Goal: Task Accomplishment & Management: Manage account settings

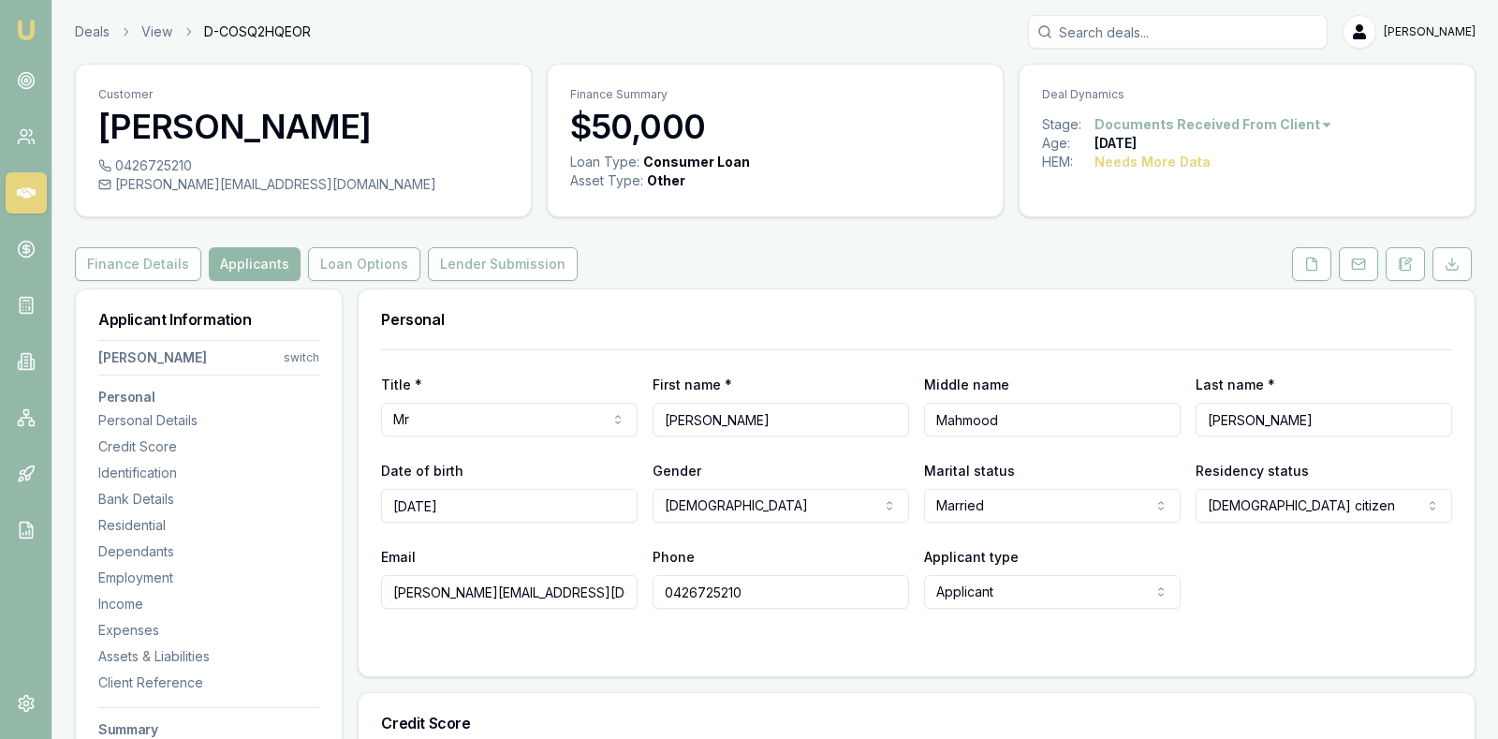
click at [1290, 579] on div "Email siddique.mm19@gmail.com Phone 0426725210 Applicant type Applicant Applica…" at bounding box center [916, 577] width 1071 height 64
click at [1290, 580] on div "Email siddique.mm19@gmail.com Phone 0426725210 Applicant type Applicant Applica…" at bounding box center [916, 577] width 1071 height 64
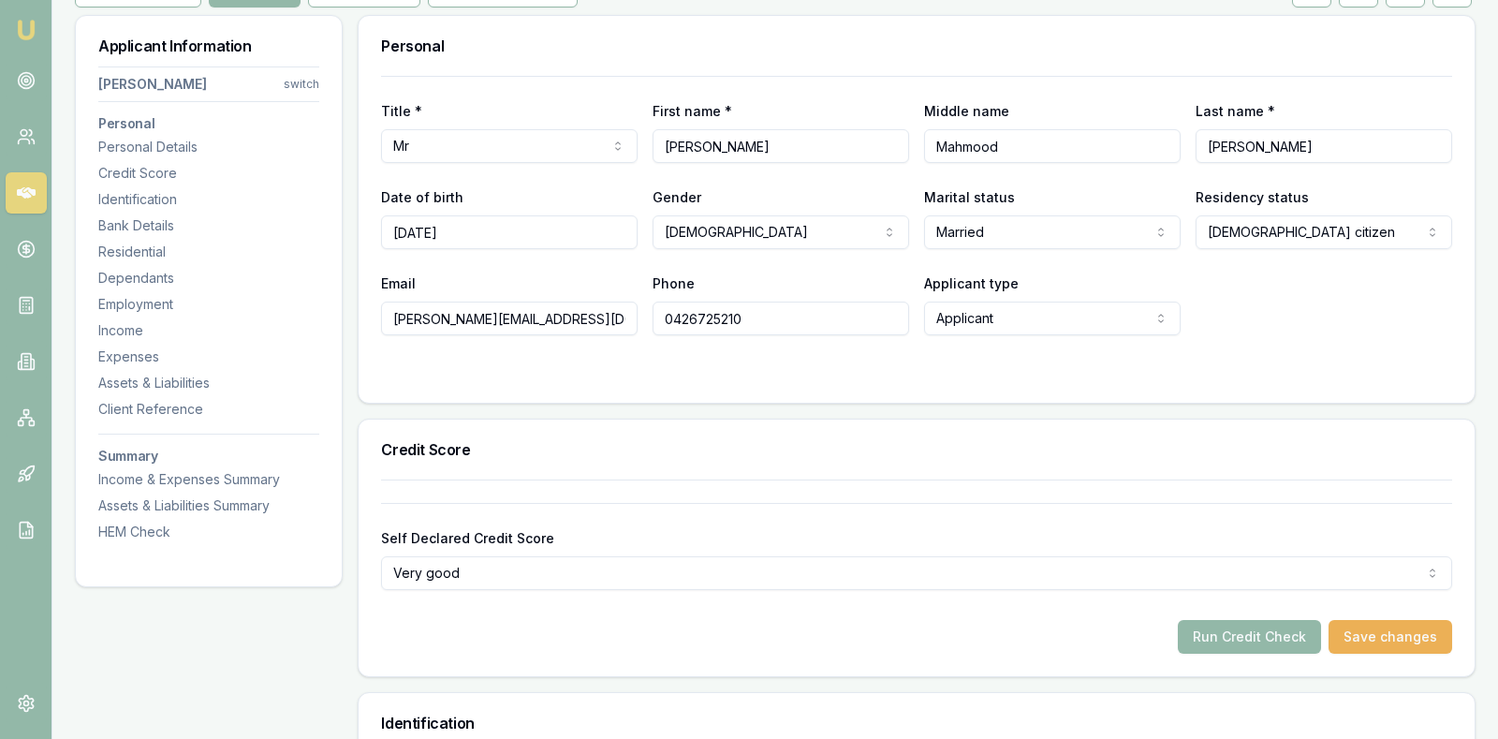
scroll to position [375, 0]
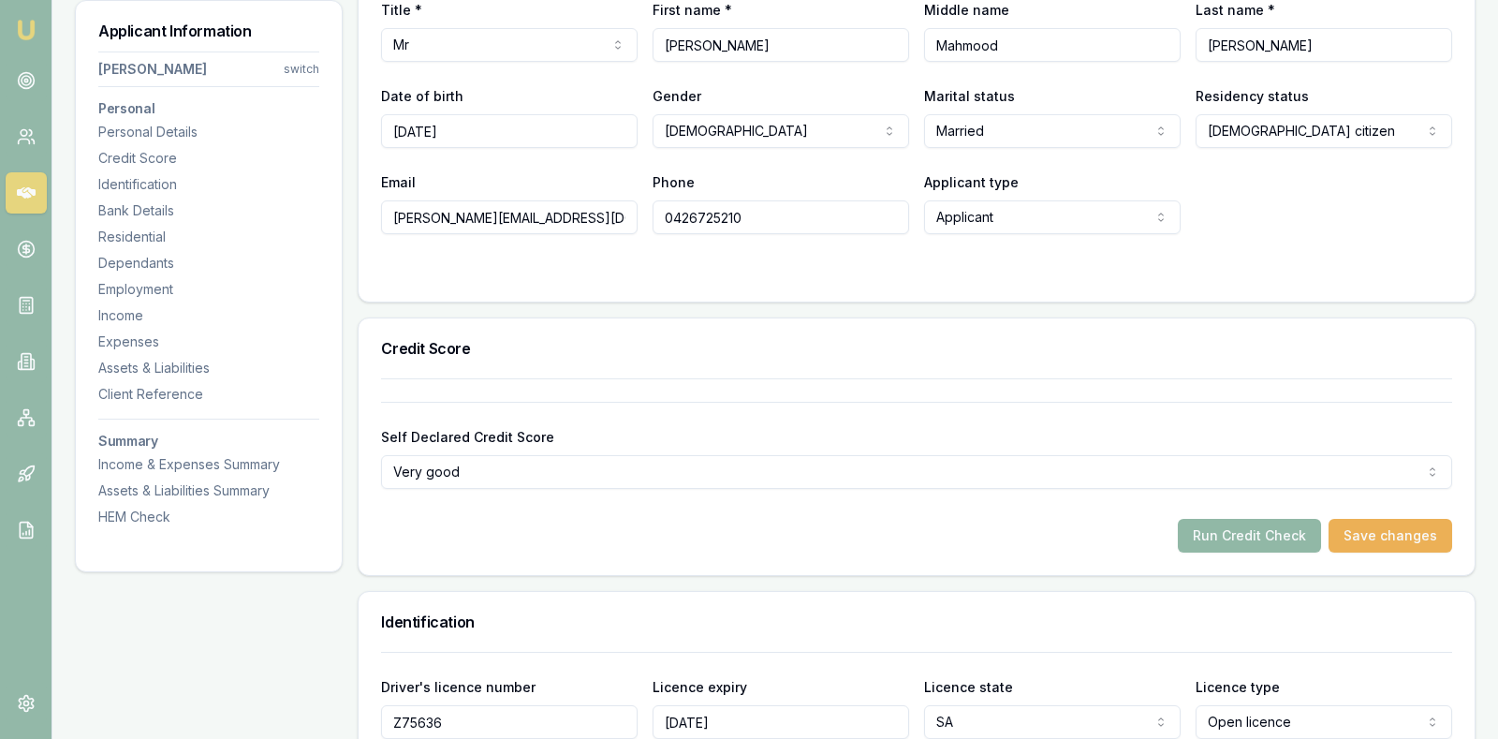
click at [1255, 525] on button "Run Credit Check" at bounding box center [1249, 536] width 143 height 34
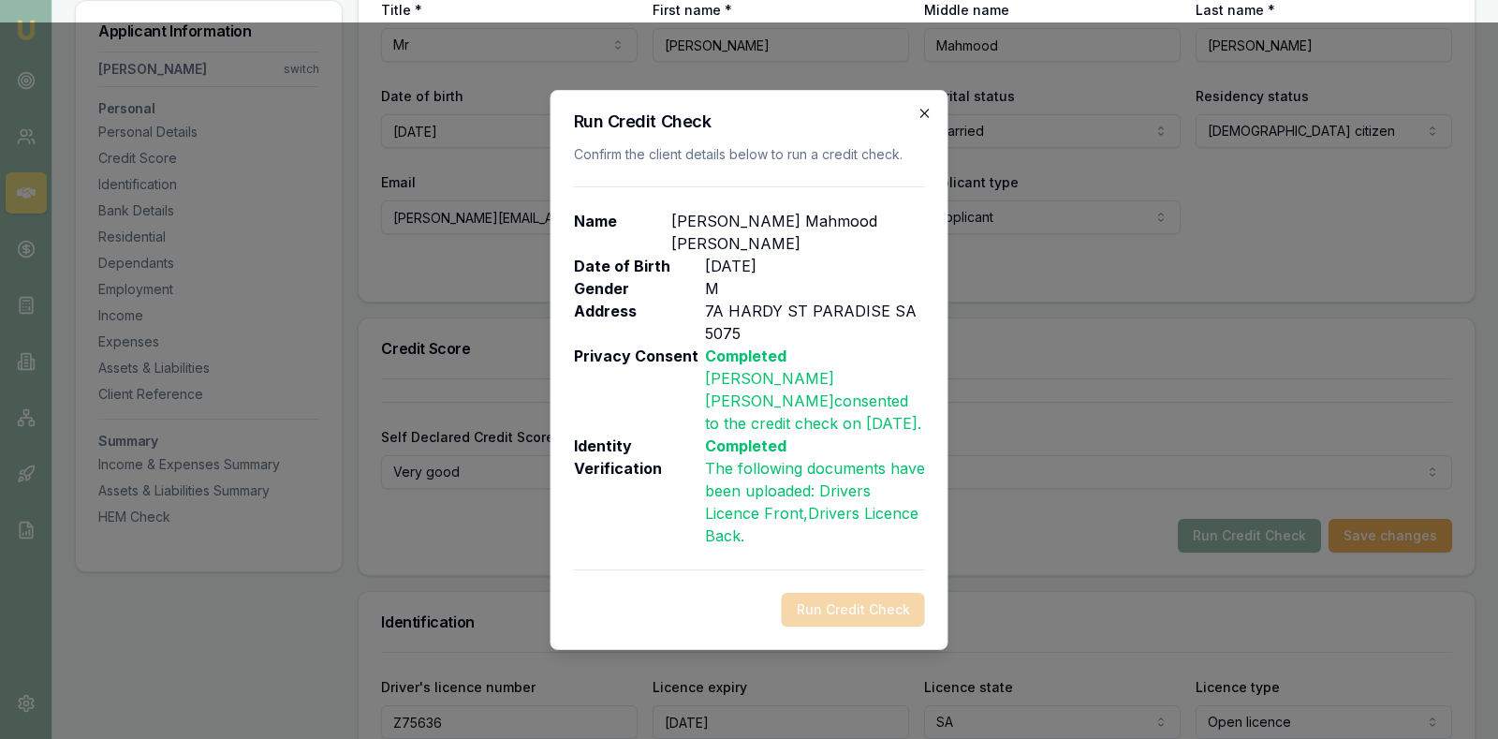
click at [925, 112] on icon "button" at bounding box center [925, 113] width 8 height 8
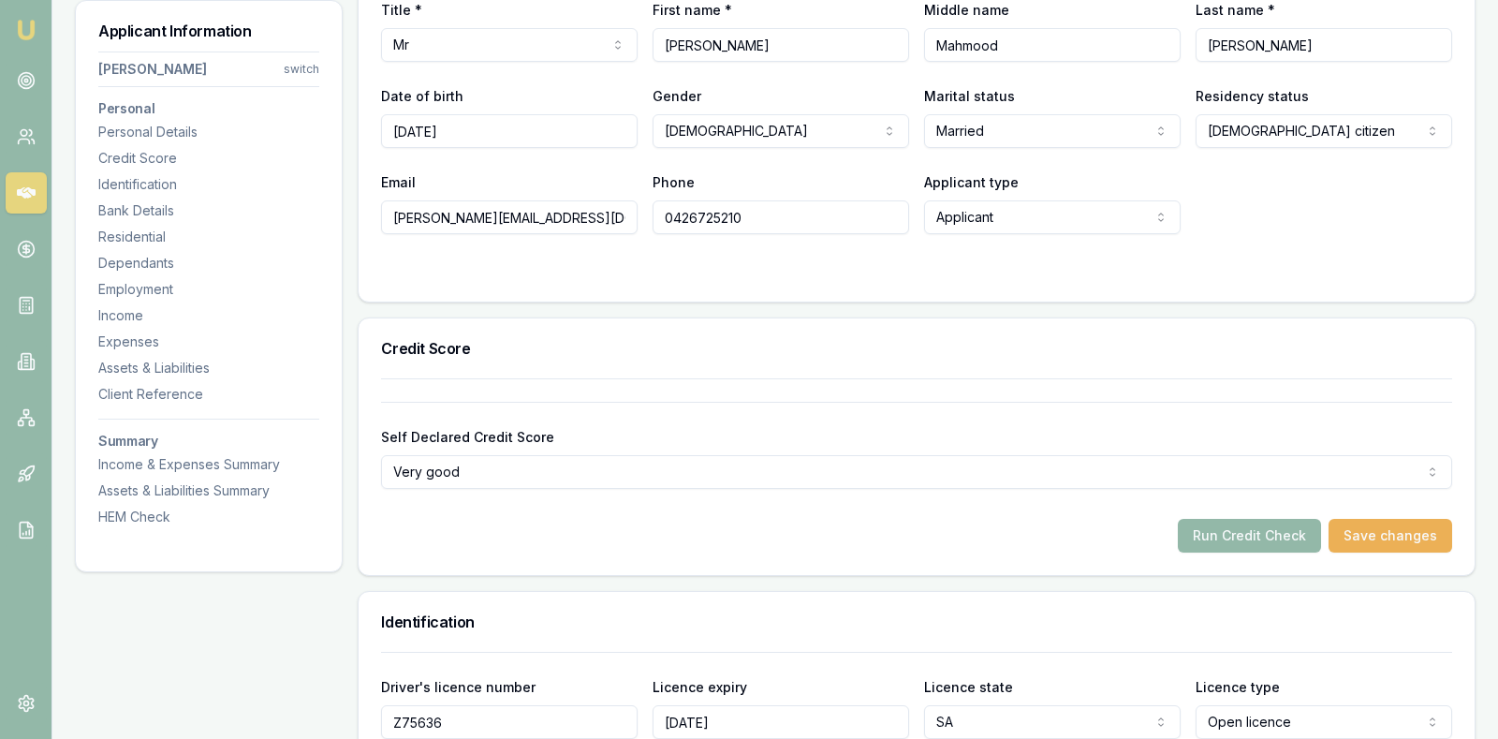
click at [899, 351] on h3 "Credit Score" at bounding box center [916, 348] width 1071 height 15
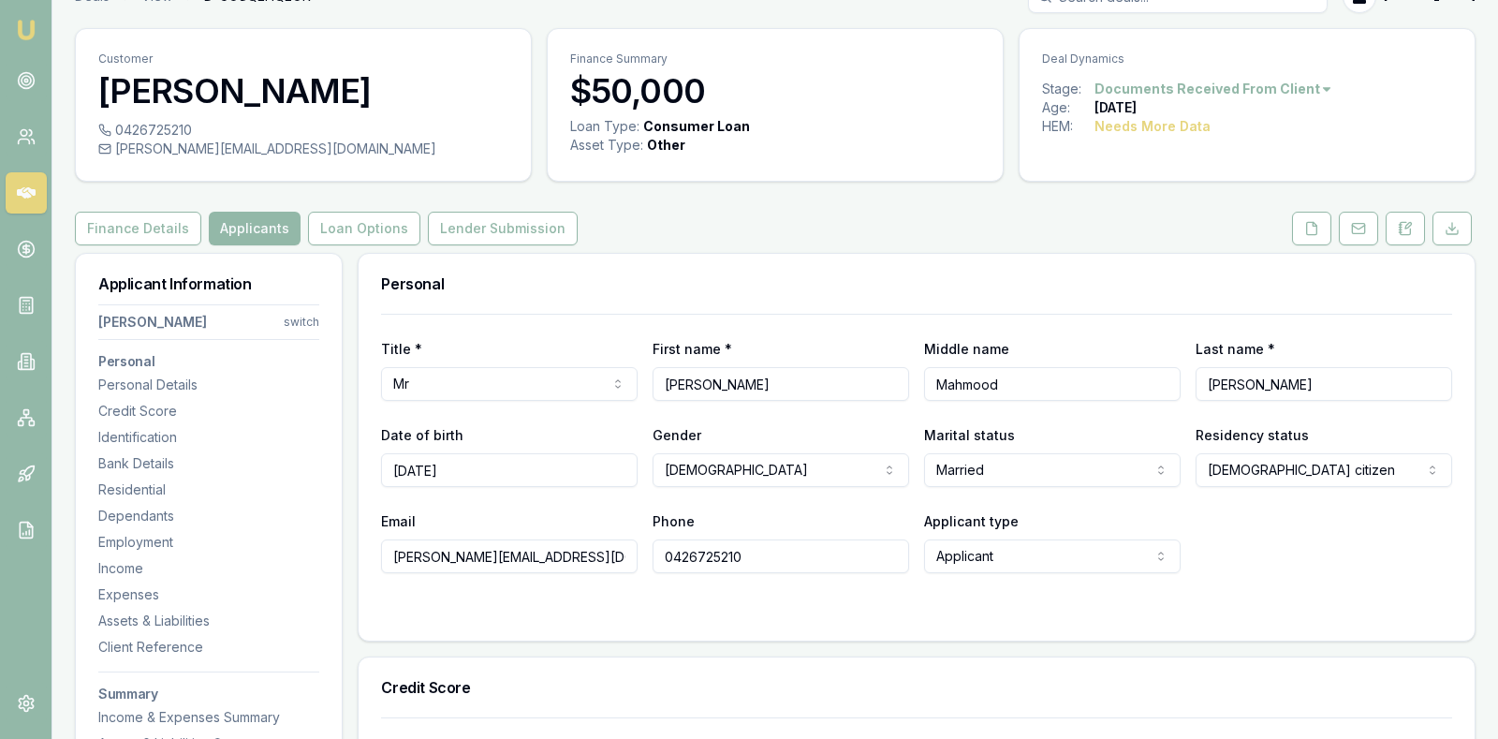
scroll to position [0, 0]
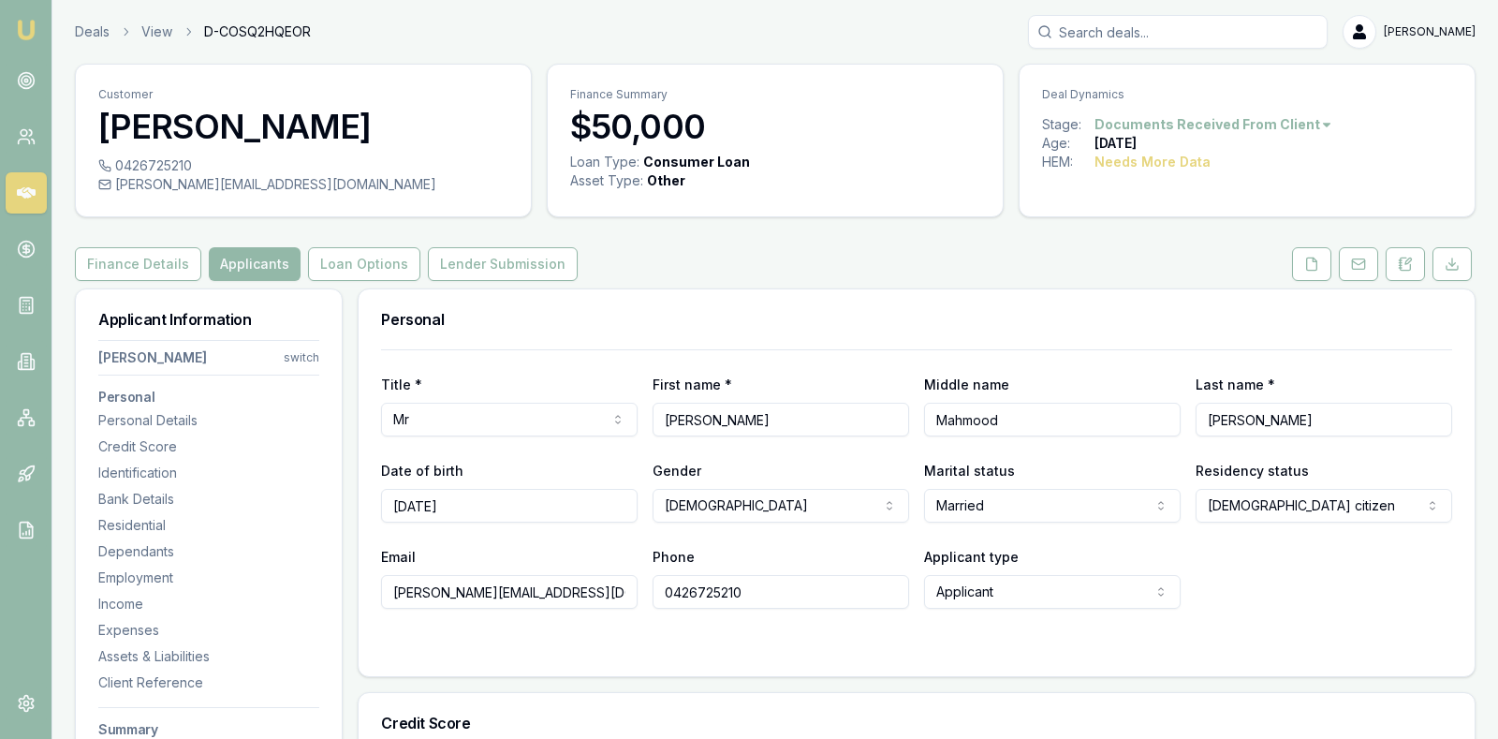
click at [1007, 258] on div "Finance Details Applicants Loan Options Lender Submission" at bounding box center [775, 264] width 1401 height 34
click at [22, 84] on icon at bounding box center [26, 80] width 19 height 19
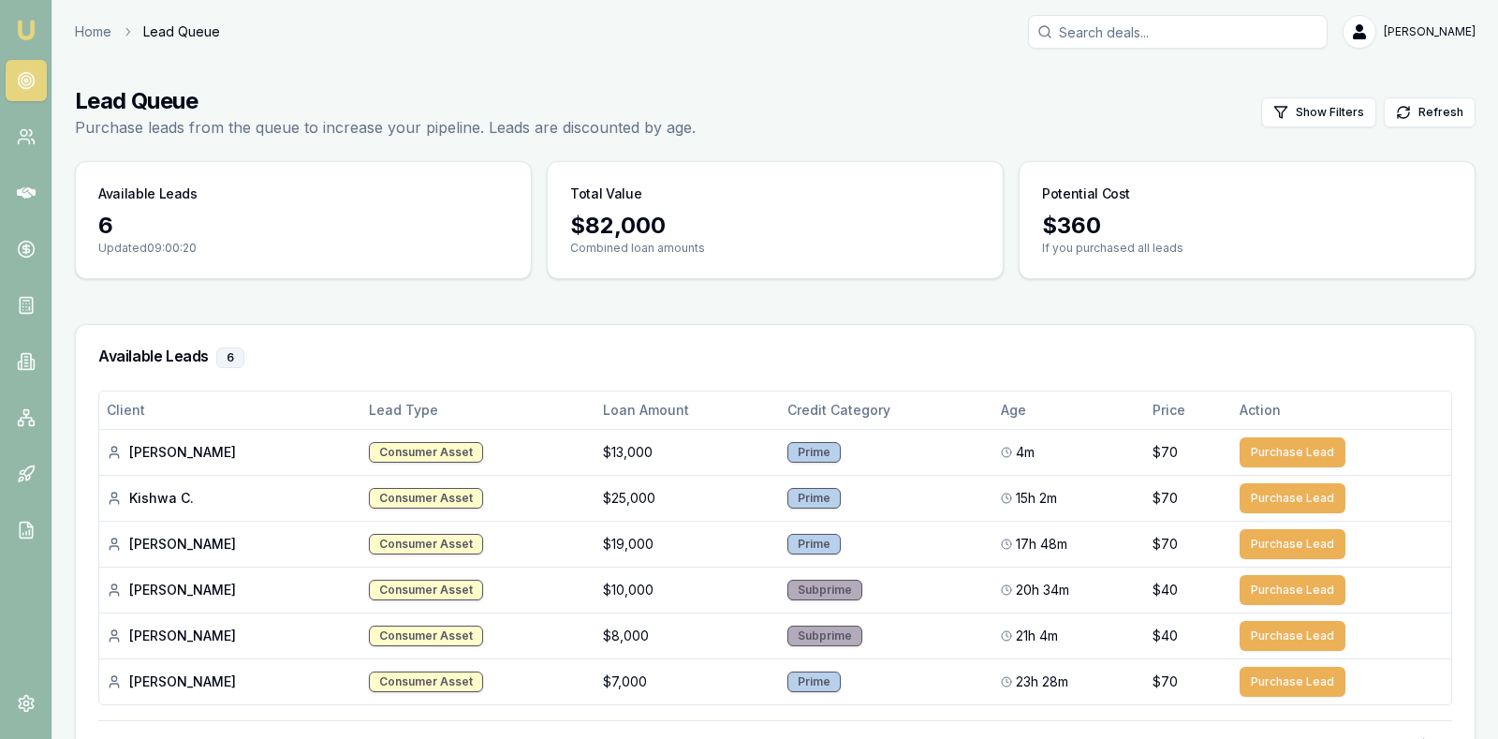
click at [1161, 302] on main "Lead Queue Purchase leads from the queue to increase your pipeline. Leads are d…" at bounding box center [775, 451] width 1446 height 774
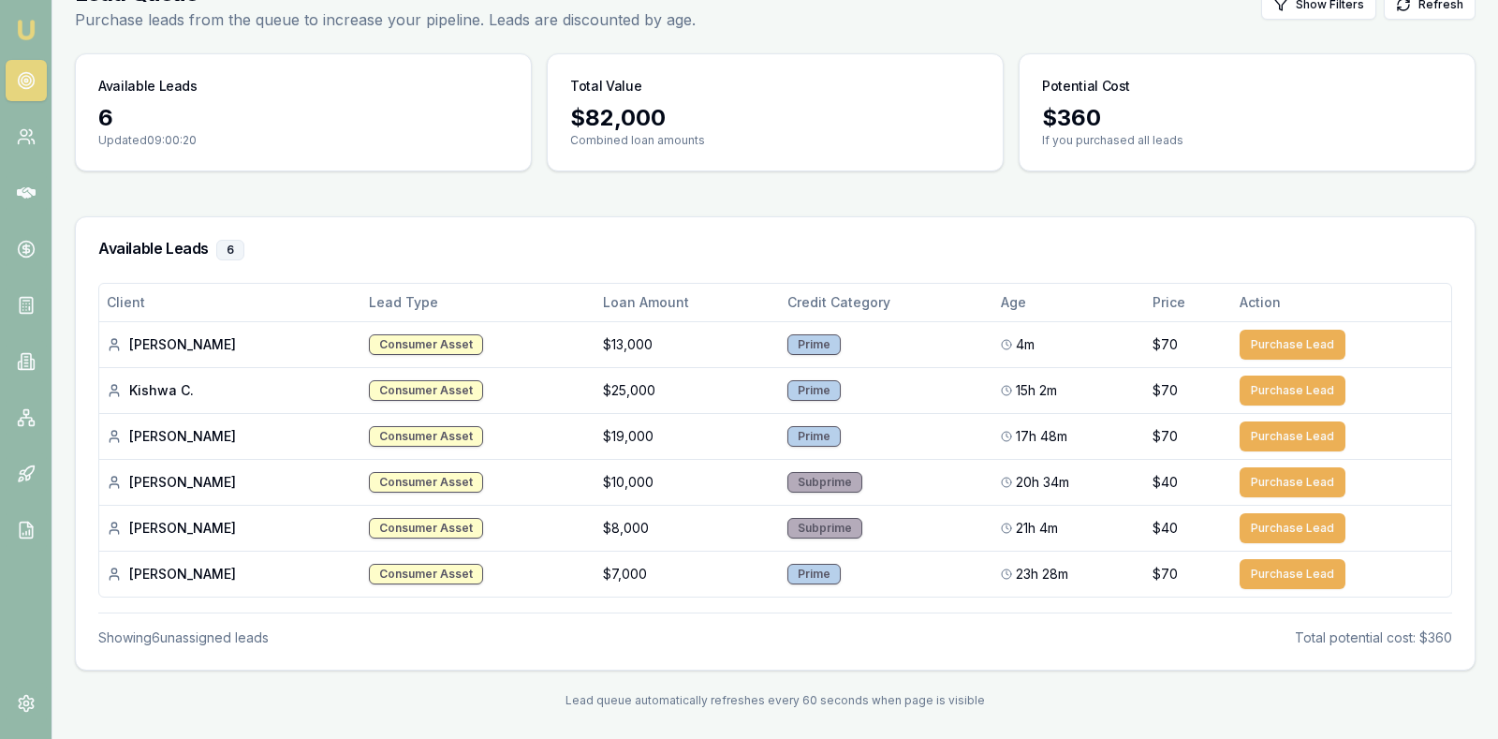
scroll to position [109, 0]
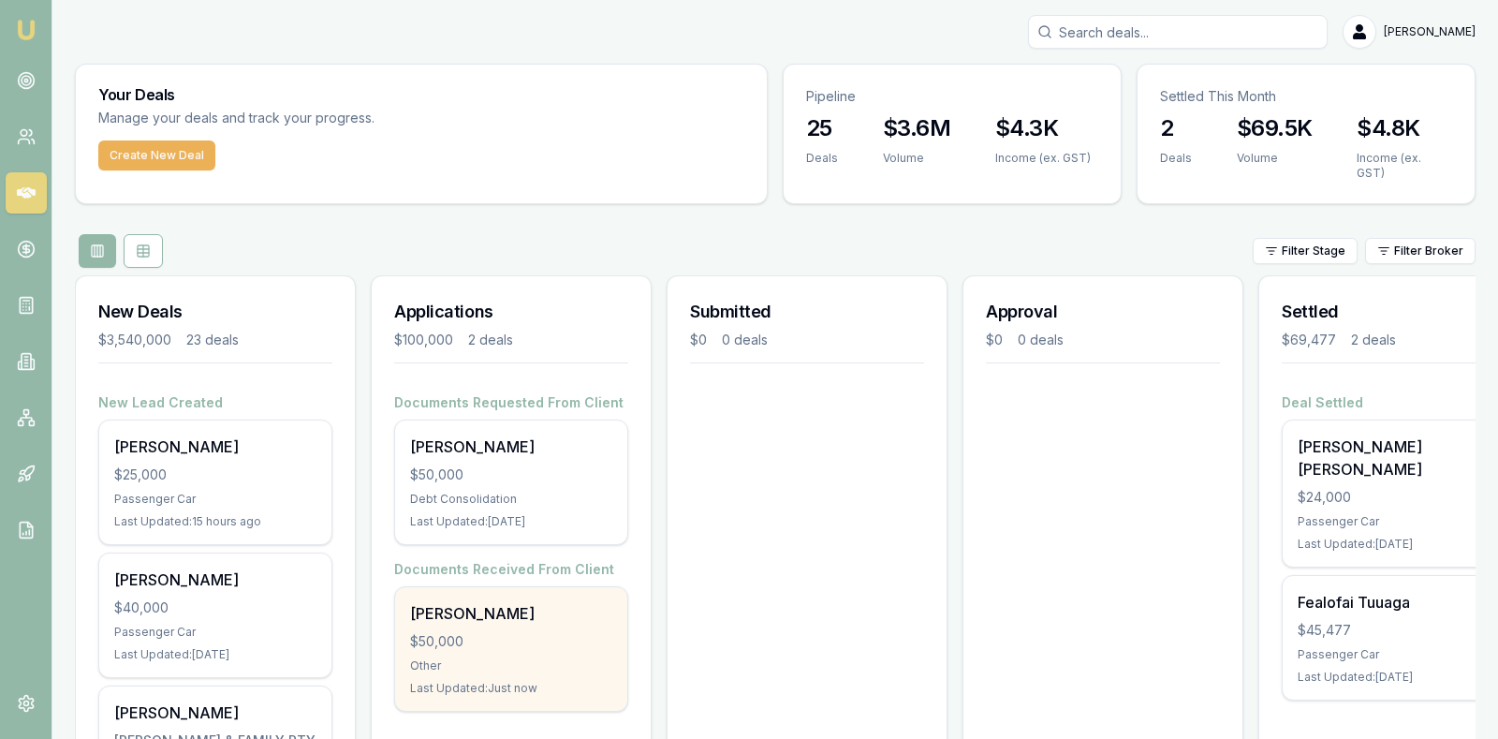
click at [480, 632] on div "$50,000" at bounding box center [511, 641] width 202 height 19
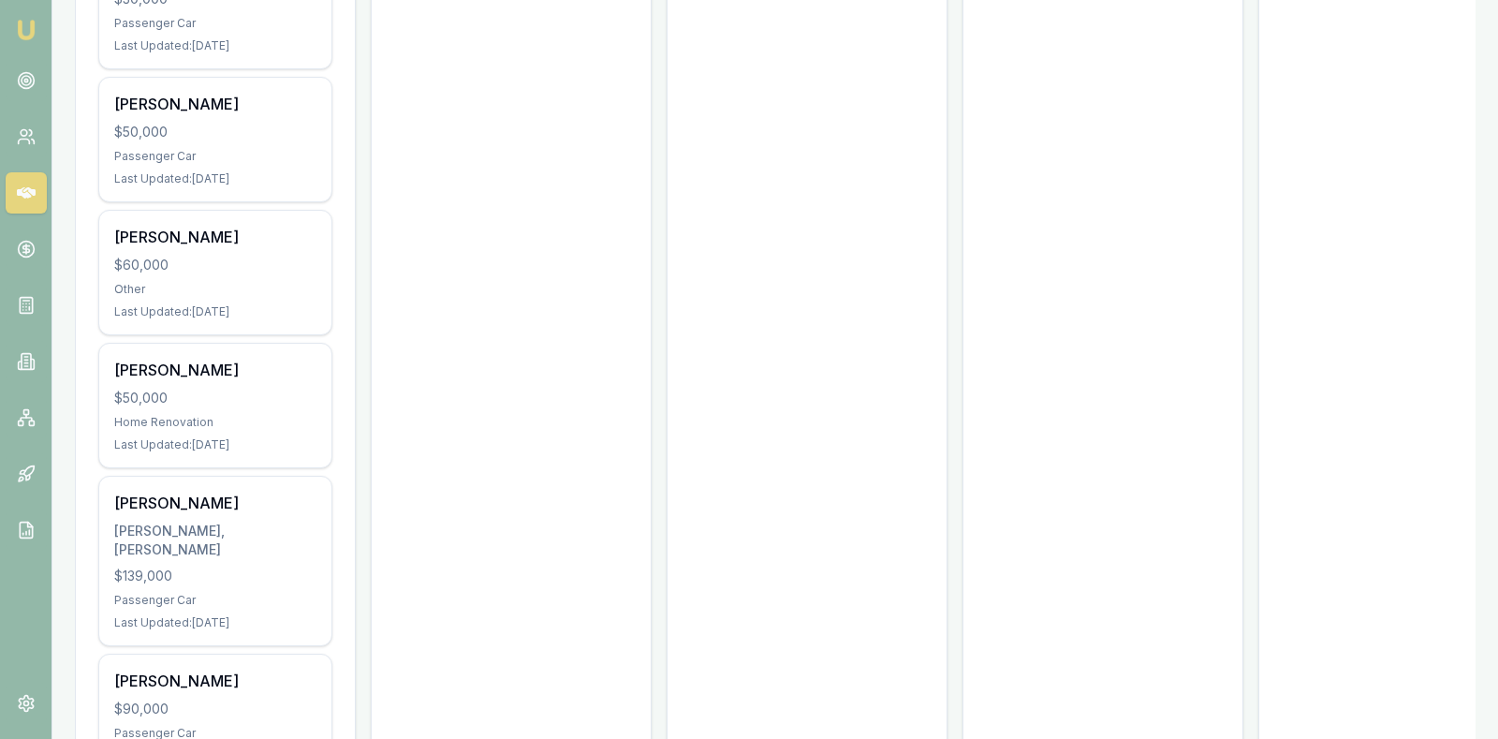
scroll to position [3063, 0]
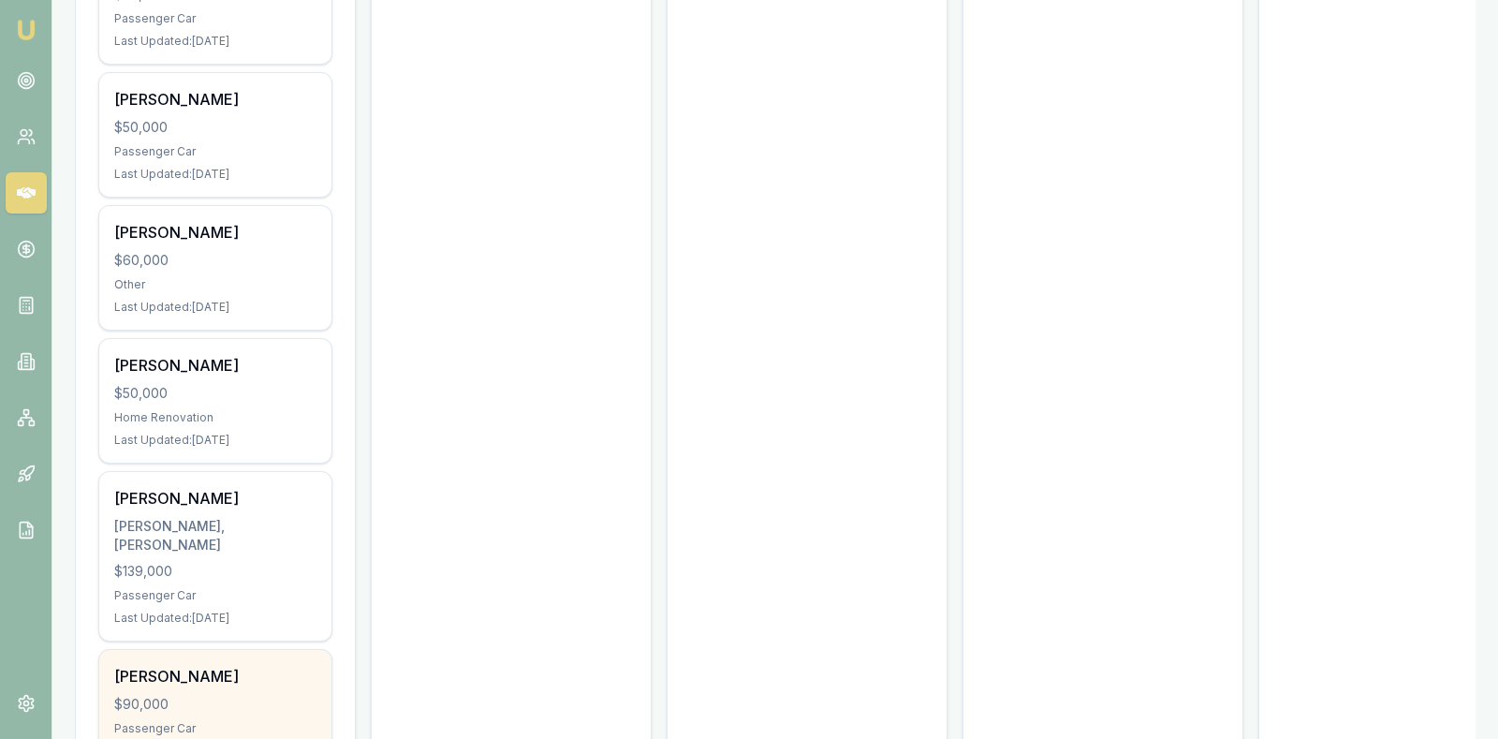
click at [229, 650] on div "[PERSON_NAME] $90,000 Passenger Car Last Updated: [DATE]" at bounding box center [215, 712] width 232 height 124
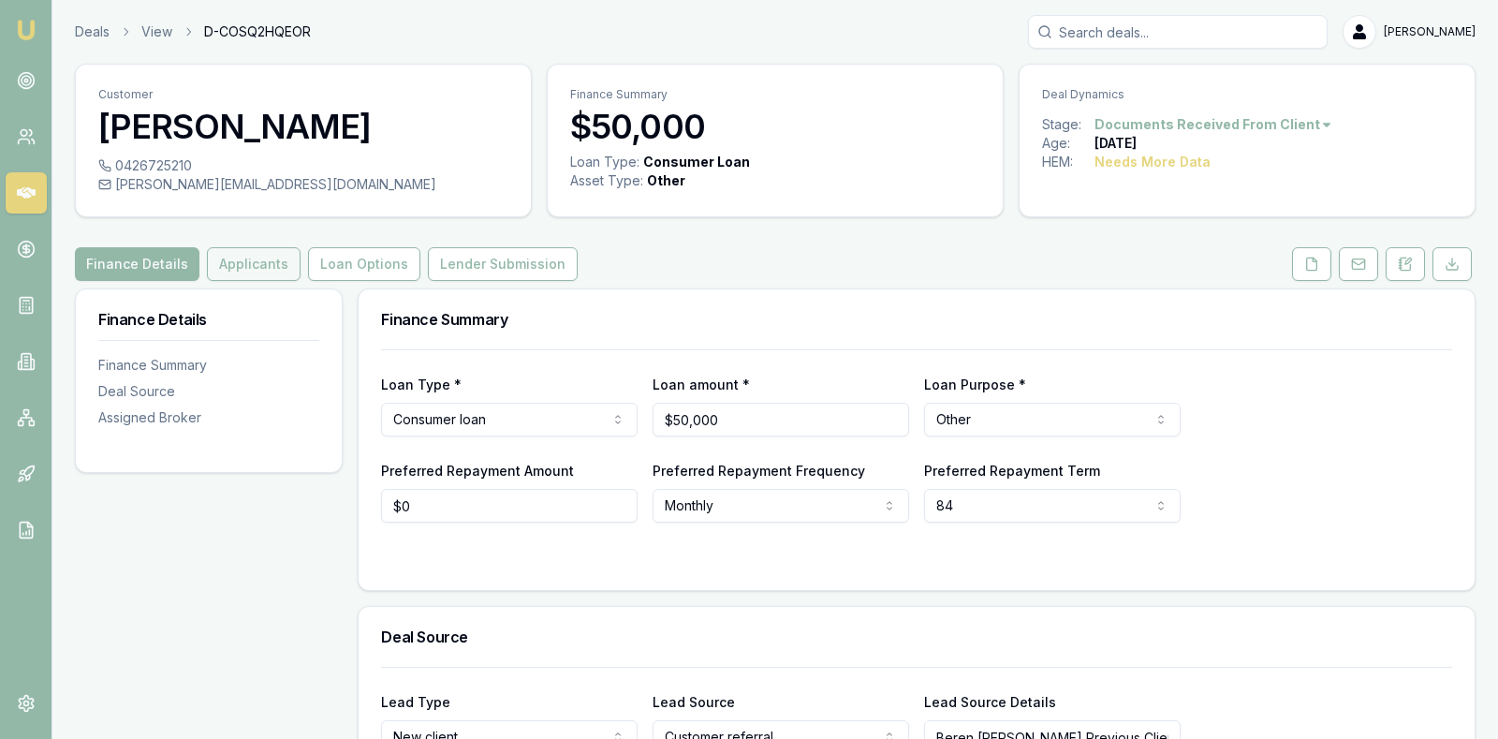
click at [248, 253] on button "Applicants" at bounding box center [254, 264] width 94 height 34
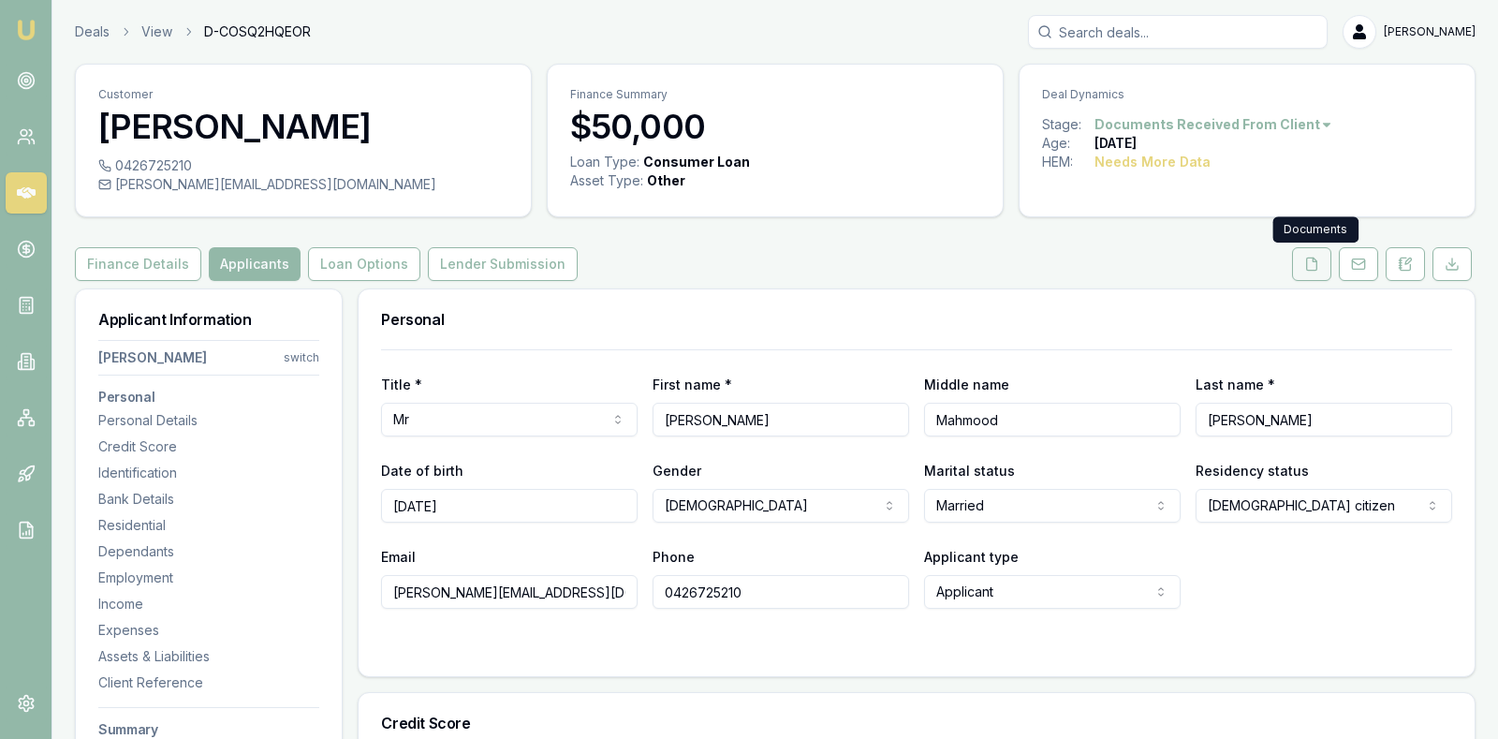
click at [1314, 253] on button at bounding box center [1311, 264] width 39 height 34
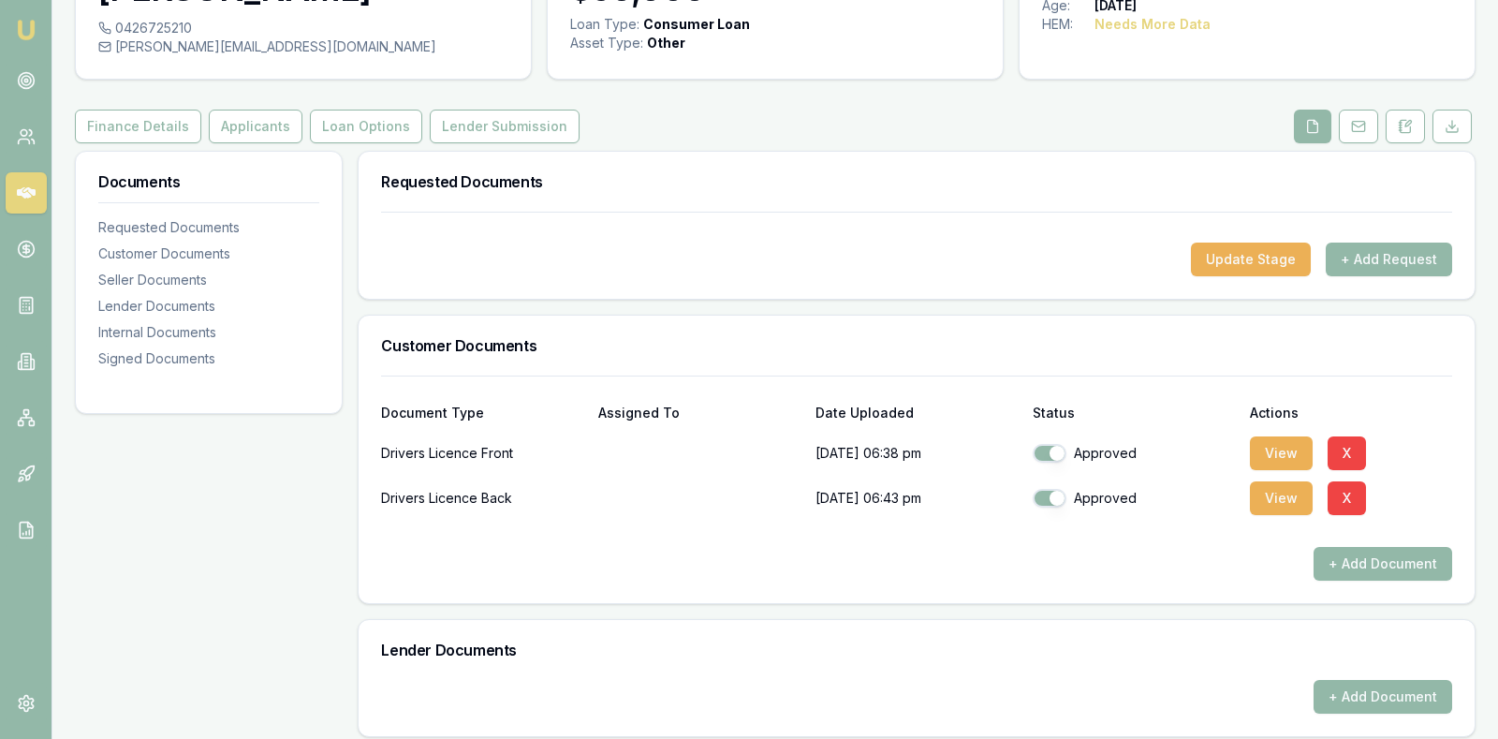
scroll to position [140, 0]
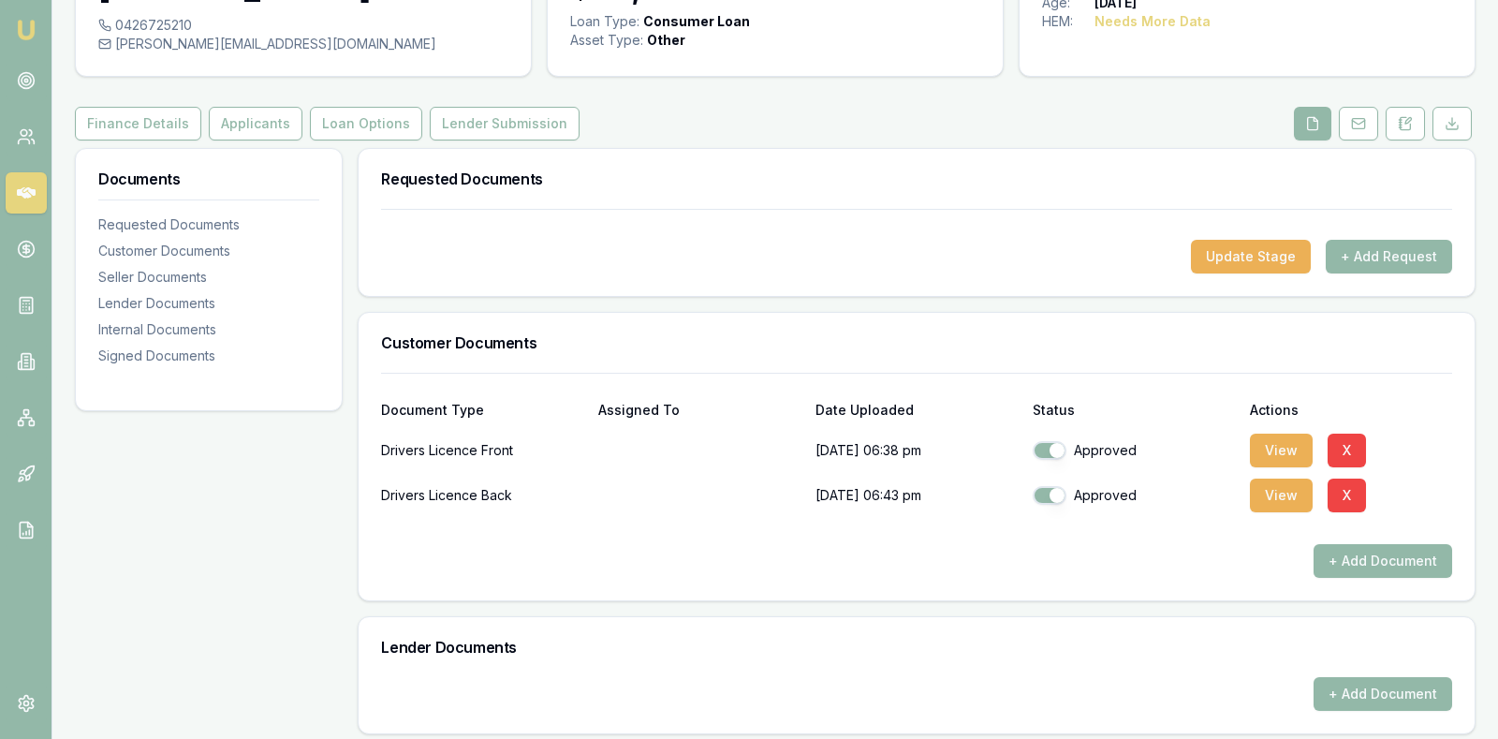
click at [623, 417] on div "Document Type Assigned To Date Uploaded Status Actions" at bounding box center [916, 399] width 1071 height 51
click at [1282, 441] on button "View" at bounding box center [1281, 451] width 63 height 34
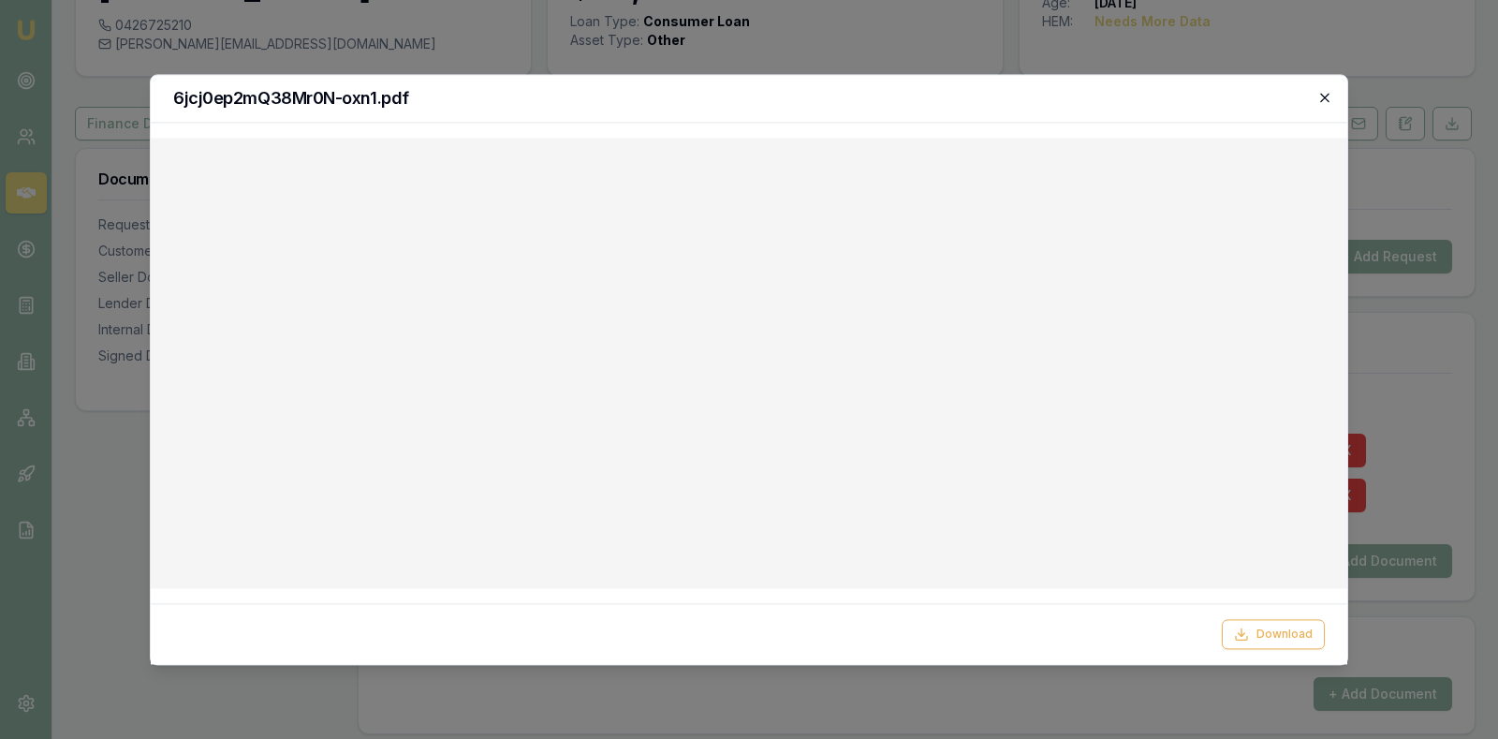
click at [1323, 100] on icon "button" at bounding box center [1325, 97] width 15 height 15
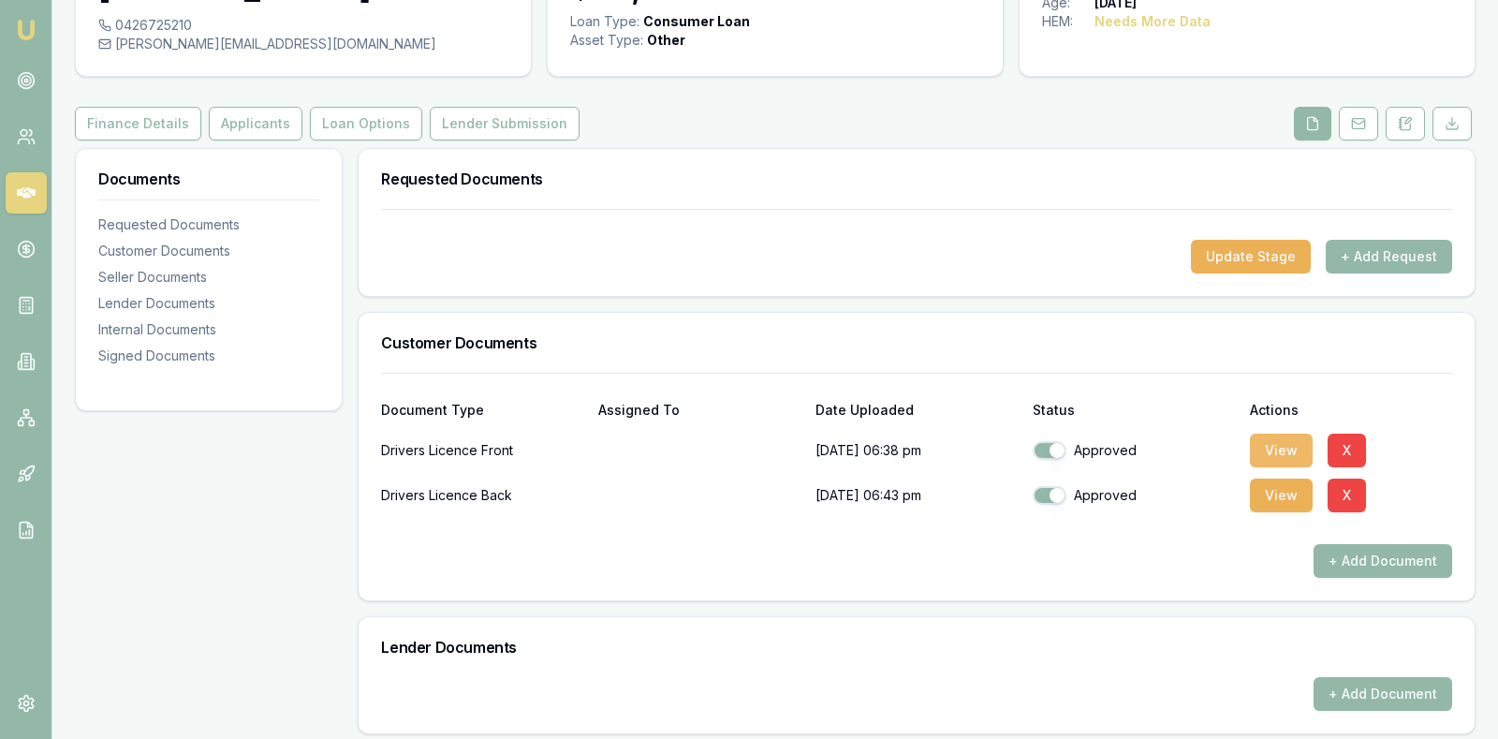
click at [1280, 452] on button "View" at bounding box center [1281, 451] width 63 height 34
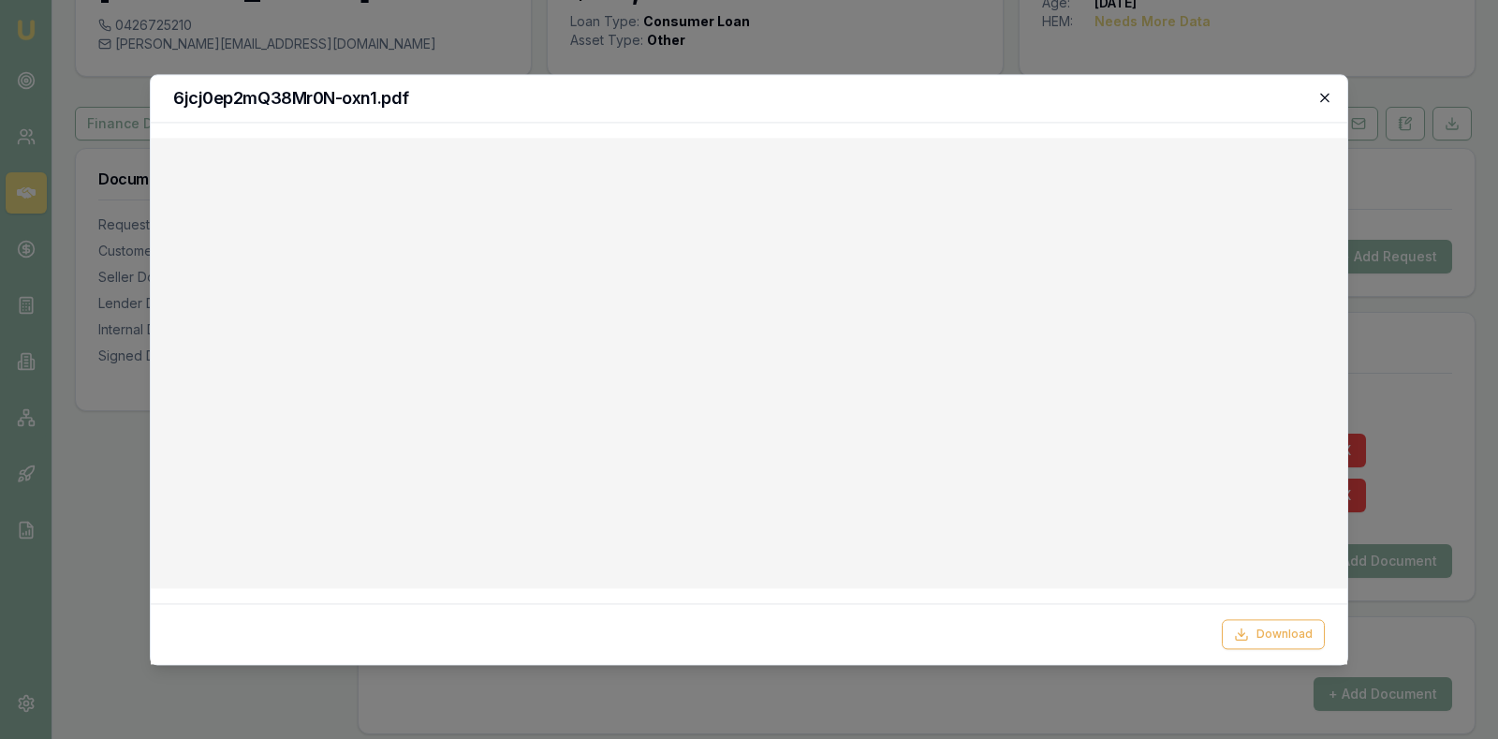
click at [1329, 92] on icon "button" at bounding box center [1325, 97] width 15 height 15
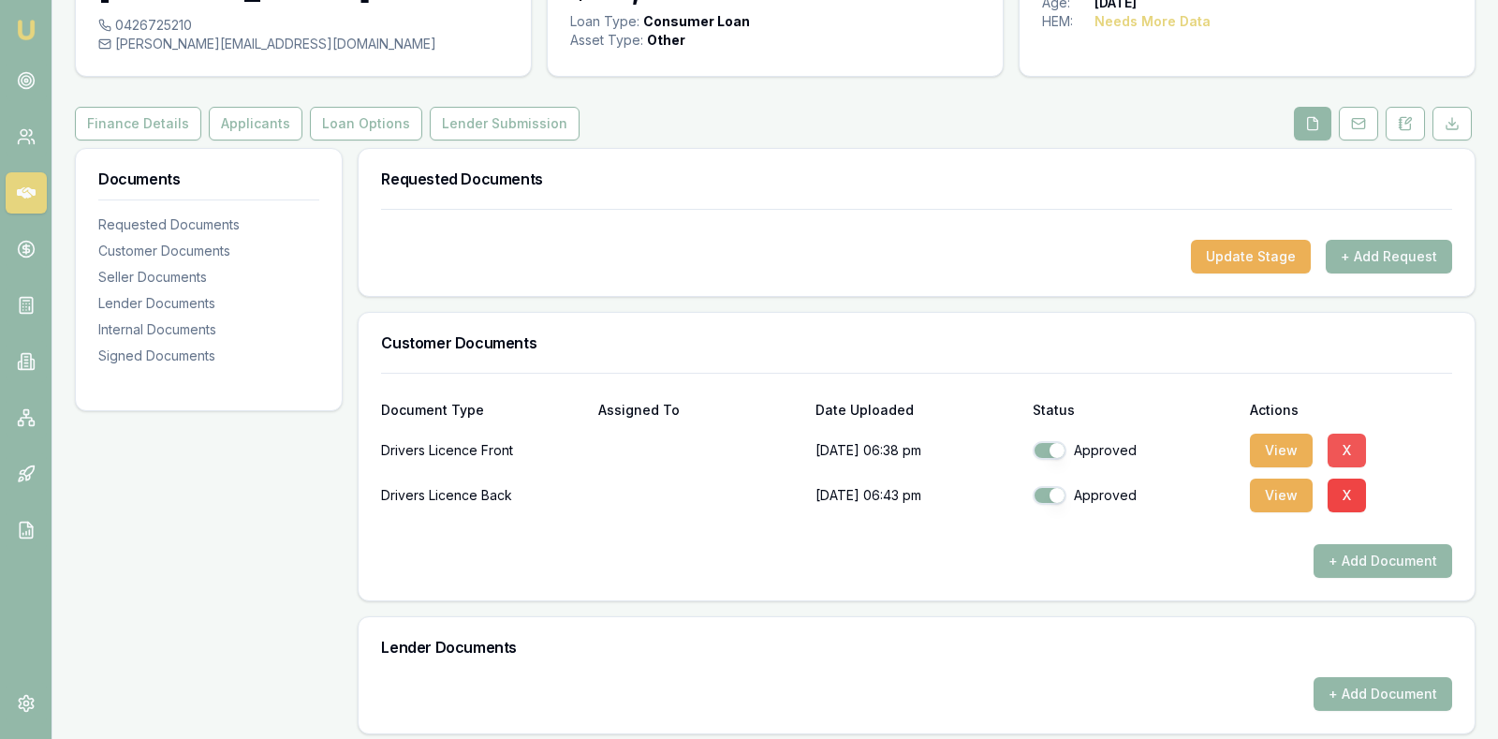
click at [1348, 446] on button "X" at bounding box center [1347, 451] width 38 height 34
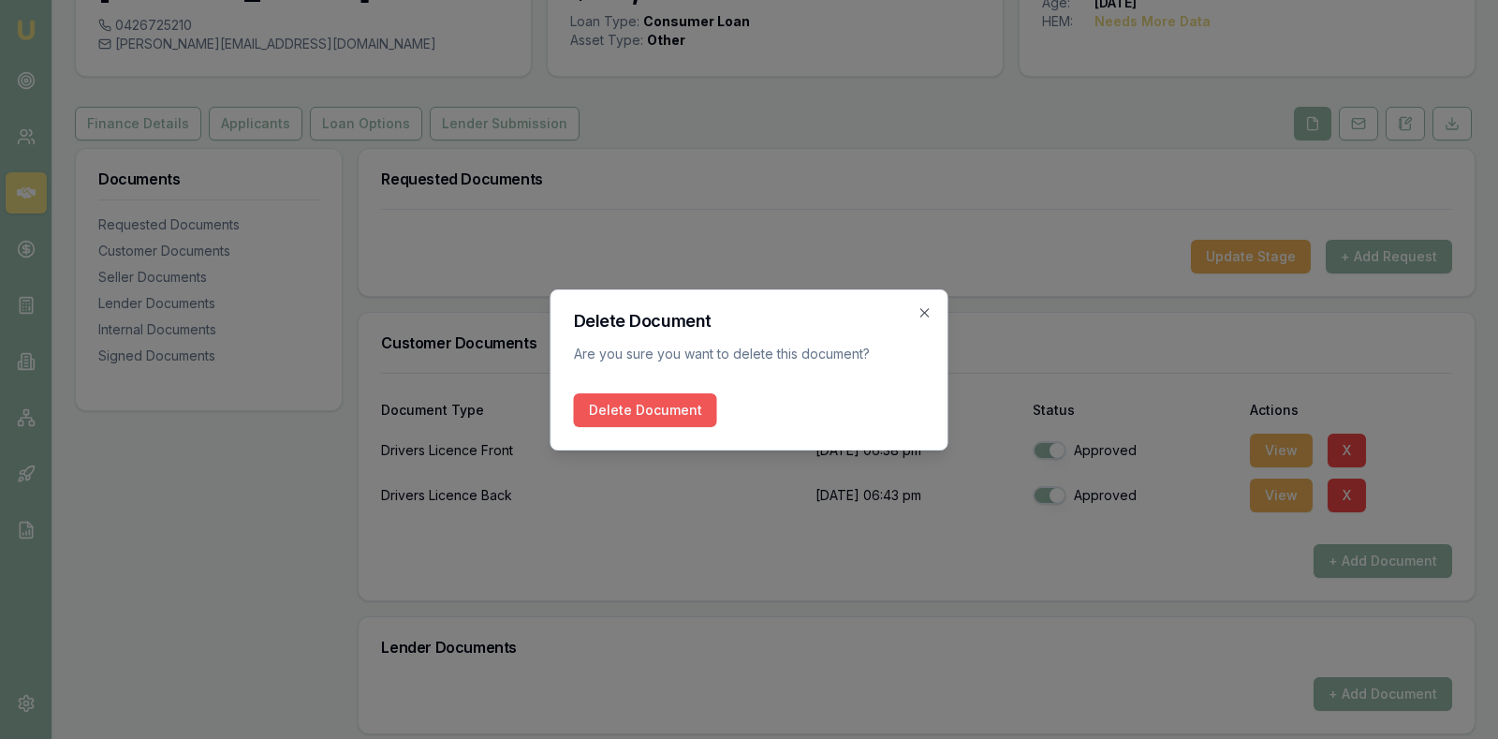
click at [651, 407] on button "Delete Document" at bounding box center [645, 410] width 143 height 34
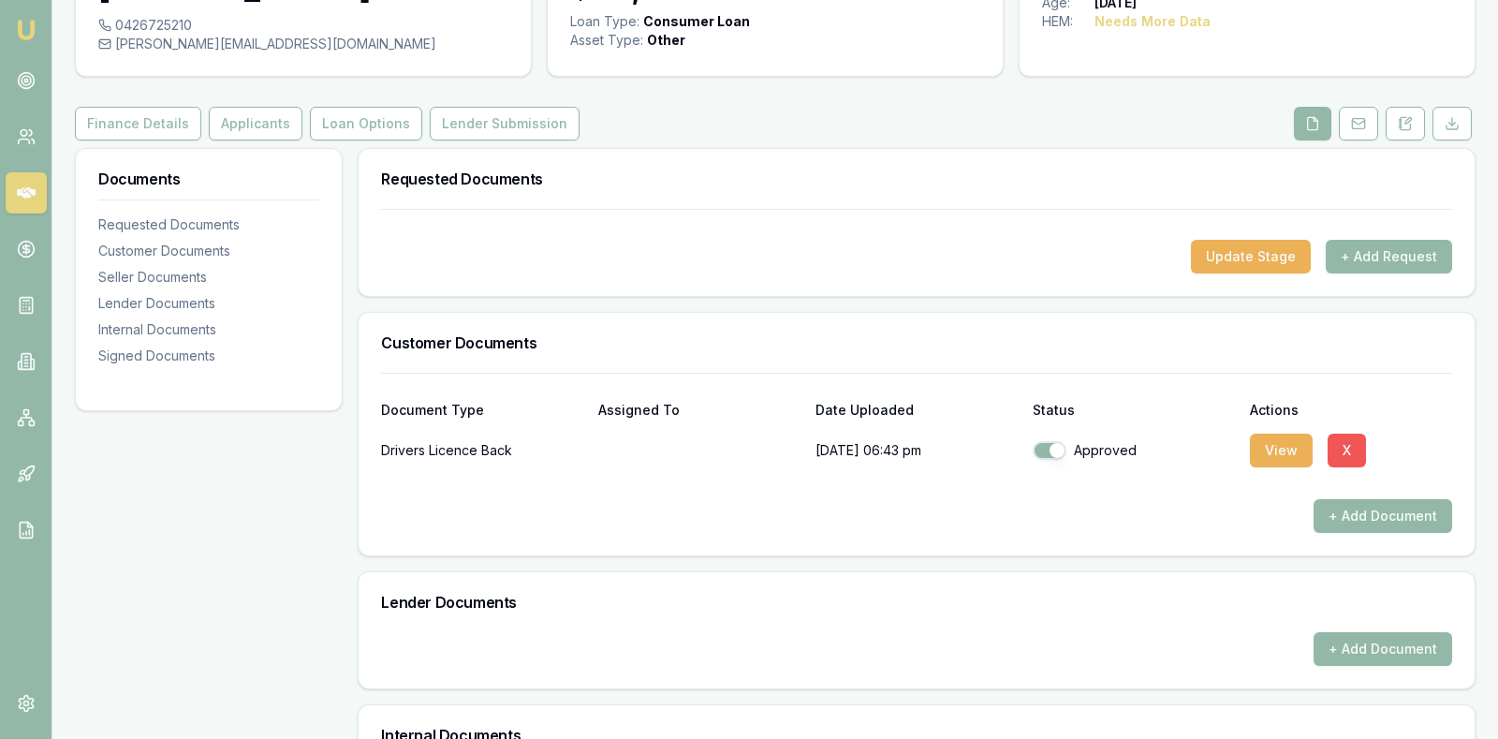
click at [1345, 450] on button "X" at bounding box center [1347, 451] width 38 height 34
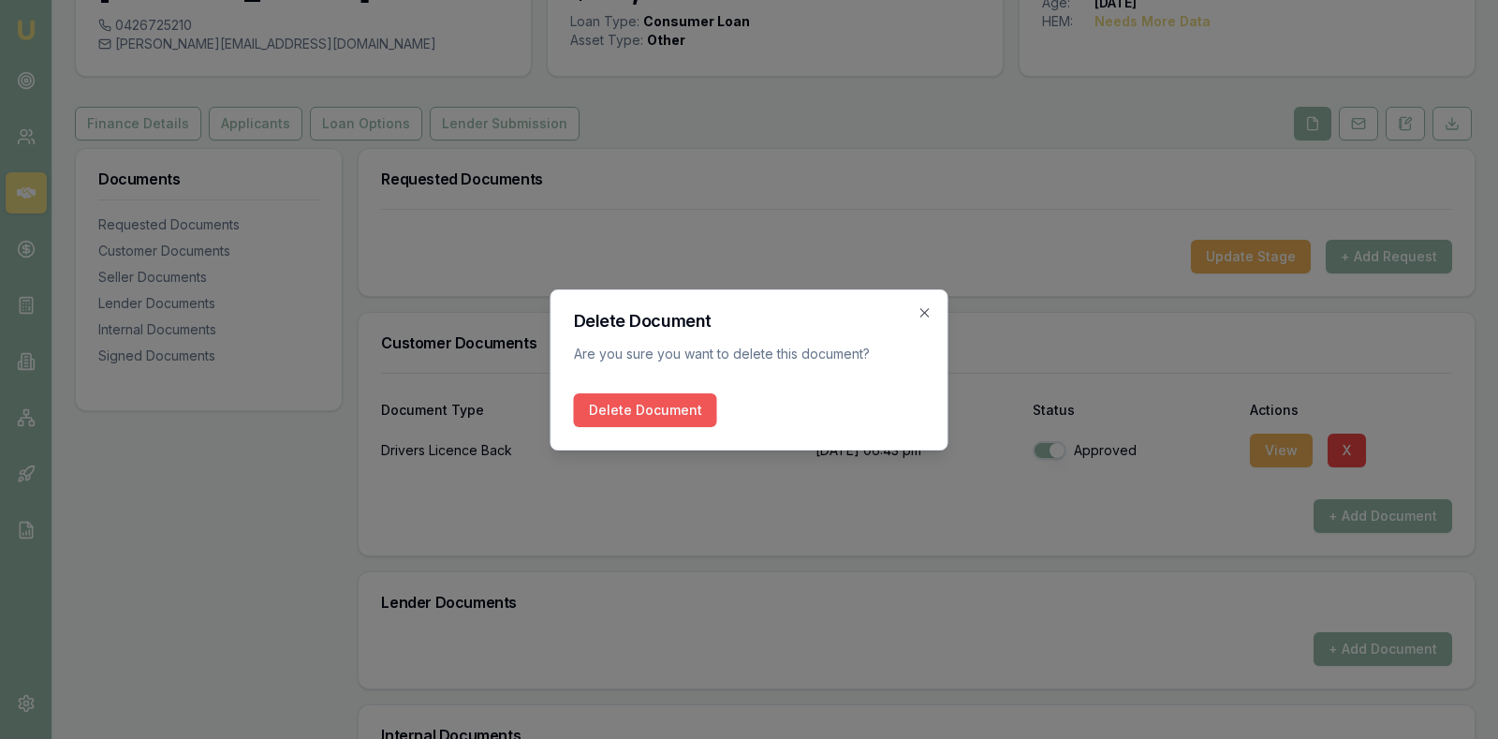
click at [651, 401] on button "Delete Document" at bounding box center [645, 410] width 143 height 34
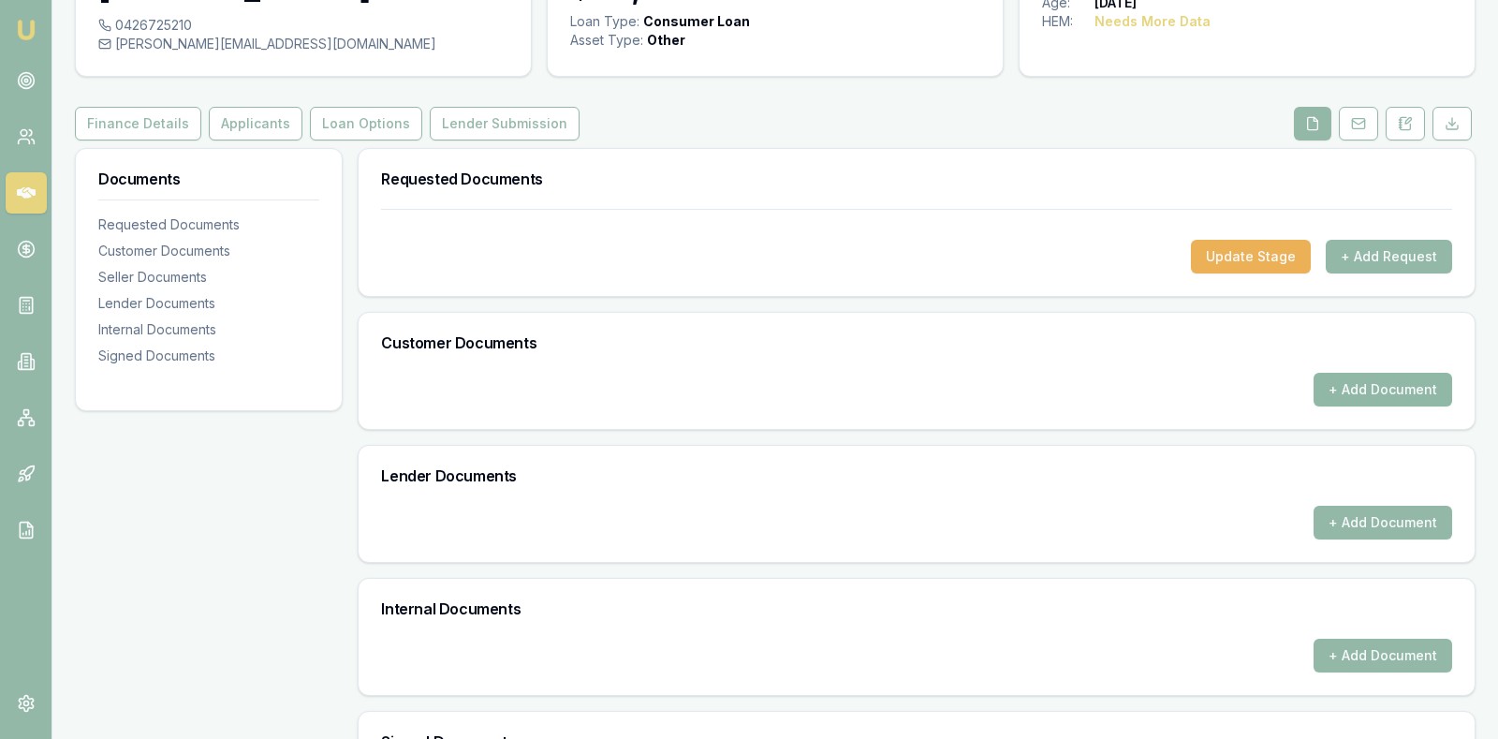
click at [1350, 385] on button "+ Add Document" at bounding box center [1383, 390] width 139 height 34
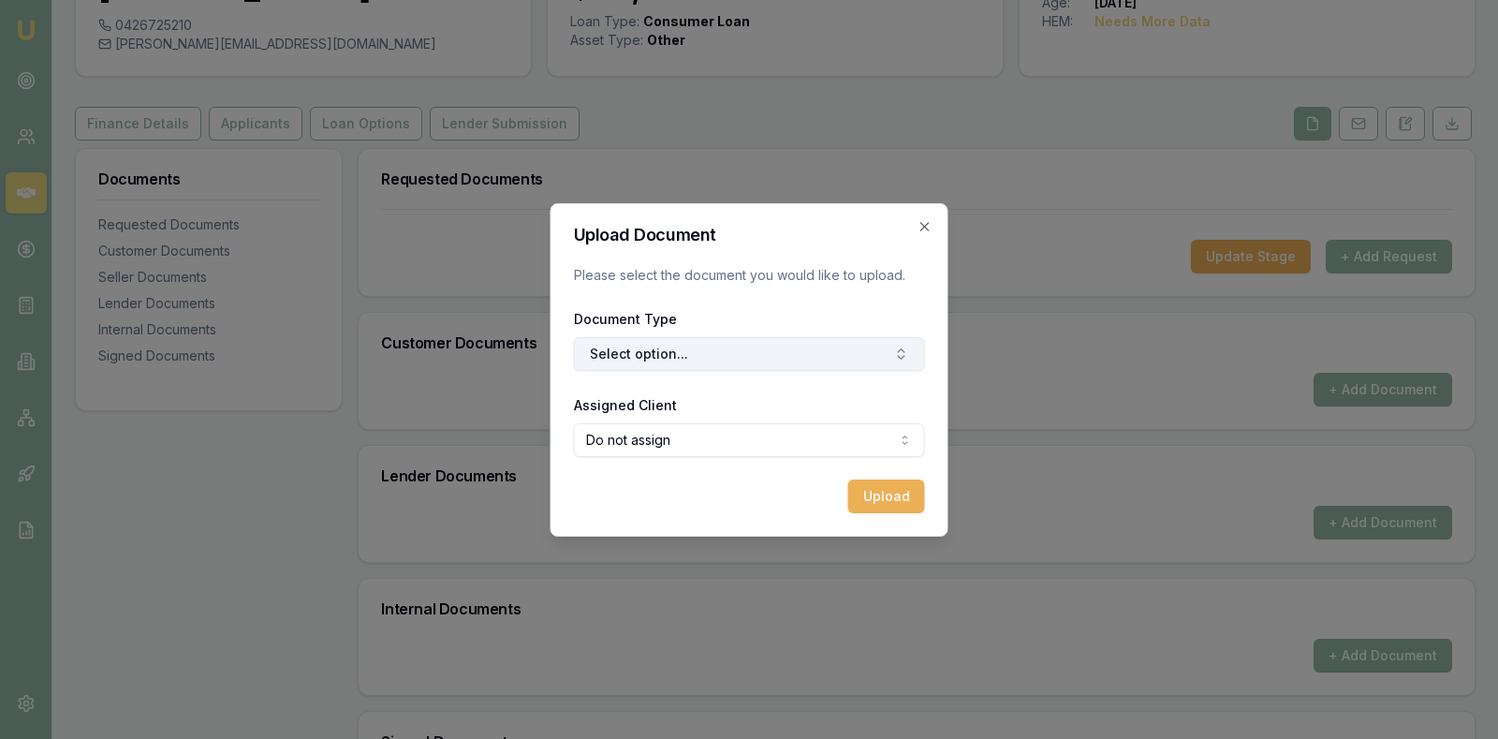
click at [863, 348] on button "Select option..." at bounding box center [749, 354] width 351 height 34
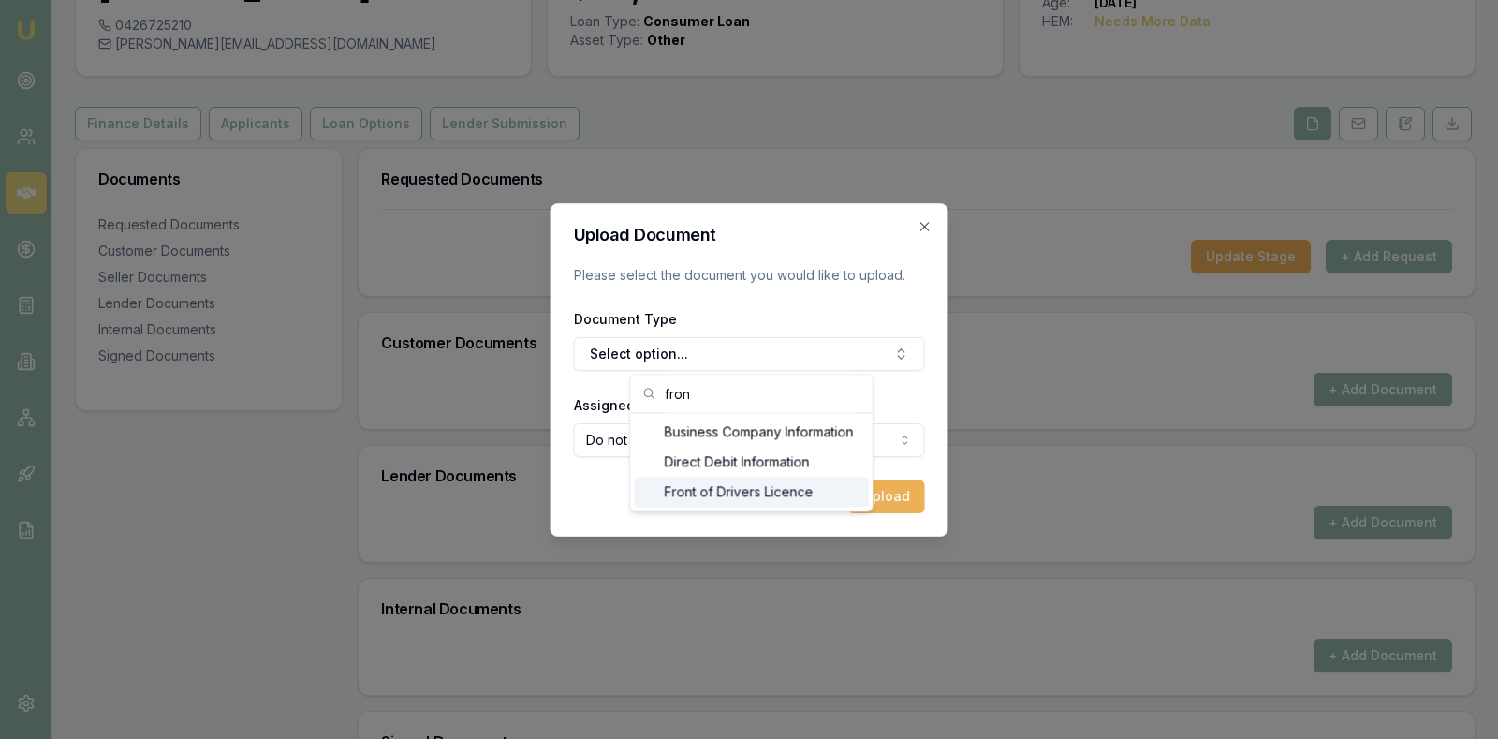
type input "fron"
click at [744, 493] on div "Front of Drivers Licence" at bounding box center [752, 492] width 234 height 30
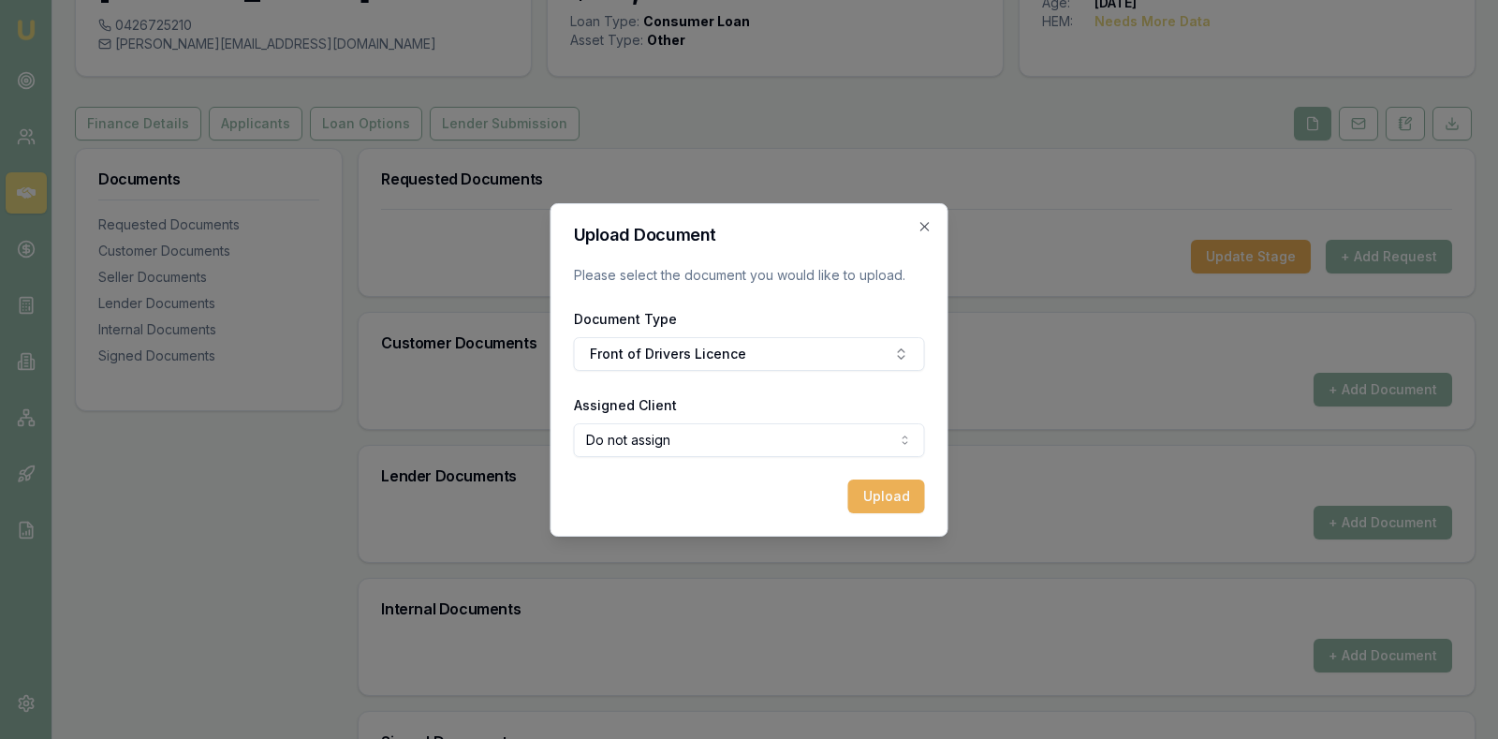
click at [720, 443] on body "Emu Broker Deals View D-COSQ2HQEOR Stevette Gelavis Toggle Menu Customer Mohamm…" at bounding box center [749, 229] width 1498 height 739
select select "U-WBEU3QOTYW"
click at [886, 492] on button "Upload" at bounding box center [886, 496] width 77 height 34
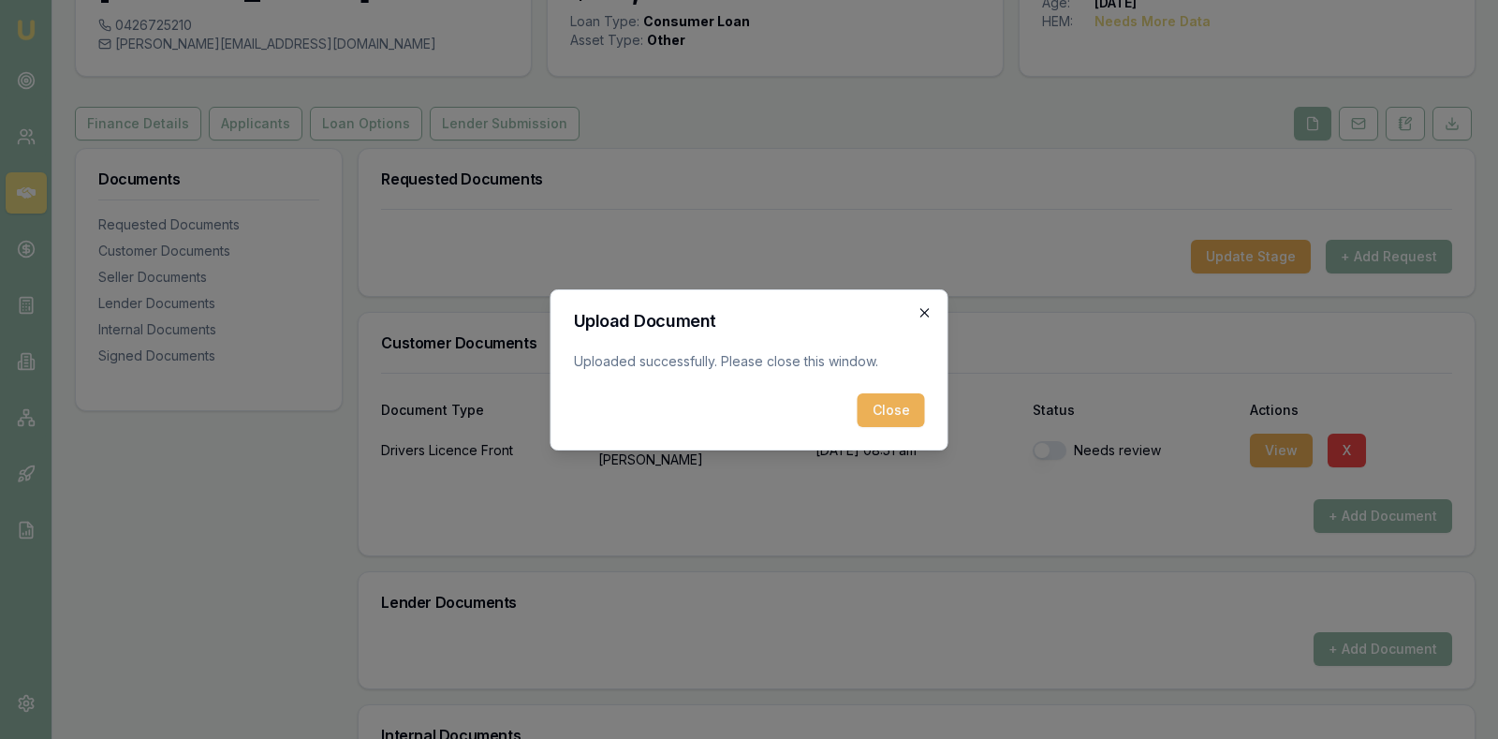
click at [927, 313] on icon "button" at bounding box center [925, 312] width 15 height 15
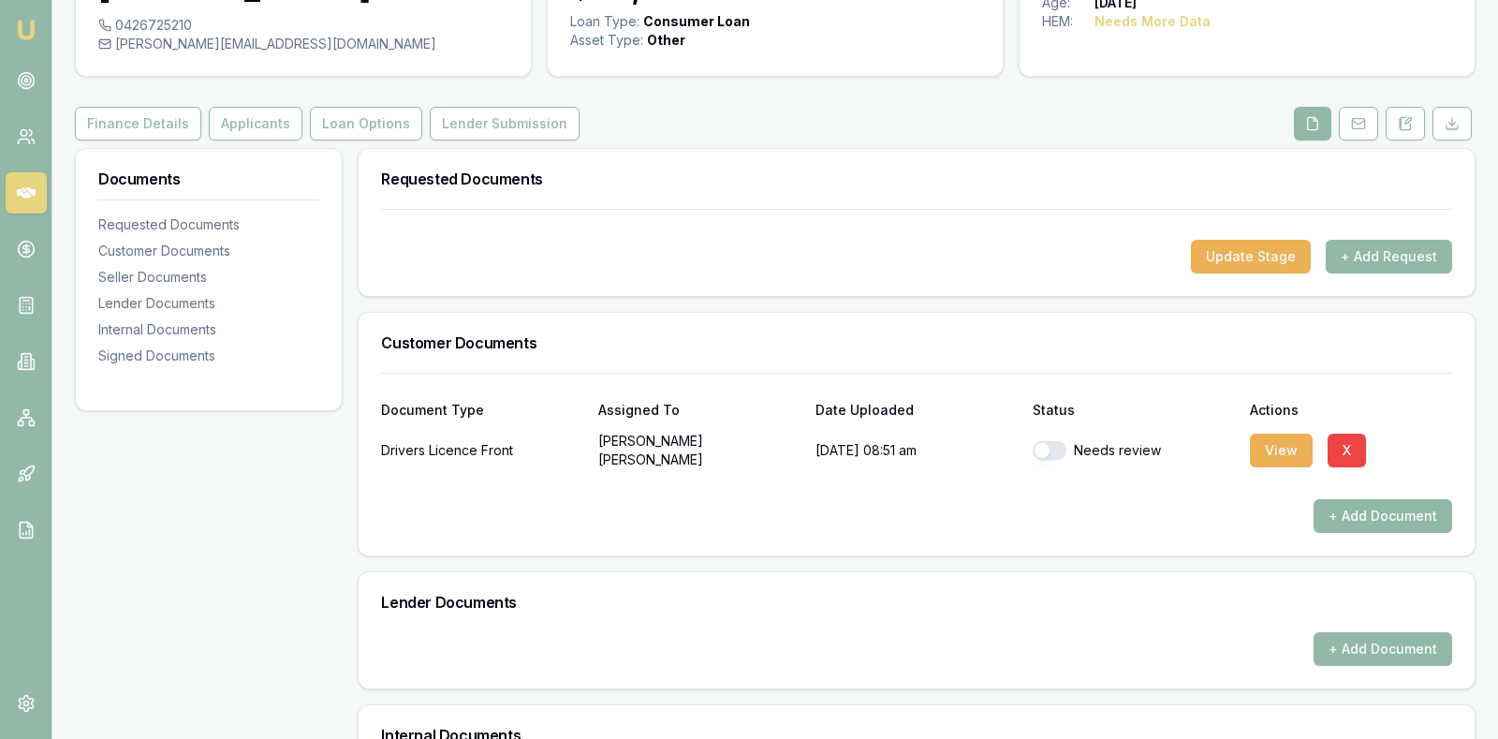
click at [1399, 512] on button "+ Add Document" at bounding box center [1383, 516] width 139 height 34
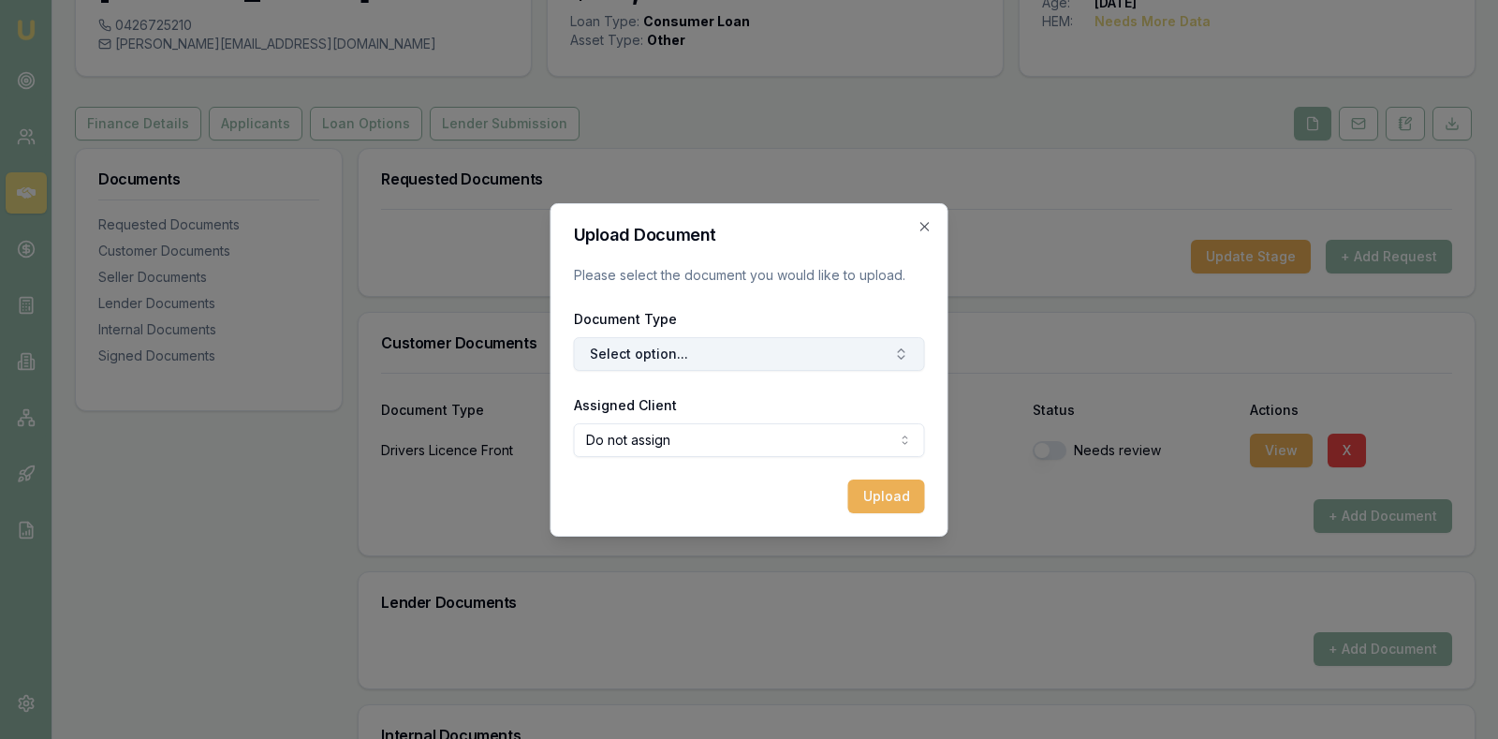
click at [860, 348] on button "Select option..." at bounding box center [749, 354] width 351 height 34
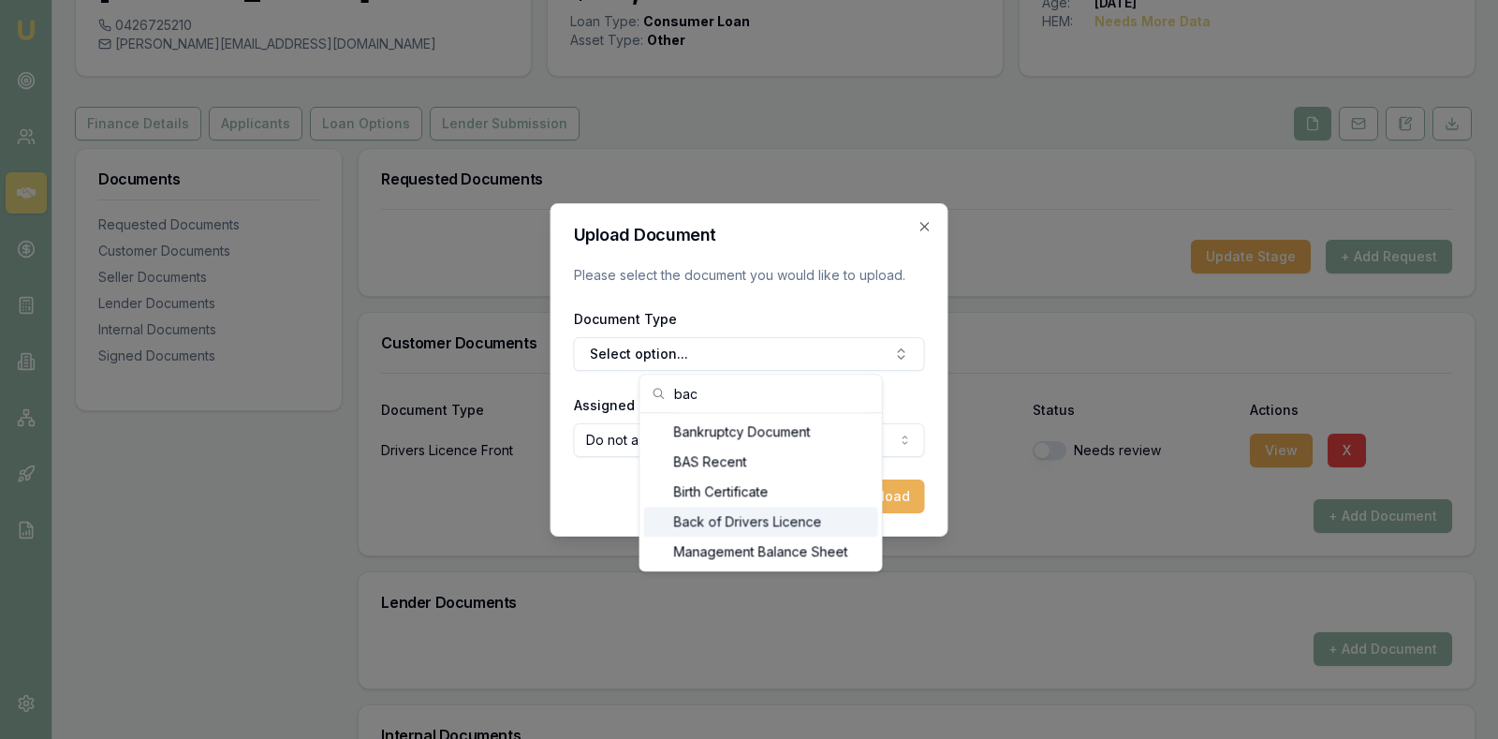
type input "bac"
click at [786, 522] on div "Back of Drivers Licence" at bounding box center [761, 522] width 234 height 30
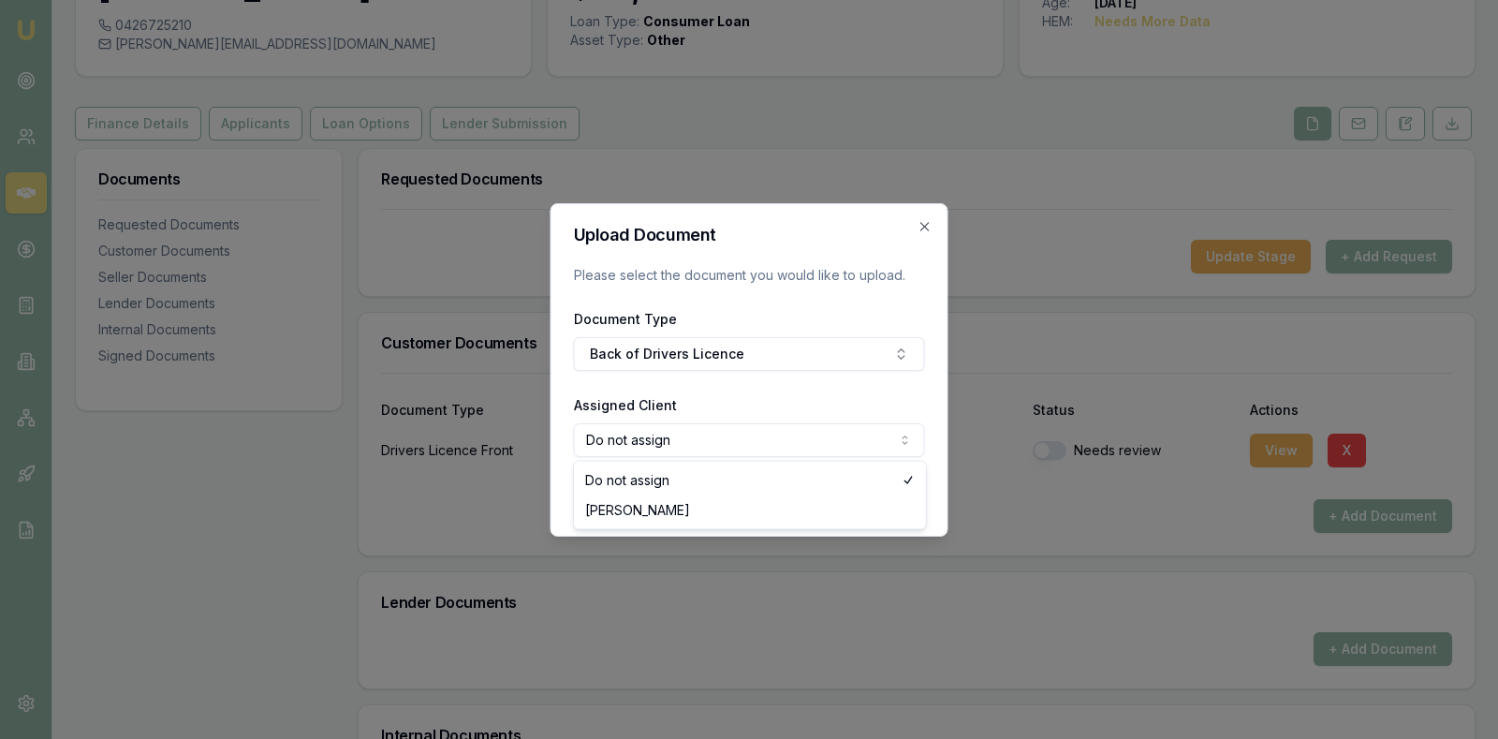
click at [774, 436] on body "Emu Broker Deals View D-COSQ2HQEOR Stevette Gelavis Toggle Menu Customer Mohamm…" at bounding box center [749, 229] width 1498 height 739
select select "U-WBEU3QOTYW"
click at [884, 490] on button "Upload" at bounding box center [886, 496] width 77 height 34
click at [928, 227] on icon "button" at bounding box center [925, 226] width 15 height 15
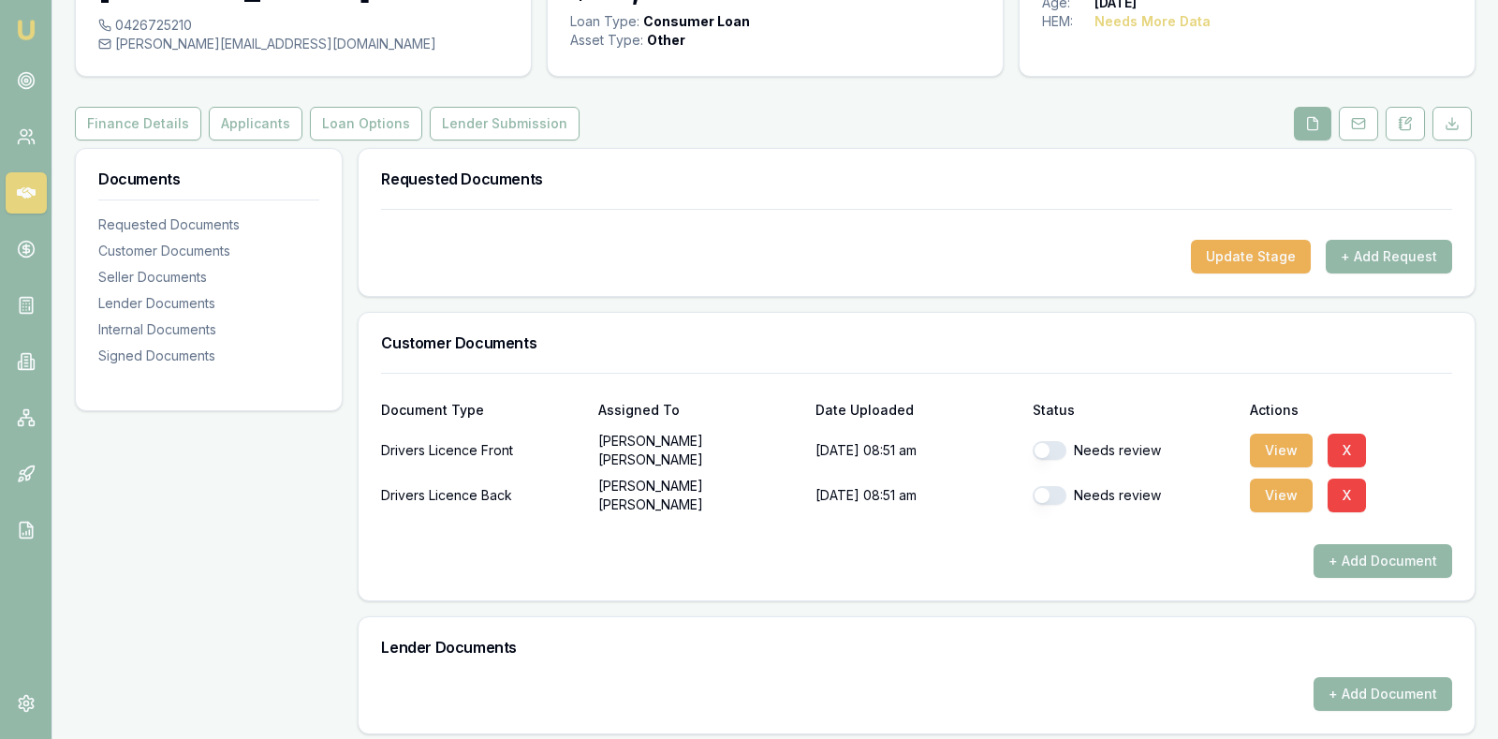
click at [1046, 451] on button "button" at bounding box center [1050, 450] width 34 height 19
checkbox input "true"
click at [1050, 494] on button "button" at bounding box center [1050, 495] width 34 height 19
checkbox input "true"
click at [257, 118] on button "Applicants" at bounding box center [256, 124] width 94 height 34
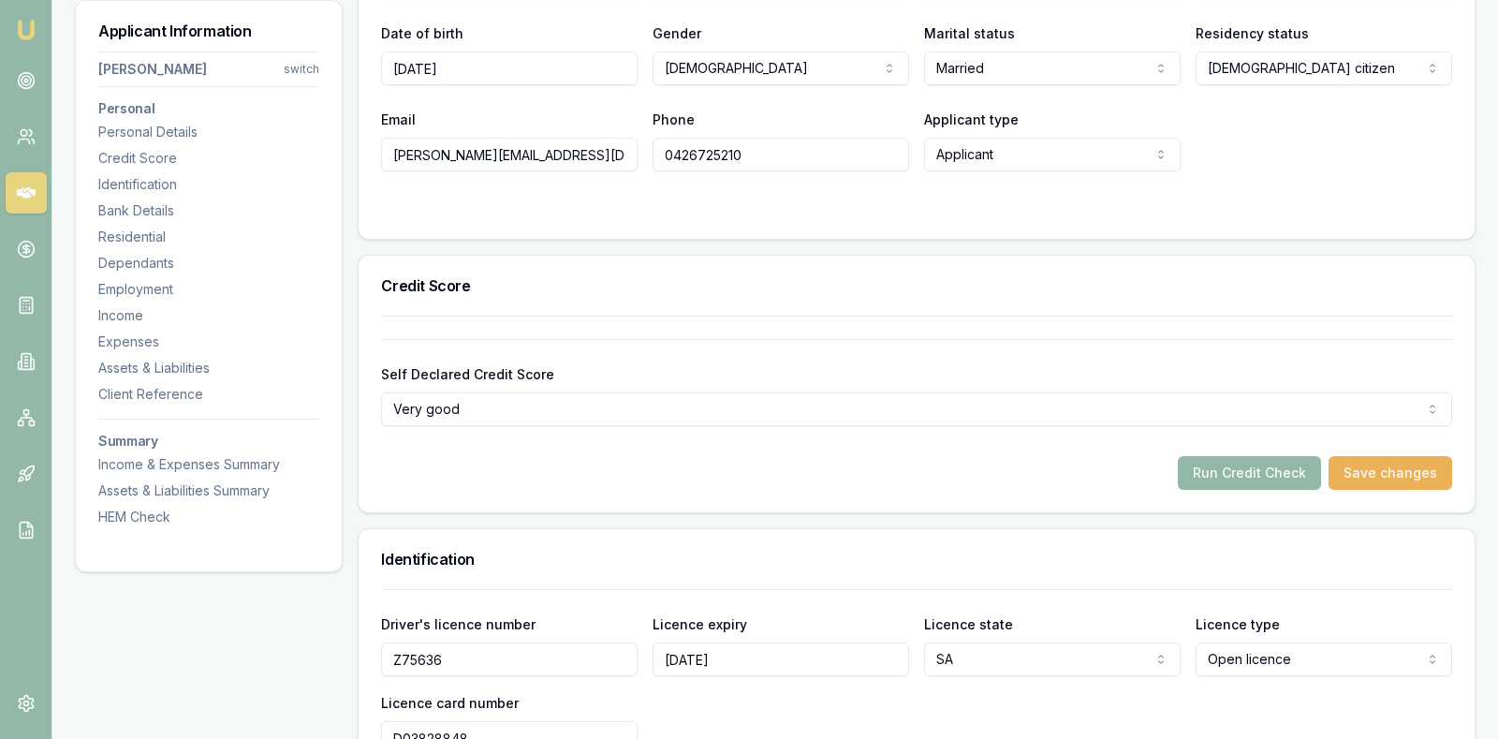
scroll to position [468, 0]
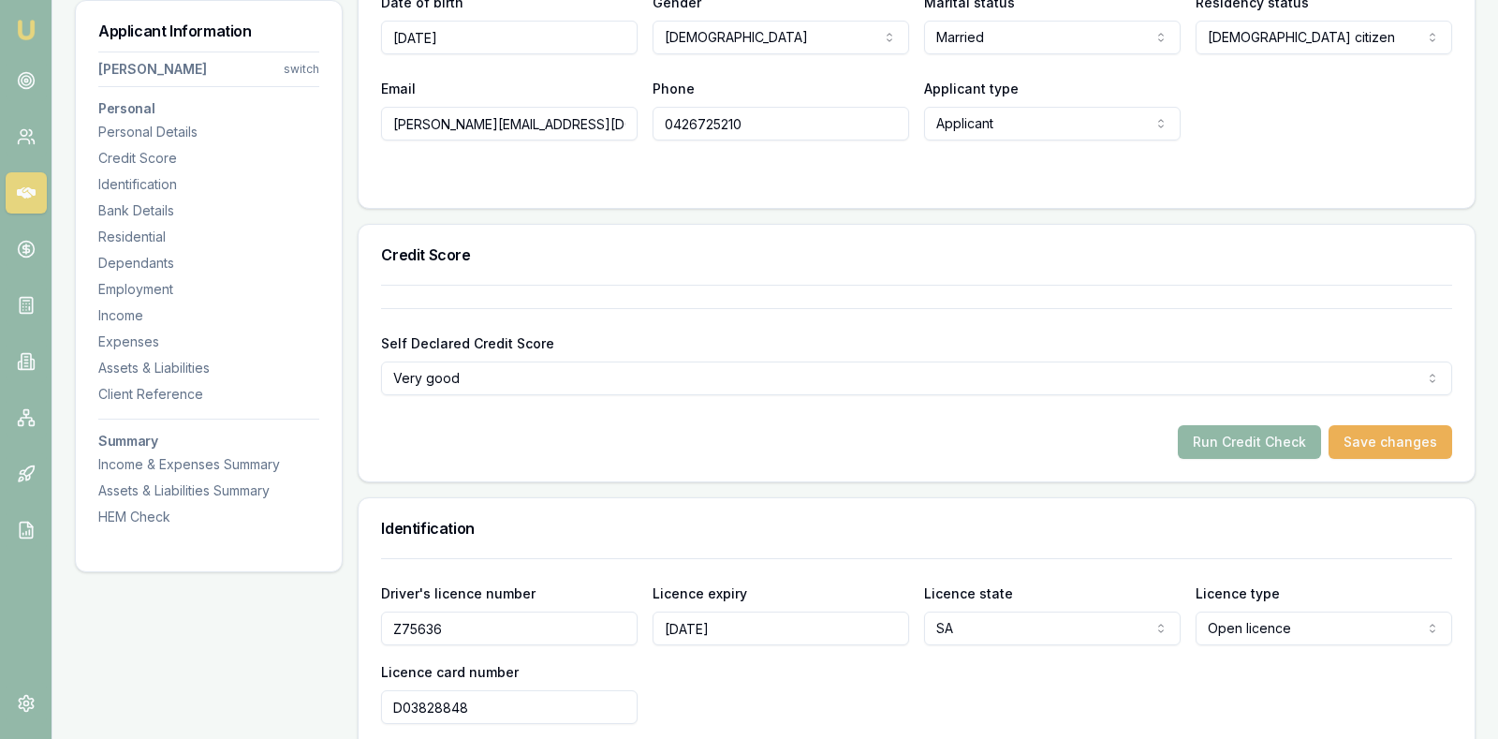
click at [1260, 438] on button "Run Credit Check" at bounding box center [1249, 442] width 143 height 34
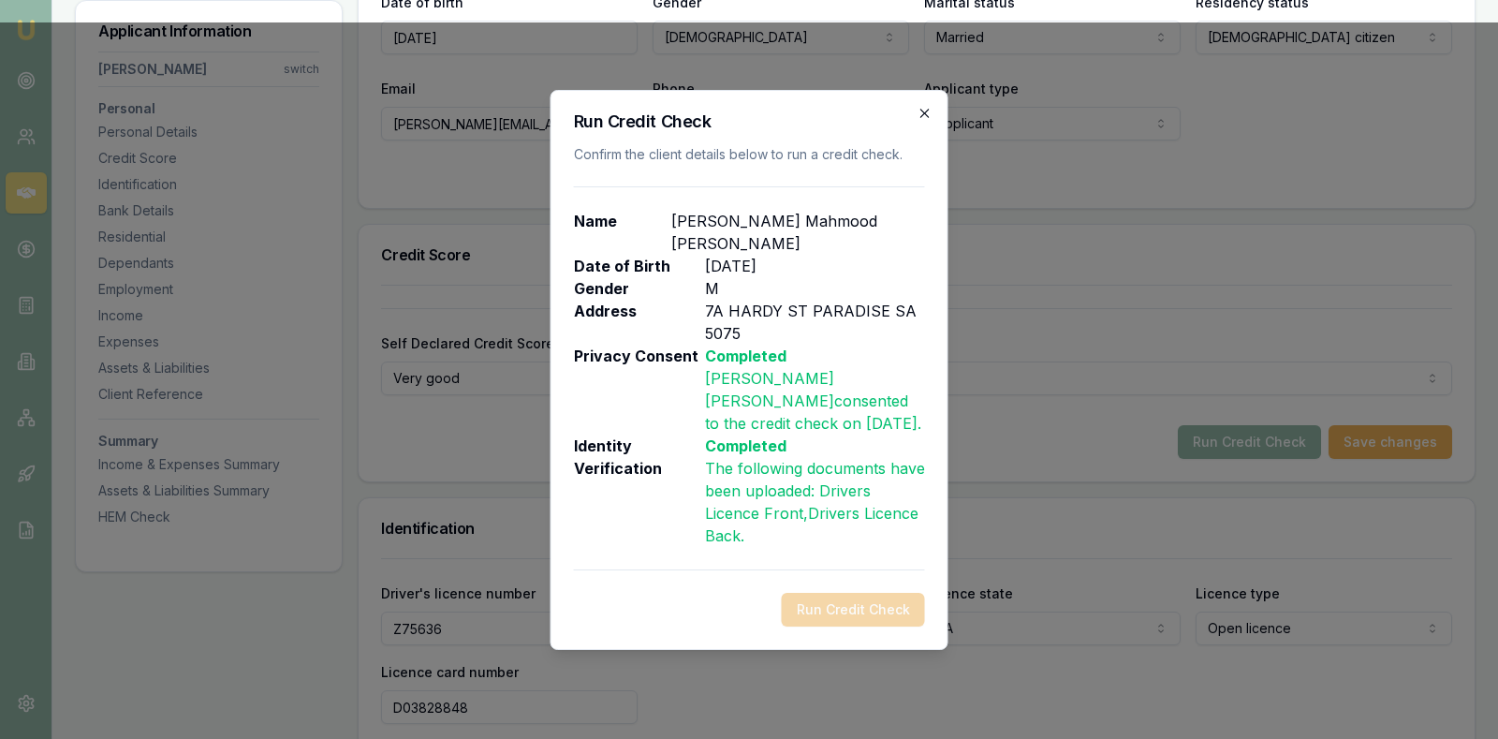
click at [922, 109] on icon "button" at bounding box center [925, 113] width 15 height 15
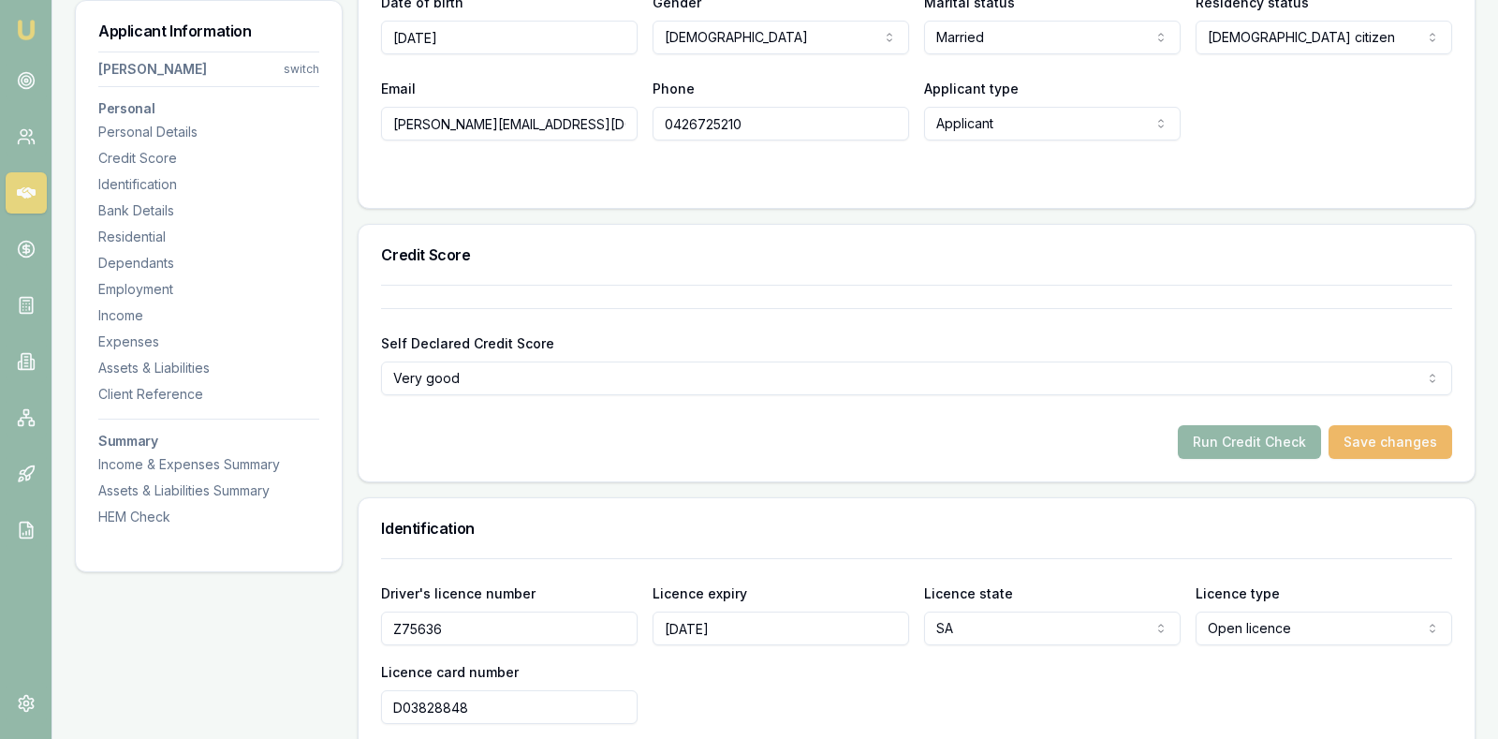
click at [1364, 431] on button "Save changes" at bounding box center [1391, 442] width 124 height 34
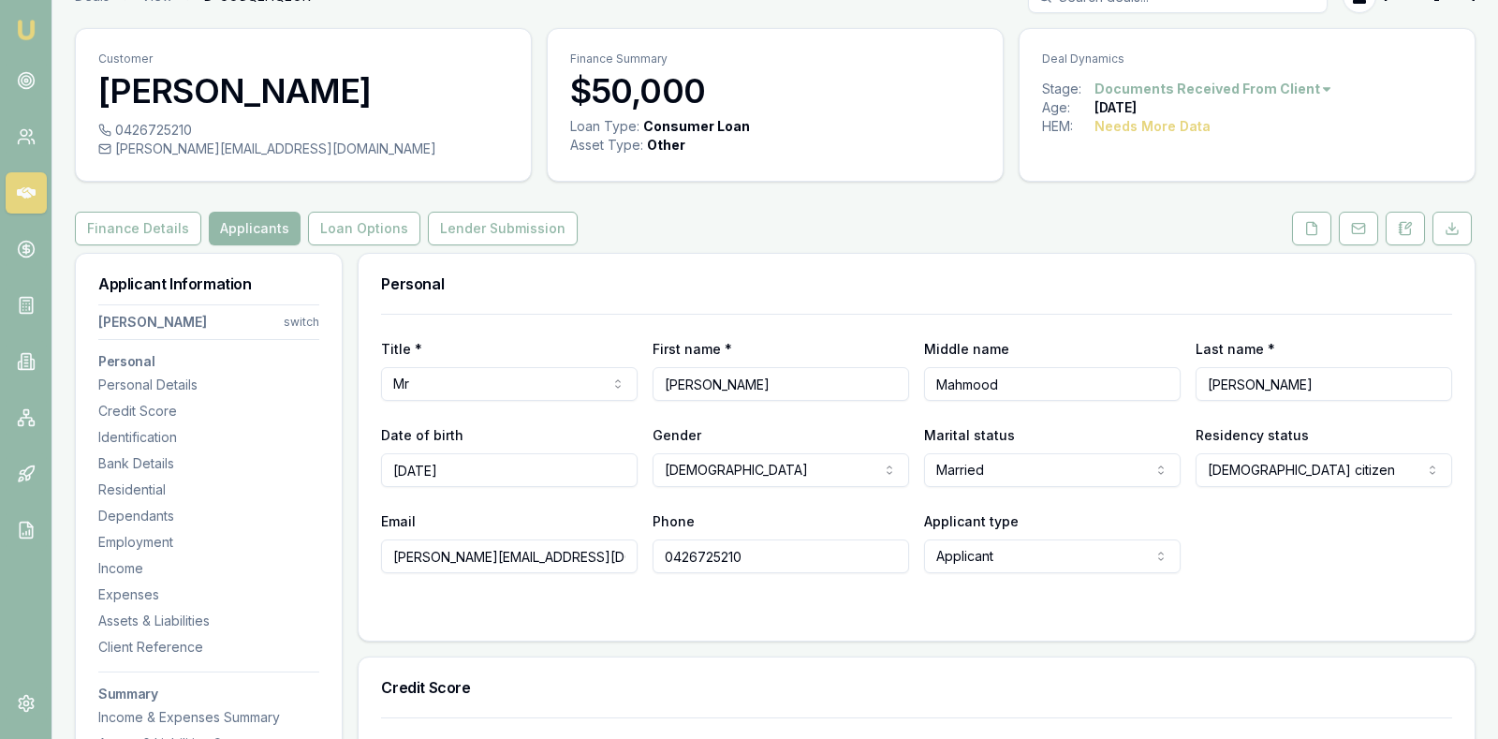
scroll to position [0, 0]
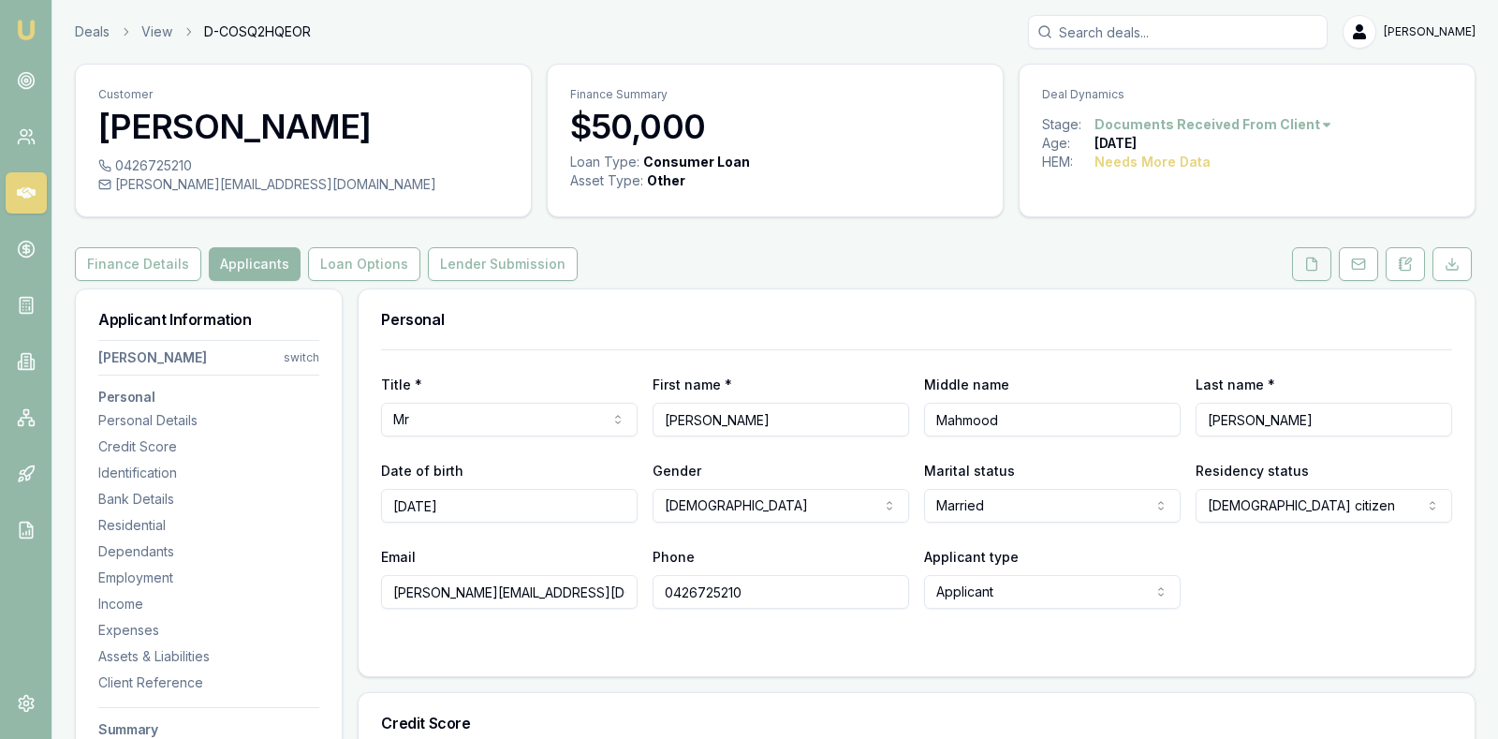
click at [1313, 260] on icon at bounding box center [1311, 264] width 15 height 15
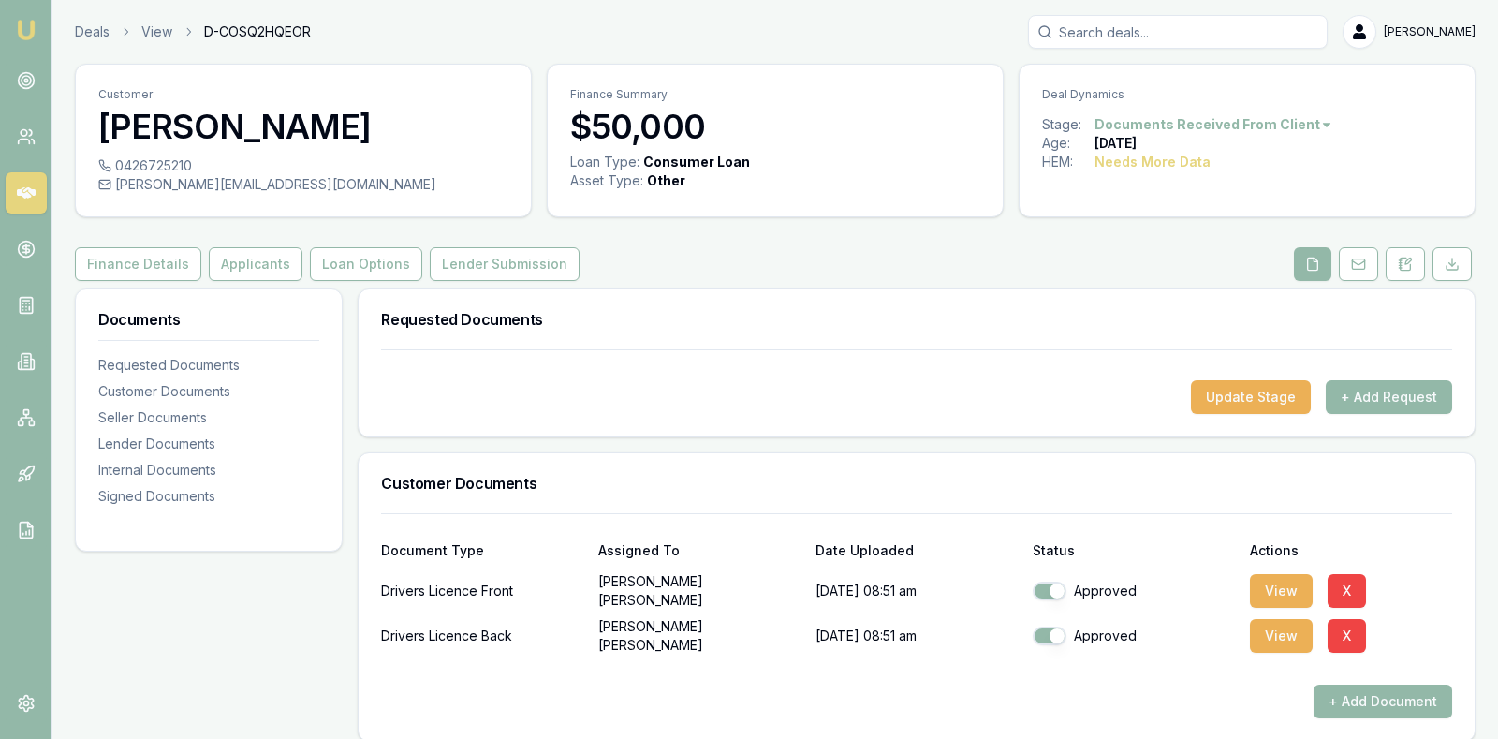
click at [1092, 693] on div "+ Add Document" at bounding box center [916, 702] width 1071 height 34
click at [1025, 469] on div "Customer Documents" at bounding box center [917, 483] width 1116 height 60
click at [235, 259] on button "Applicants" at bounding box center [256, 264] width 94 height 34
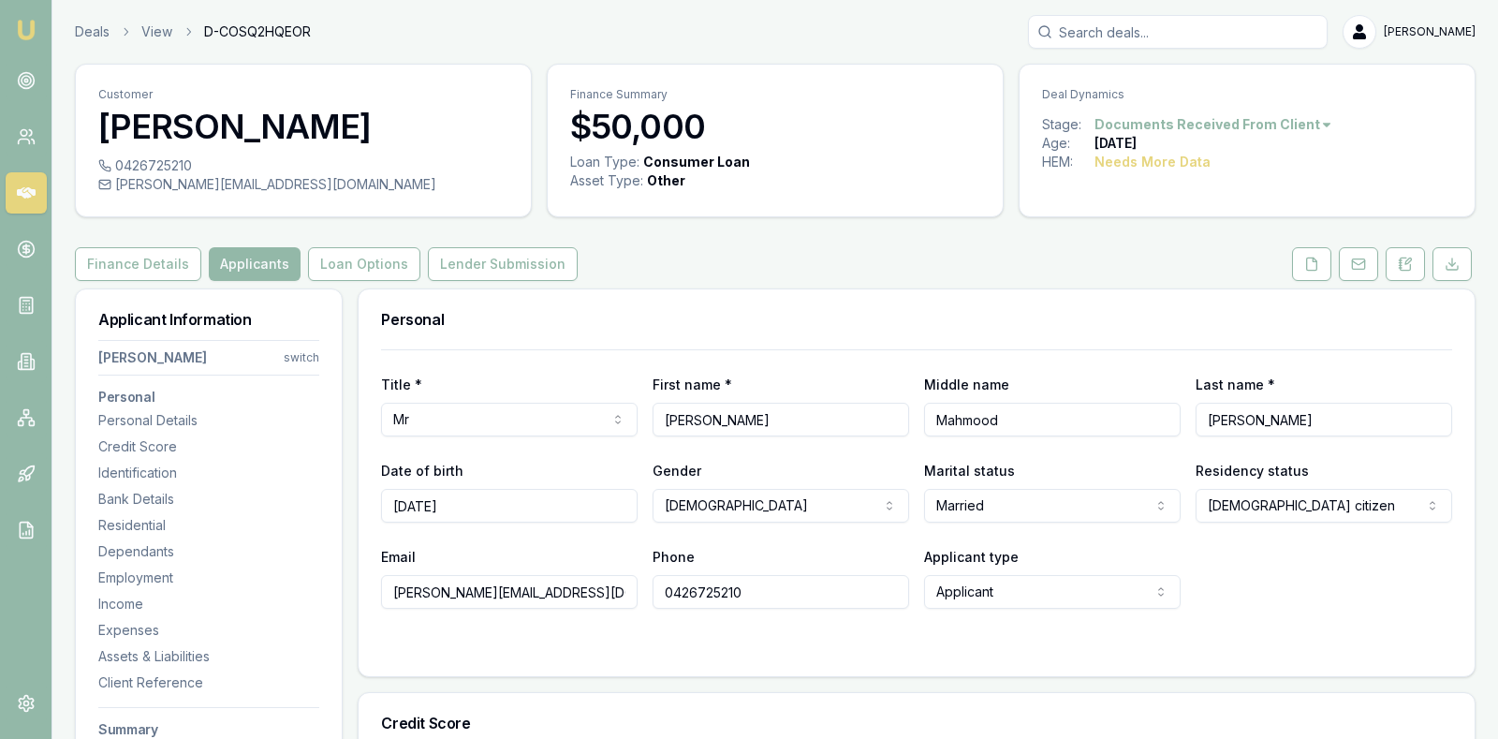
click at [687, 256] on div "Finance Details Applicants Loan Options Lender Submission" at bounding box center [775, 264] width 1401 height 34
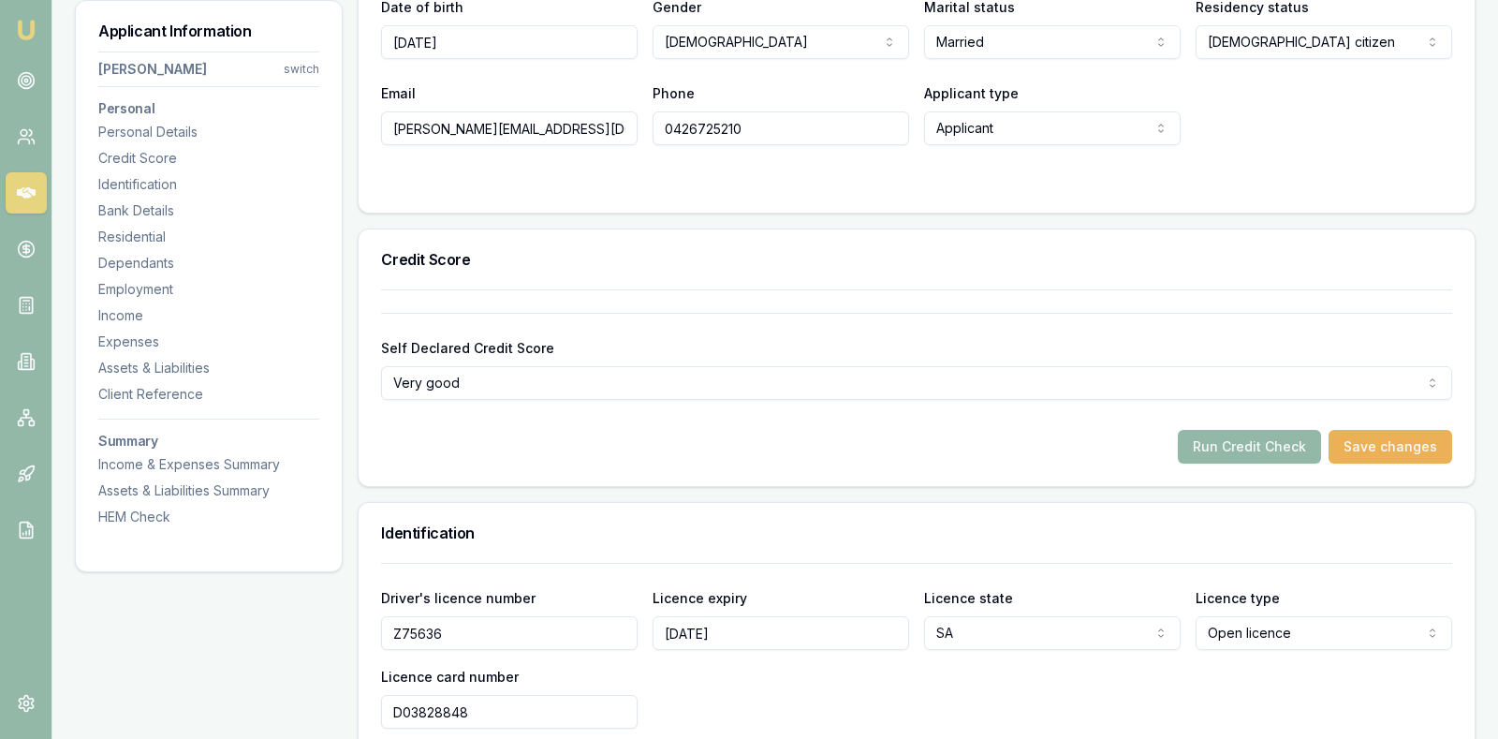
scroll to position [468, 0]
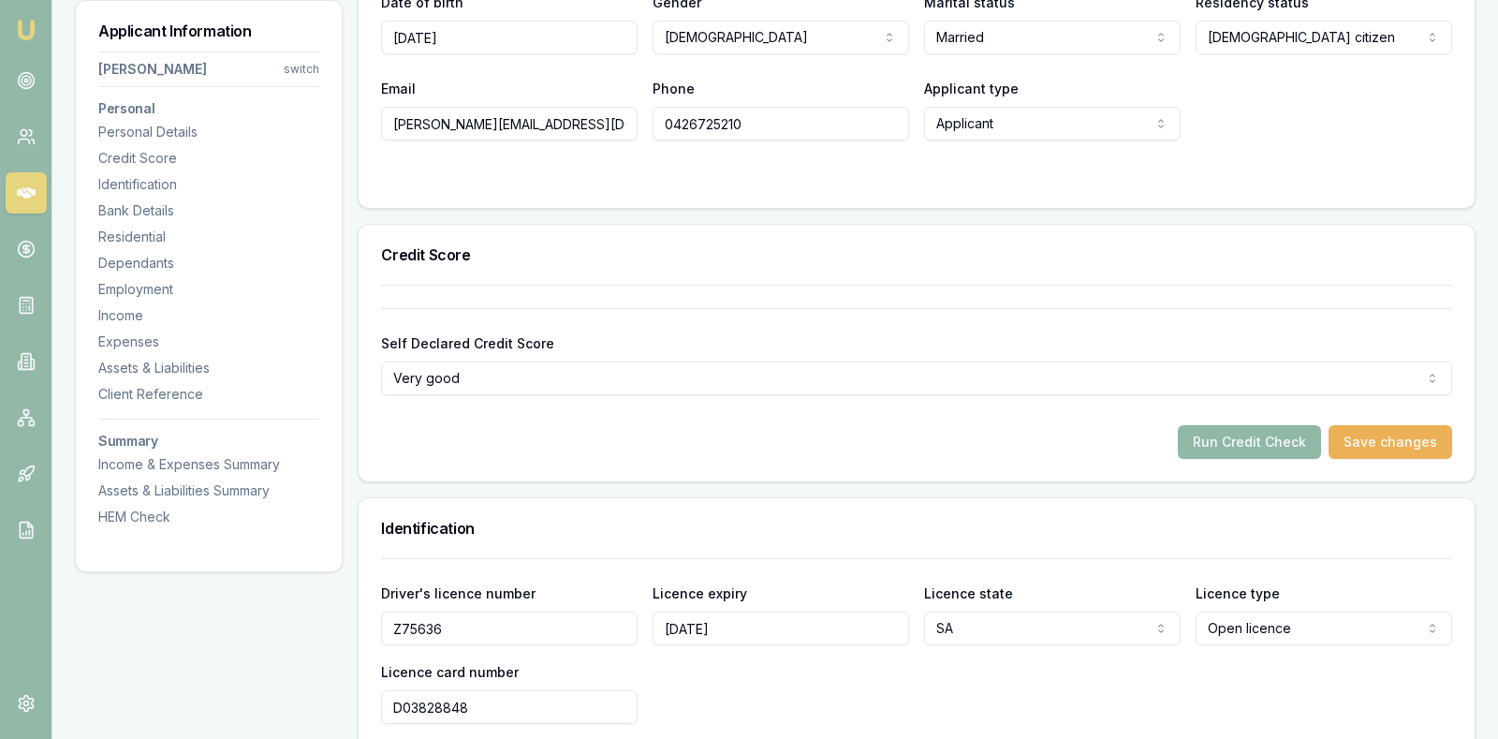
click at [1214, 436] on button "Run Credit Check" at bounding box center [1249, 442] width 143 height 34
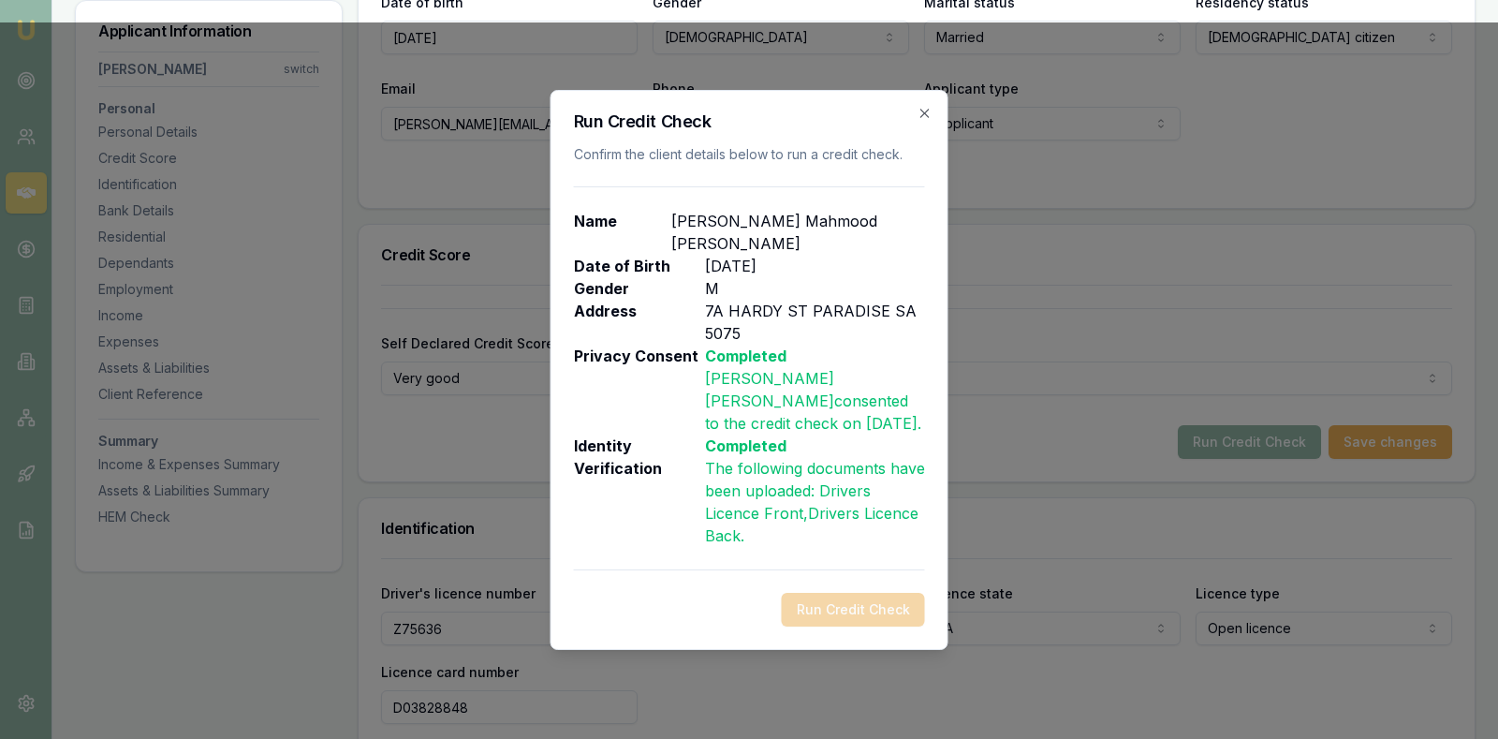
click at [846, 605] on div "Run Credit Check" at bounding box center [749, 610] width 351 height 34
click at [929, 113] on icon "button" at bounding box center [925, 113] width 15 height 15
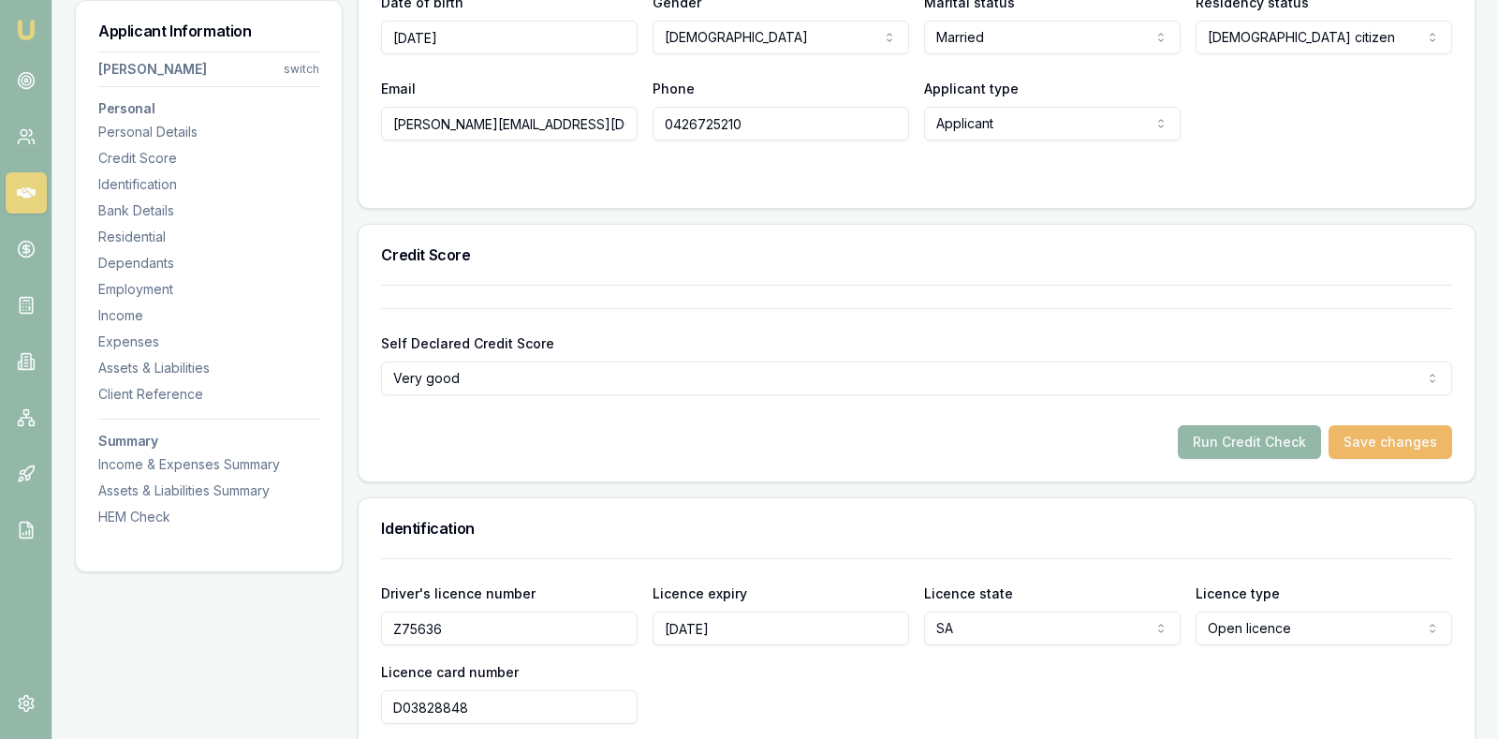
click at [1375, 435] on button "Save changes" at bounding box center [1391, 442] width 124 height 34
click at [1264, 435] on button "Run Credit Check" at bounding box center [1249, 442] width 143 height 34
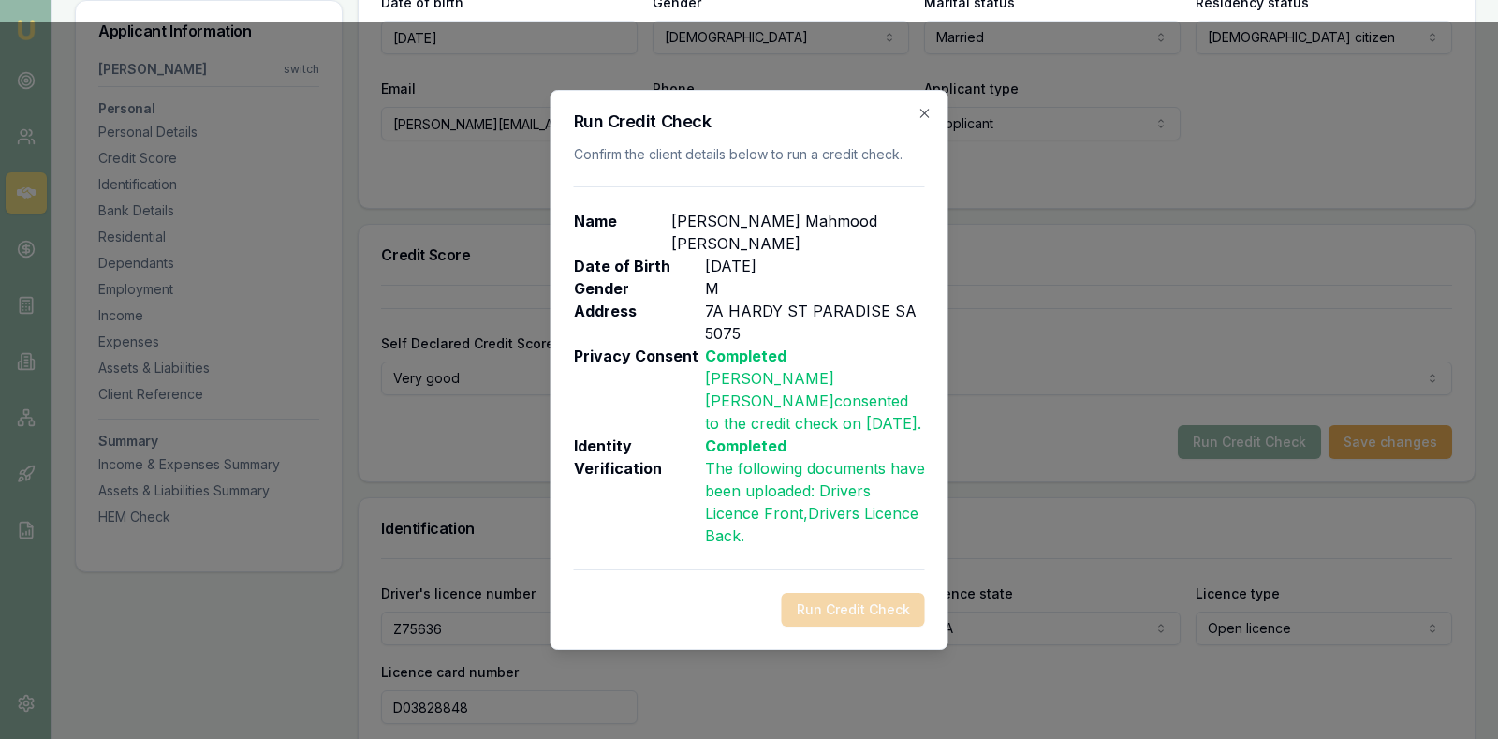
click at [899, 614] on div "Run Credit Check" at bounding box center [749, 610] width 351 height 34
click at [923, 111] on icon "button" at bounding box center [925, 113] width 8 height 8
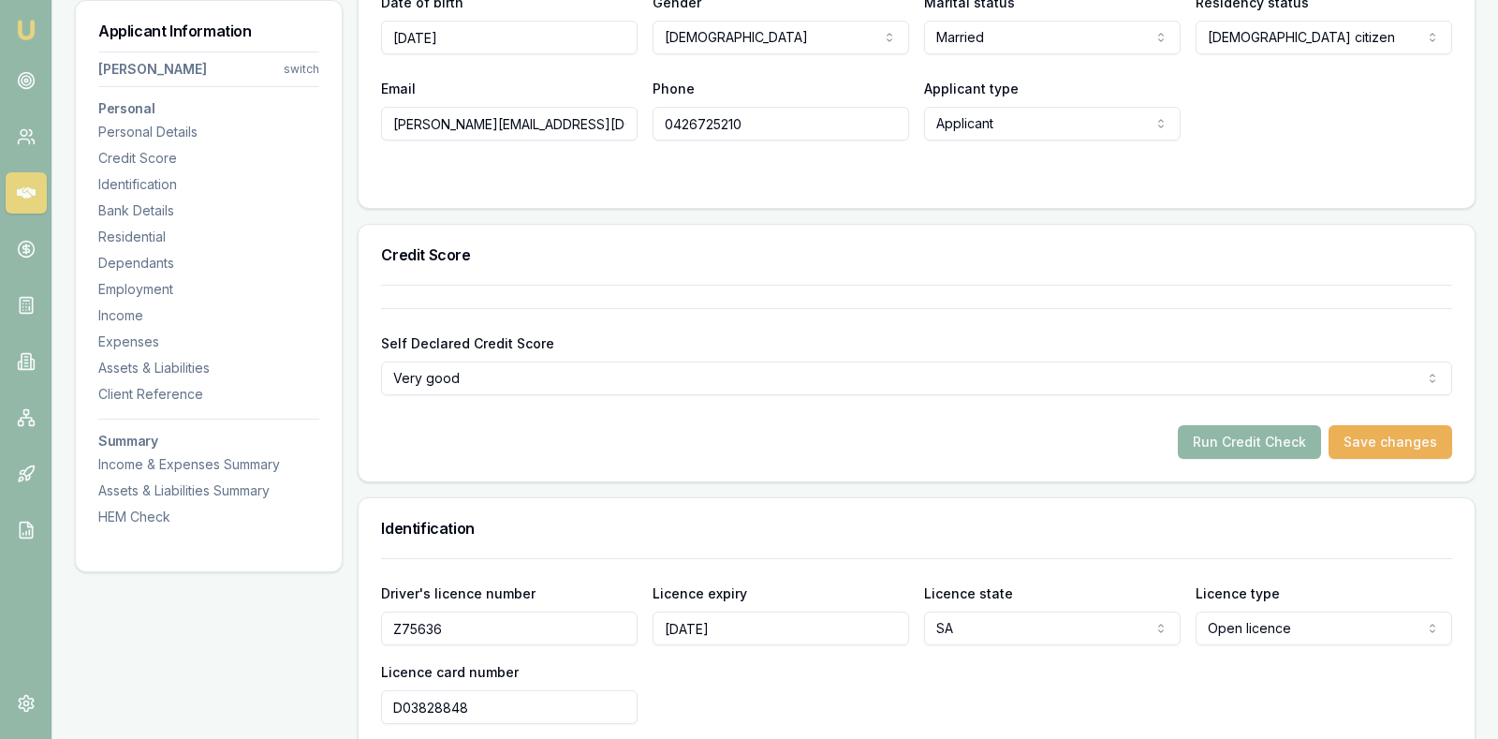
click at [1214, 427] on button "Run Credit Check" at bounding box center [1249, 442] width 143 height 34
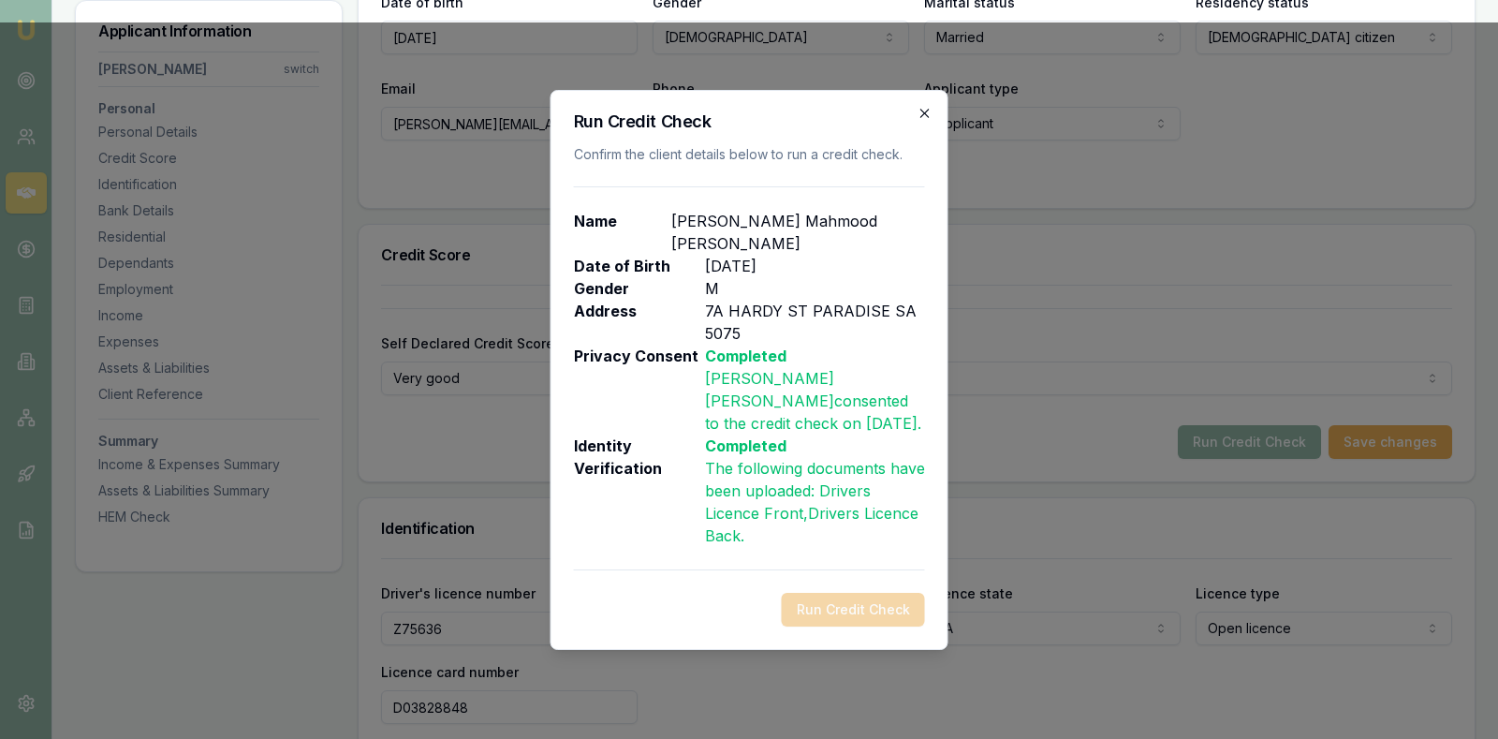
click at [929, 110] on icon "button" at bounding box center [925, 113] width 15 height 15
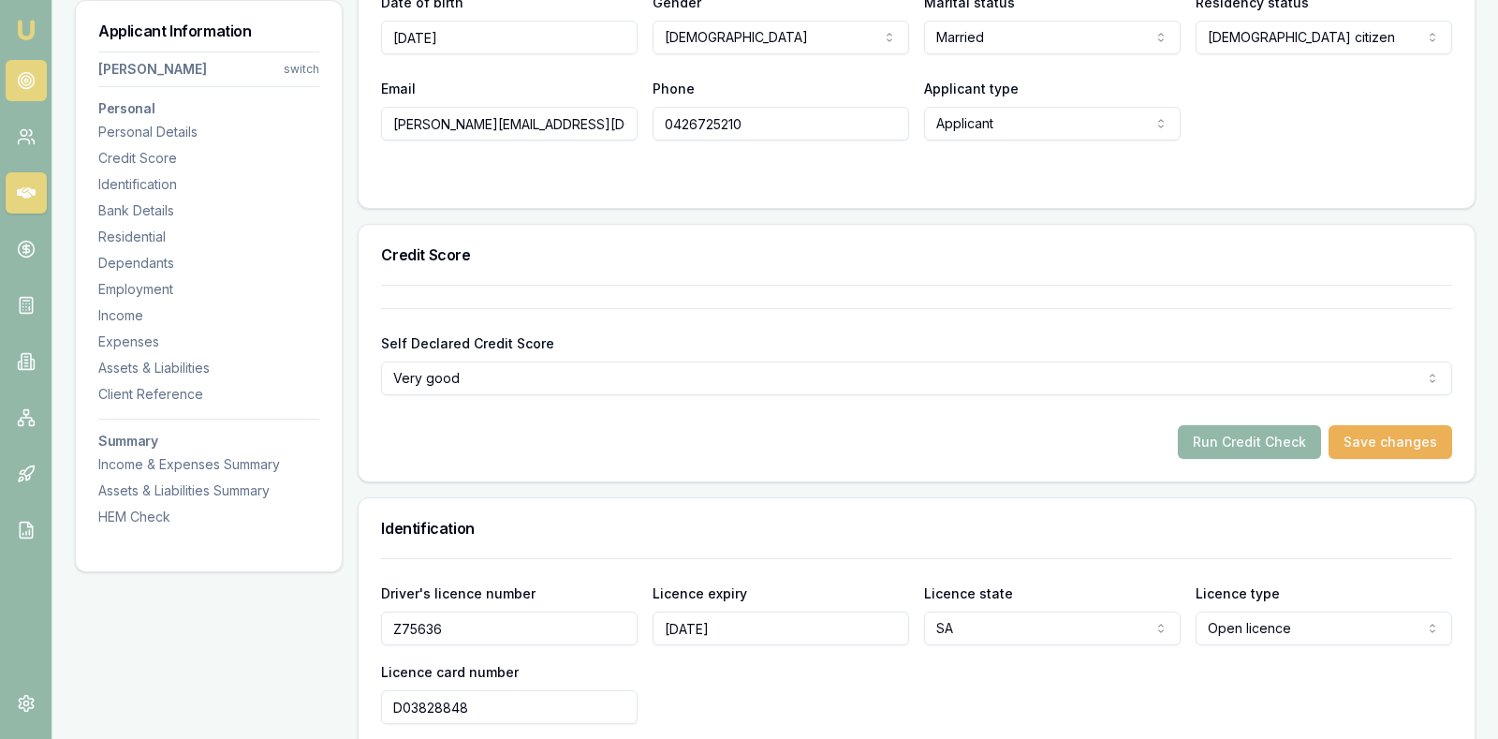
click at [24, 78] on icon at bounding box center [26, 80] width 19 height 19
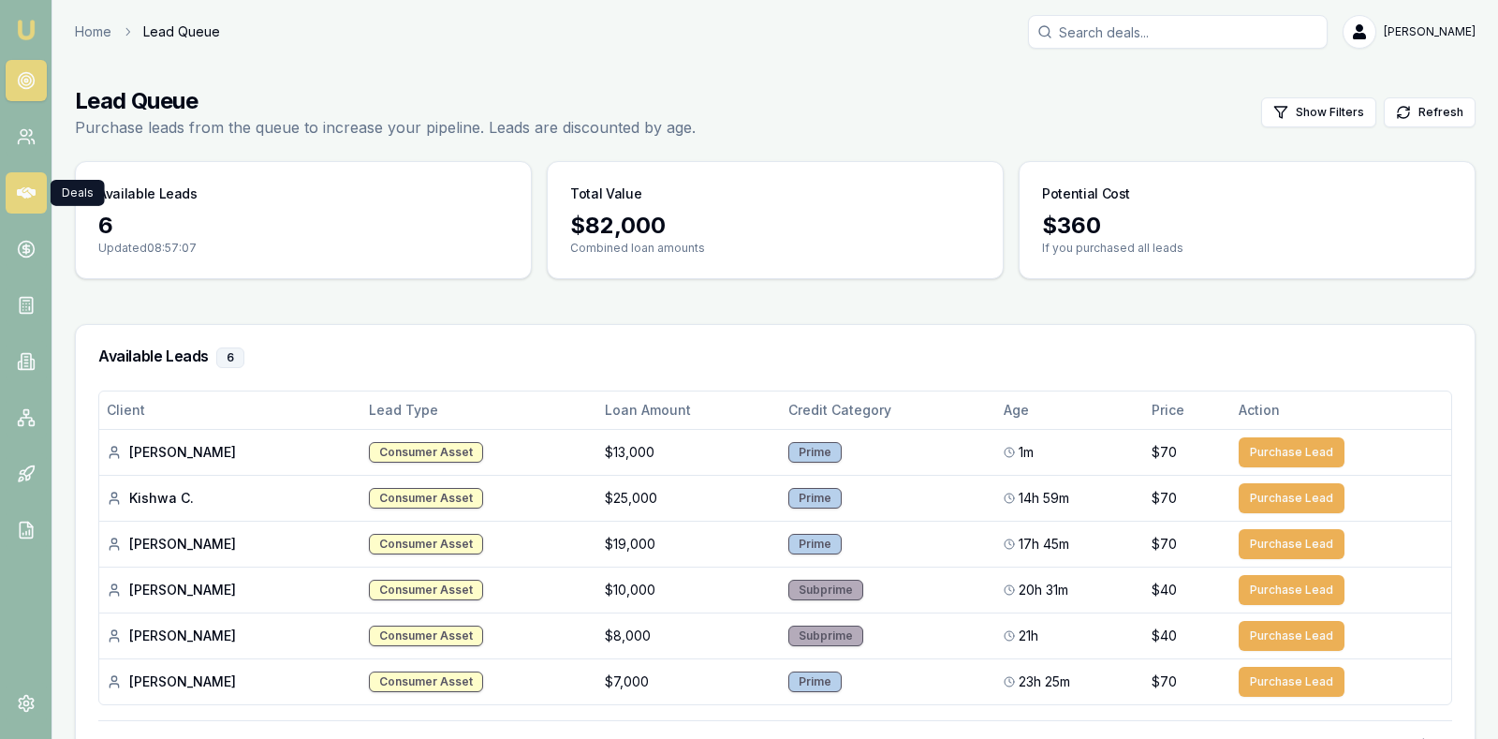
click at [22, 195] on icon at bounding box center [26, 192] width 19 height 11
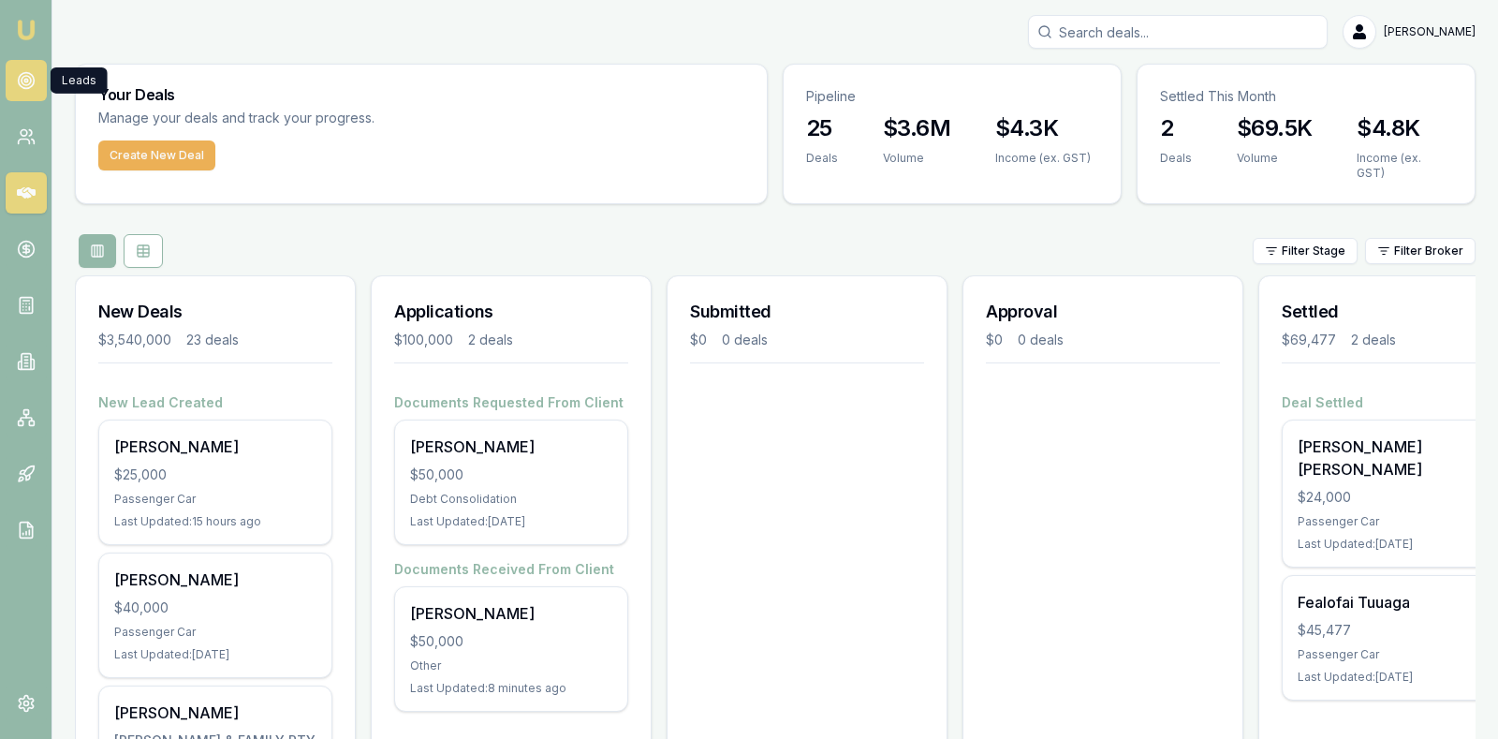
click at [28, 81] on icon at bounding box center [26, 80] width 19 height 19
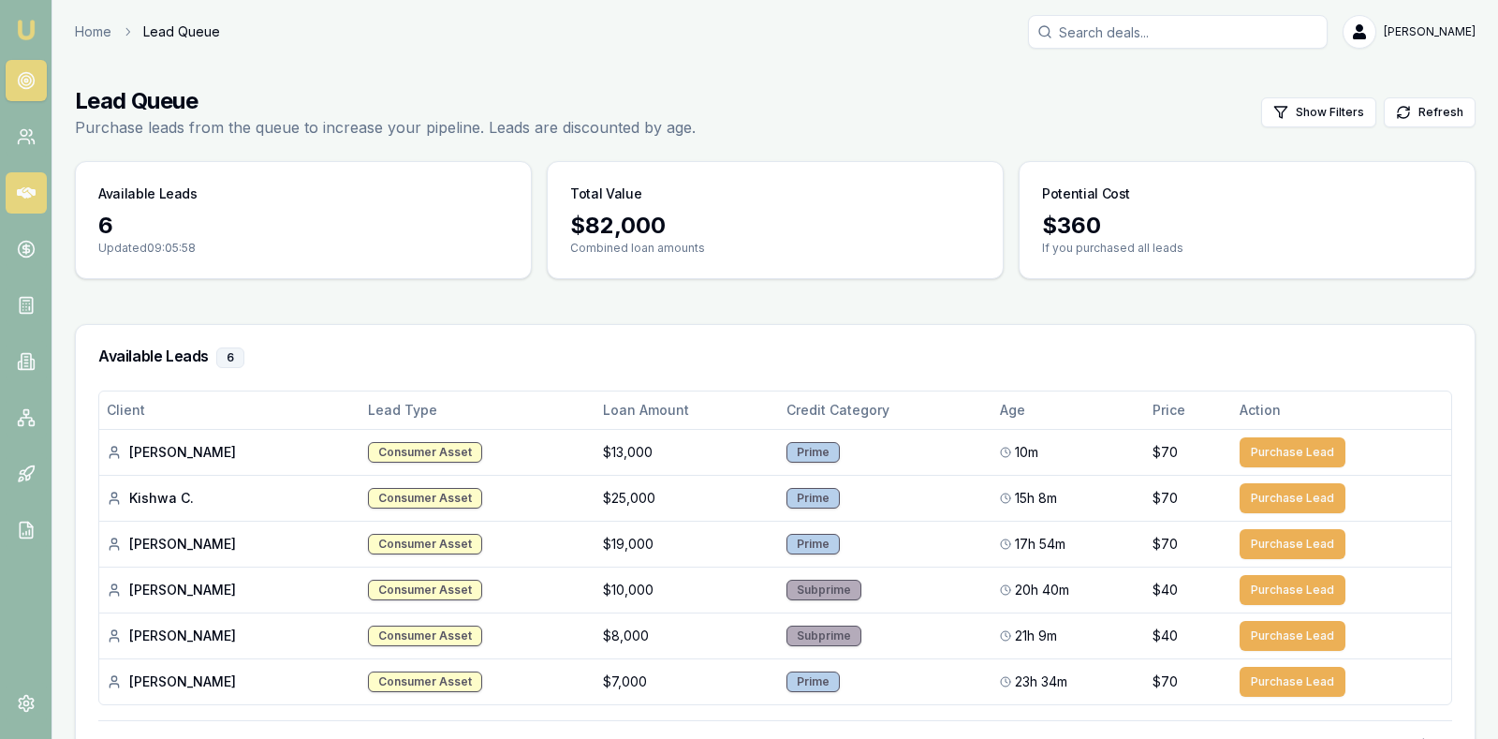
click at [20, 193] on icon at bounding box center [26, 192] width 19 height 11
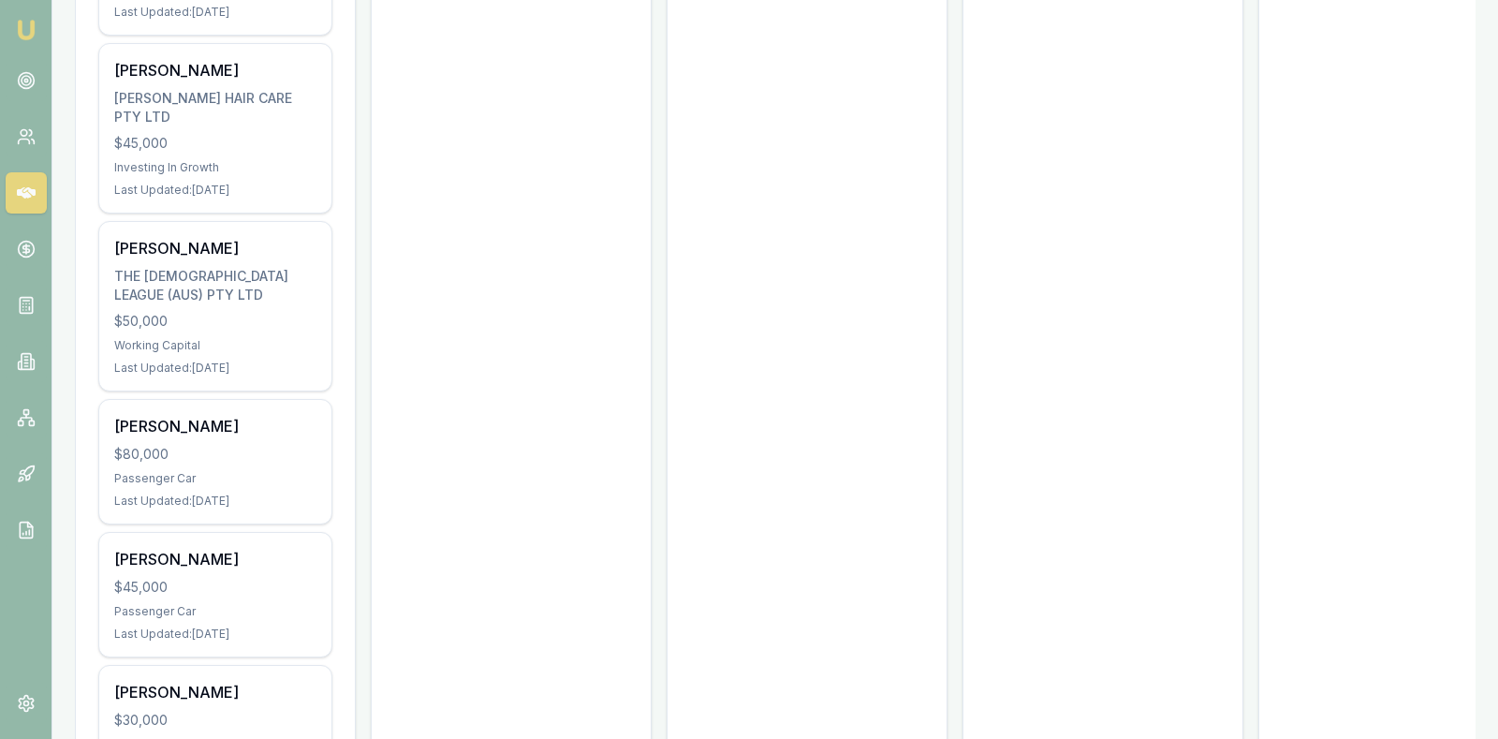
scroll to position [2454, 0]
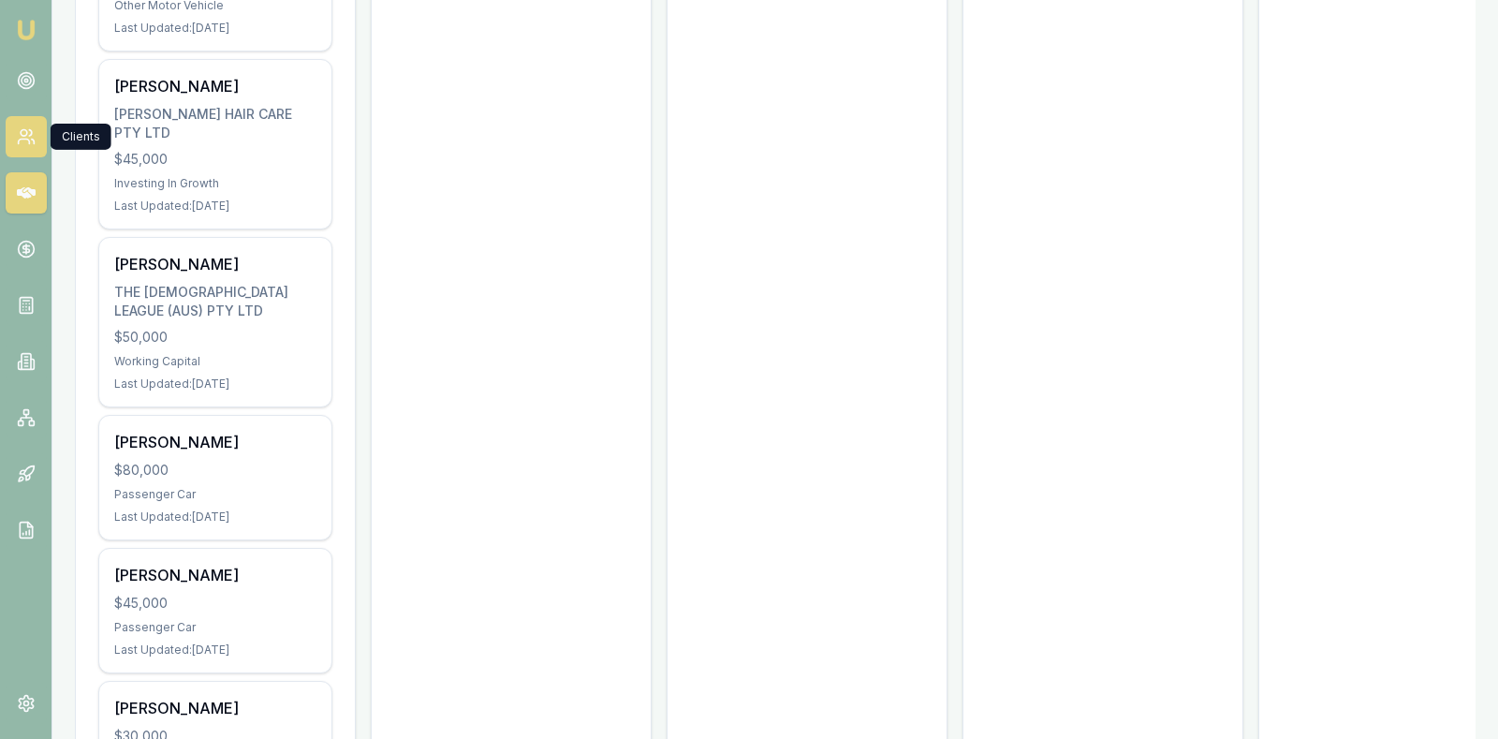
click at [30, 140] on icon at bounding box center [26, 136] width 19 height 19
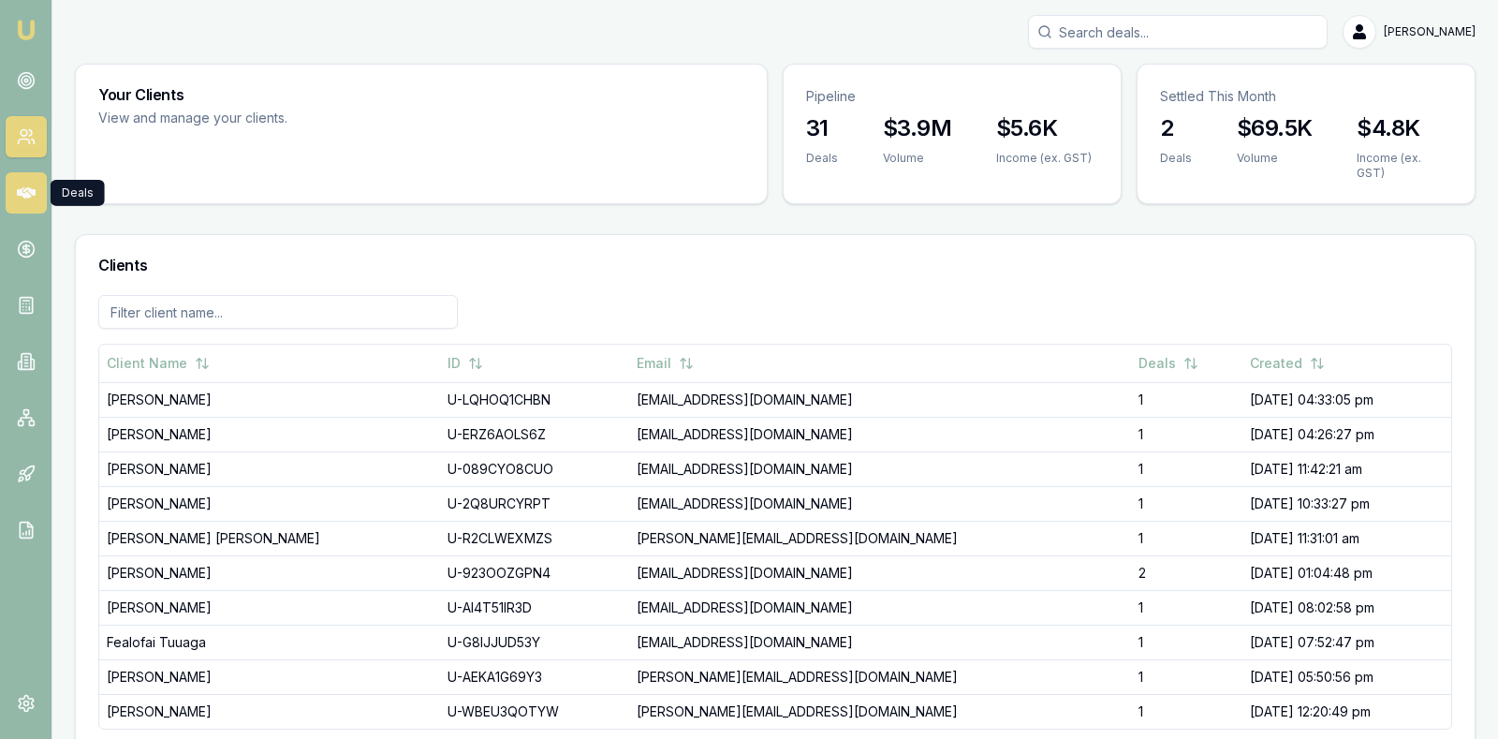
click at [24, 186] on icon at bounding box center [26, 193] width 19 height 19
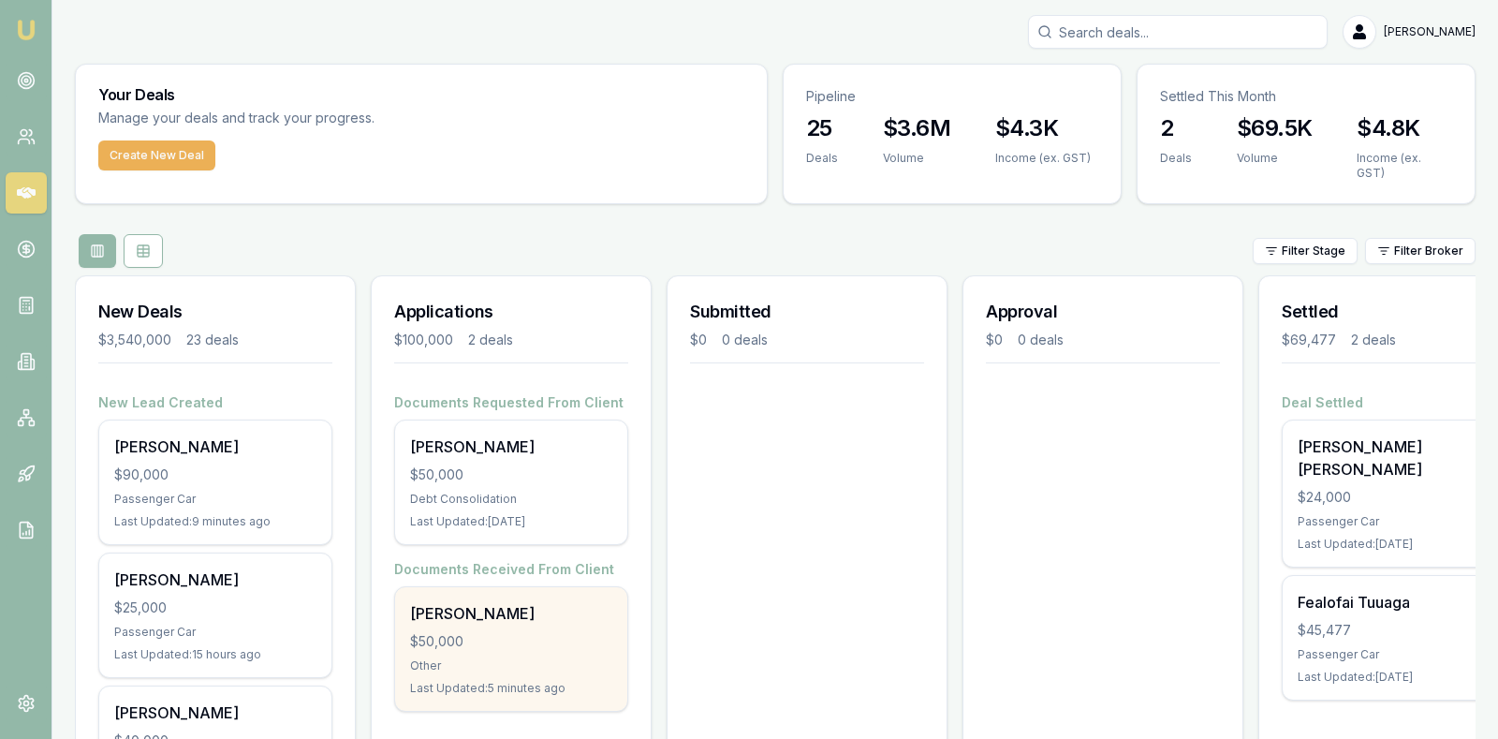
click at [479, 637] on div "$50,000" at bounding box center [511, 641] width 202 height 19
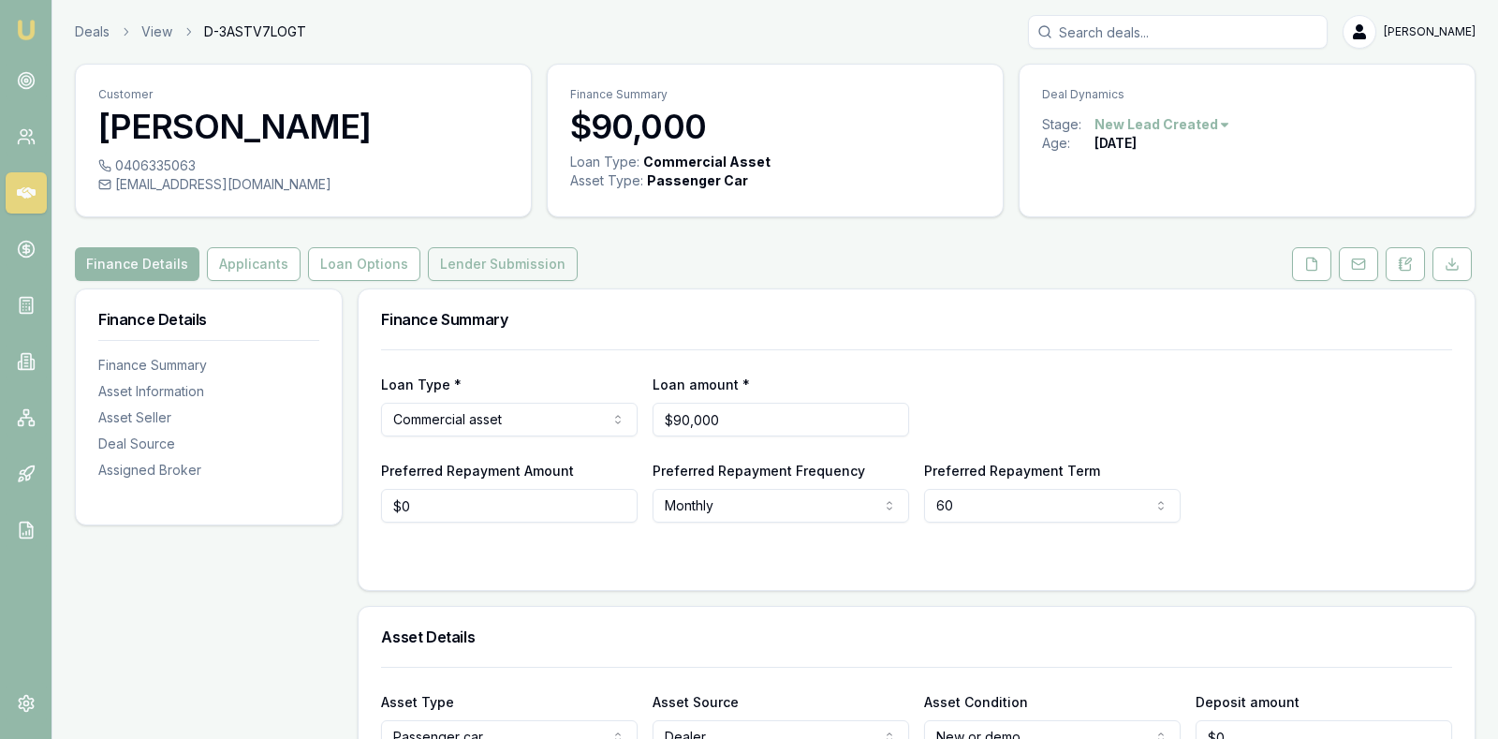
click at [485, 263] on button "Lender Submission" at bounding box center [503, 264] width 150 height 34
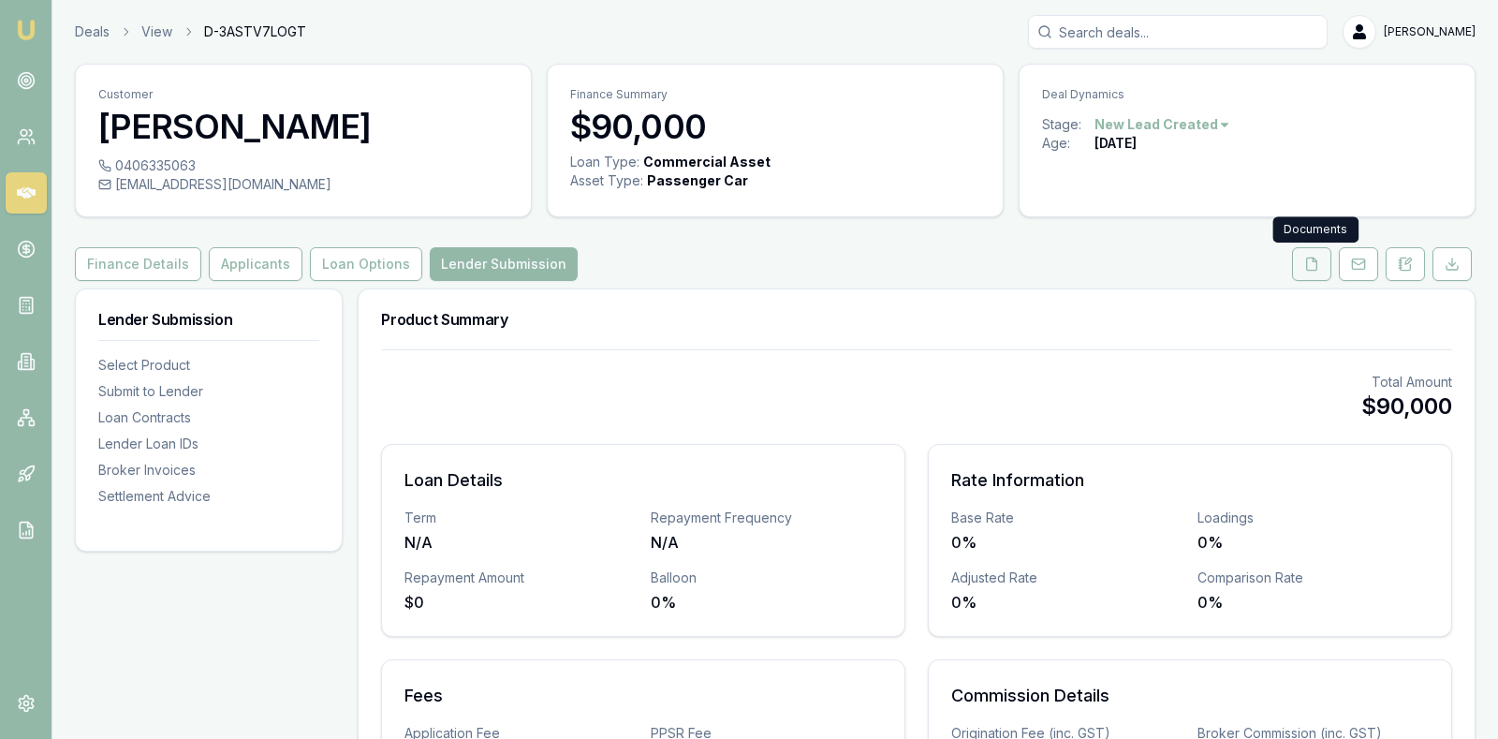
click at [1323, 264] on button at bounding box center [1311, 264] width 39 height 34
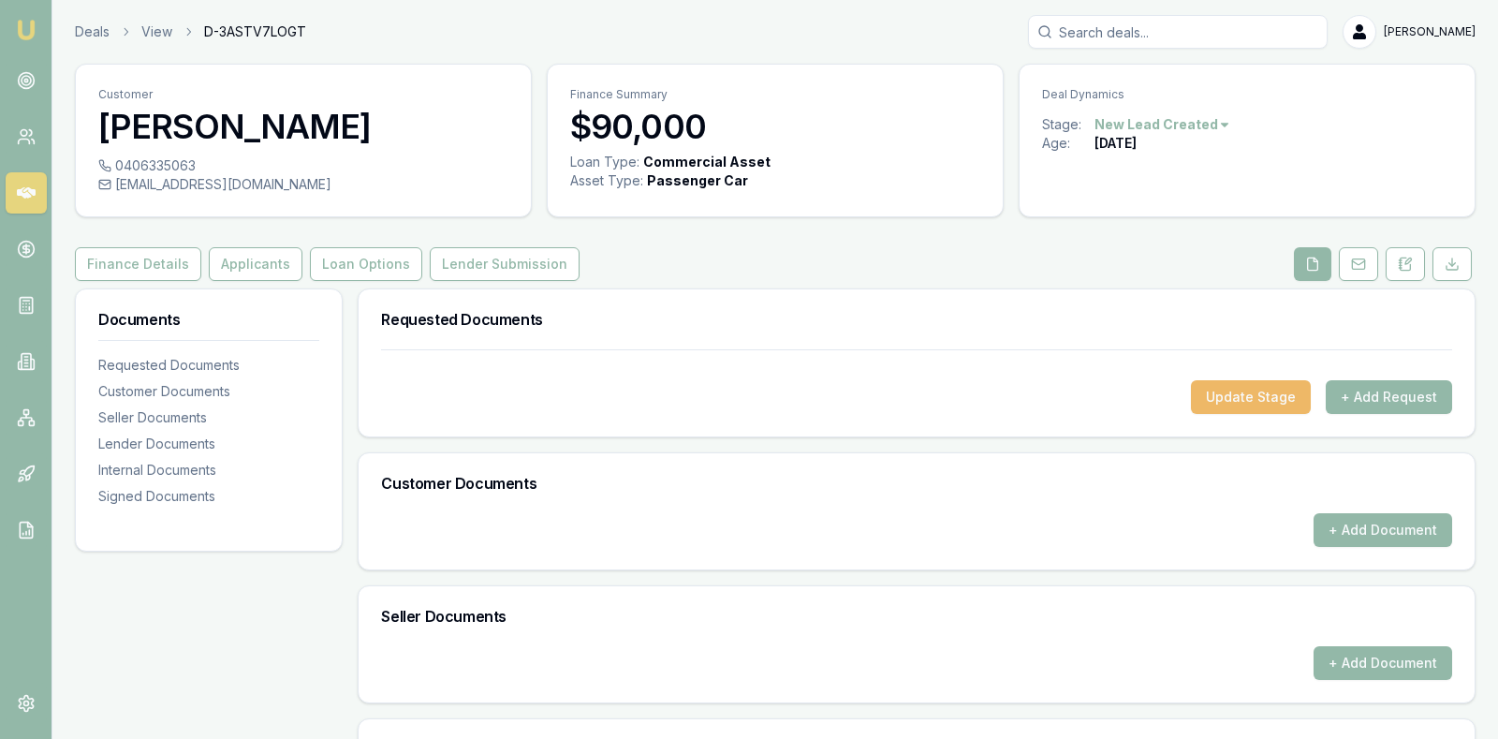
click at [1271, 397] on button "Update Stage" at bounding box center [1251, 397] width 120 height 34
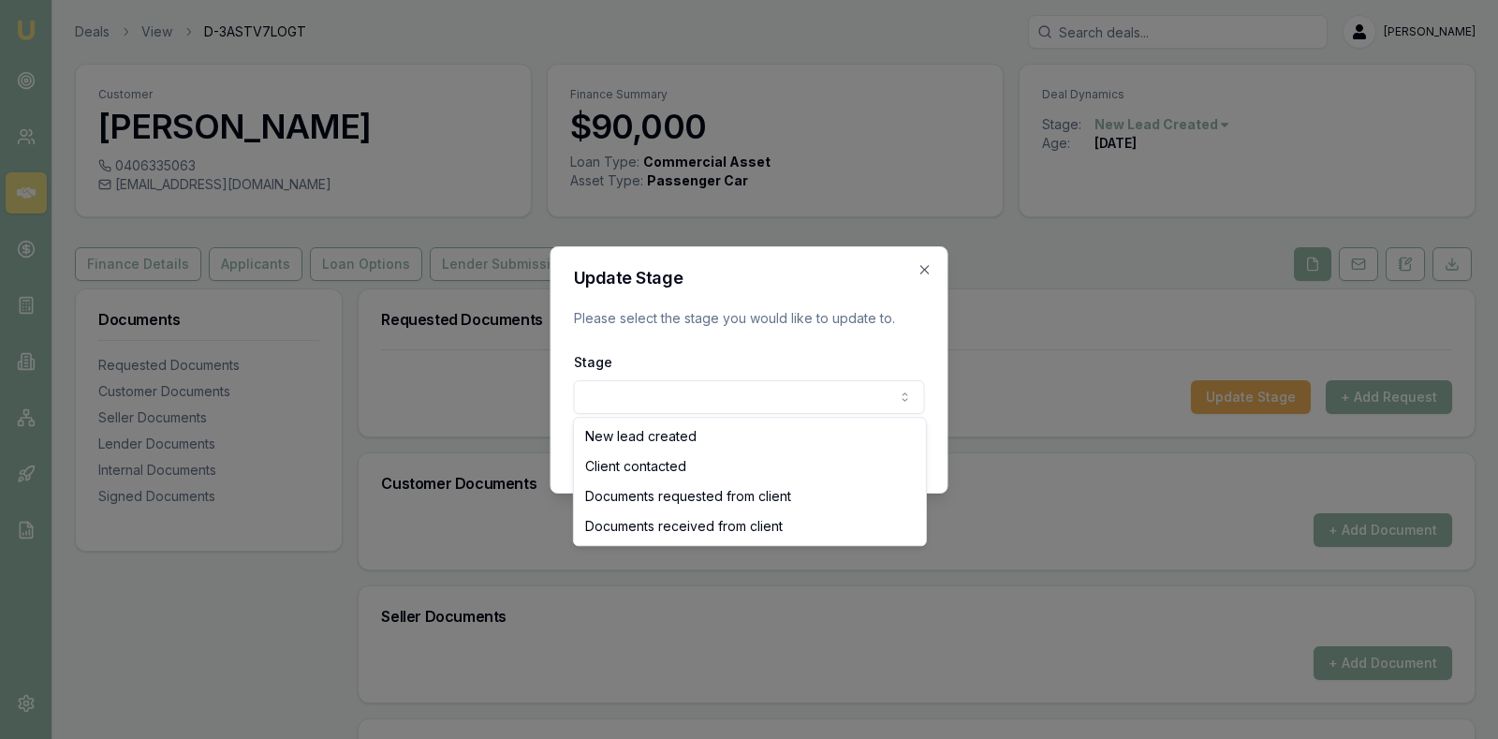
click at [812, 391] on body "Emu Broker Deals View D-3ASTV7LOGT Stevette Gelavis Toggle Menu Customer John G…" at bounding box center [749, 369] width 1498 height 739
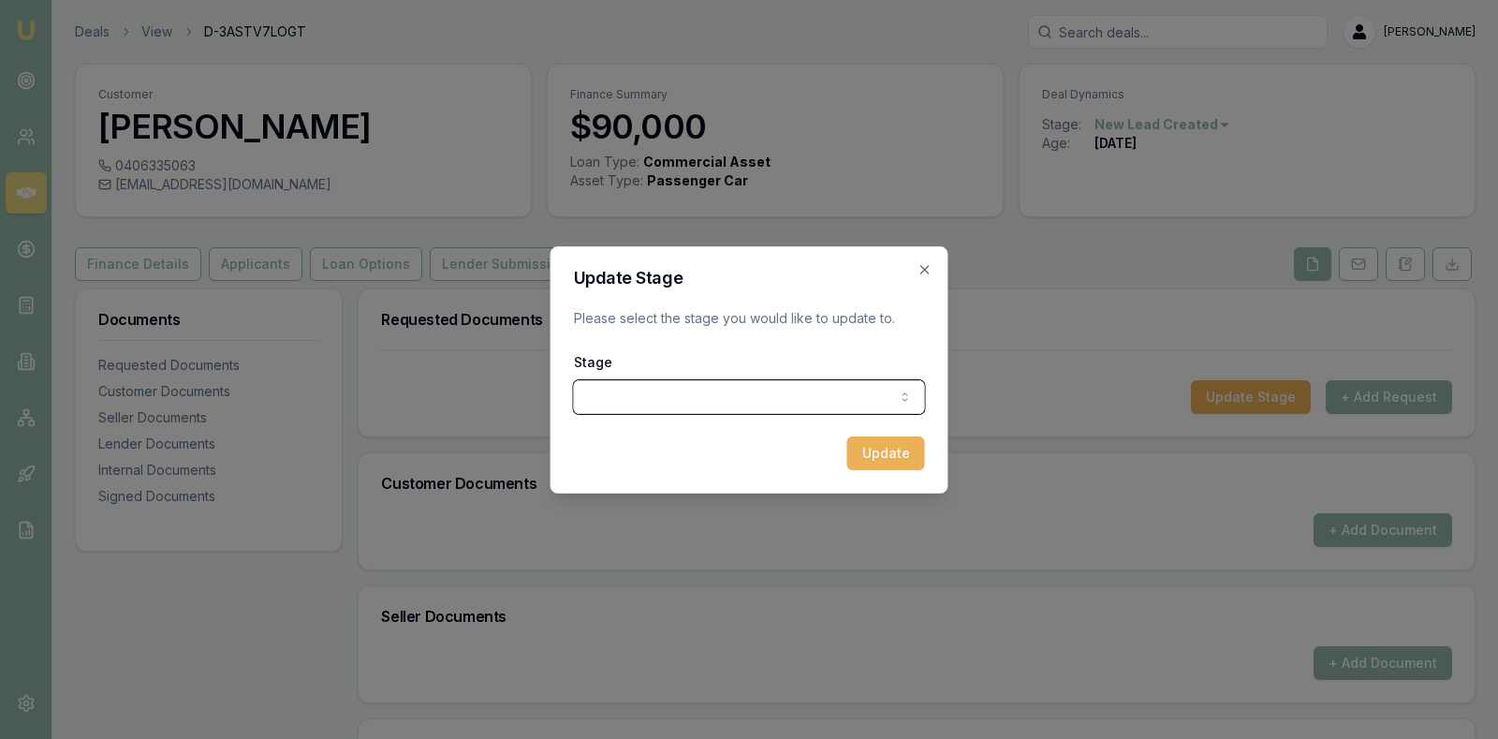
click at [921, 269] on body "Emu Broker Deals View D-3ASTV7LOGT Stevette Gelavis Toggle Menu Customer John G…" at bounding box center [749, 369] width 1498 height 739
click at [921, 269] on icon "button" at bounding box center [925, 269] width 15 height 15
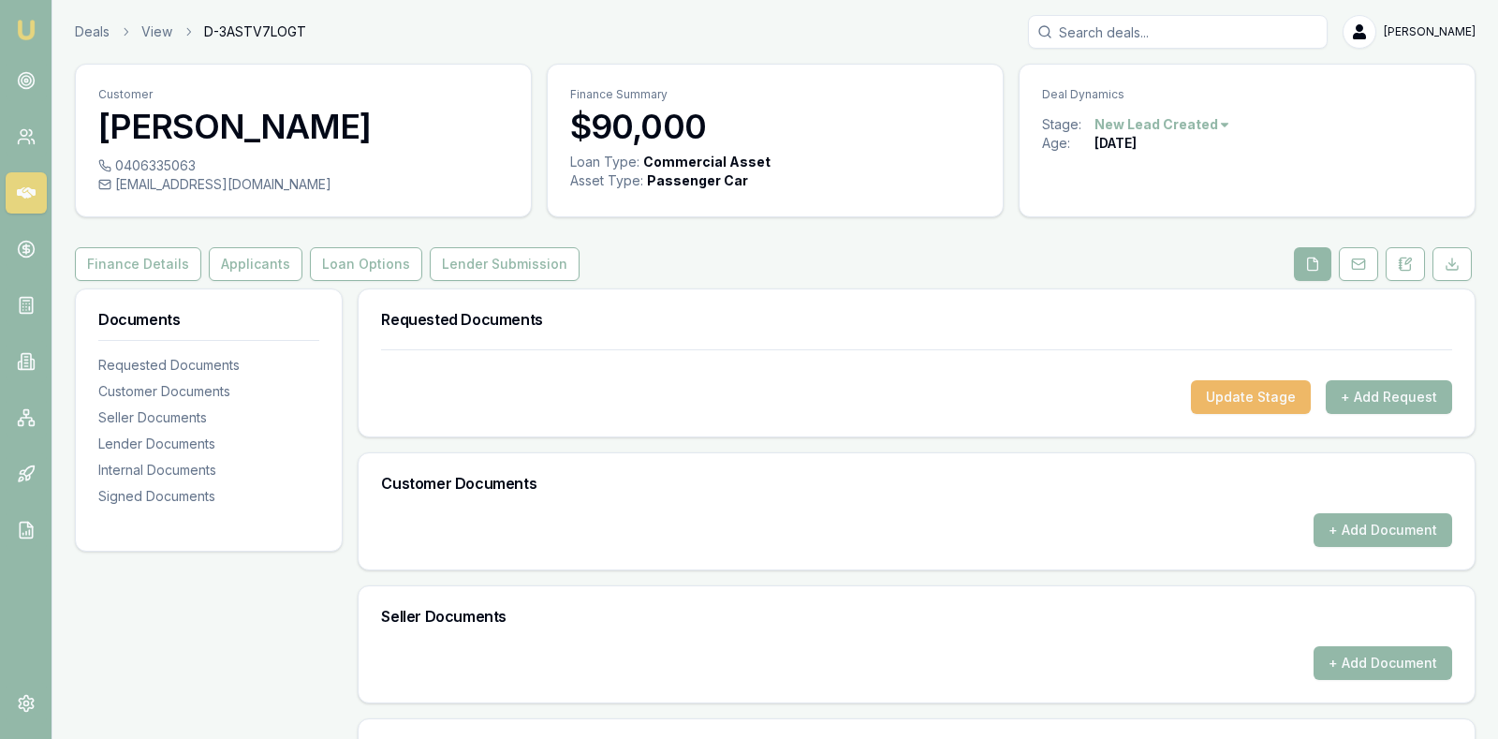
click at [1243, 400] on button "Update Stage" at bounding box center [1251, 397] width 120 height 34
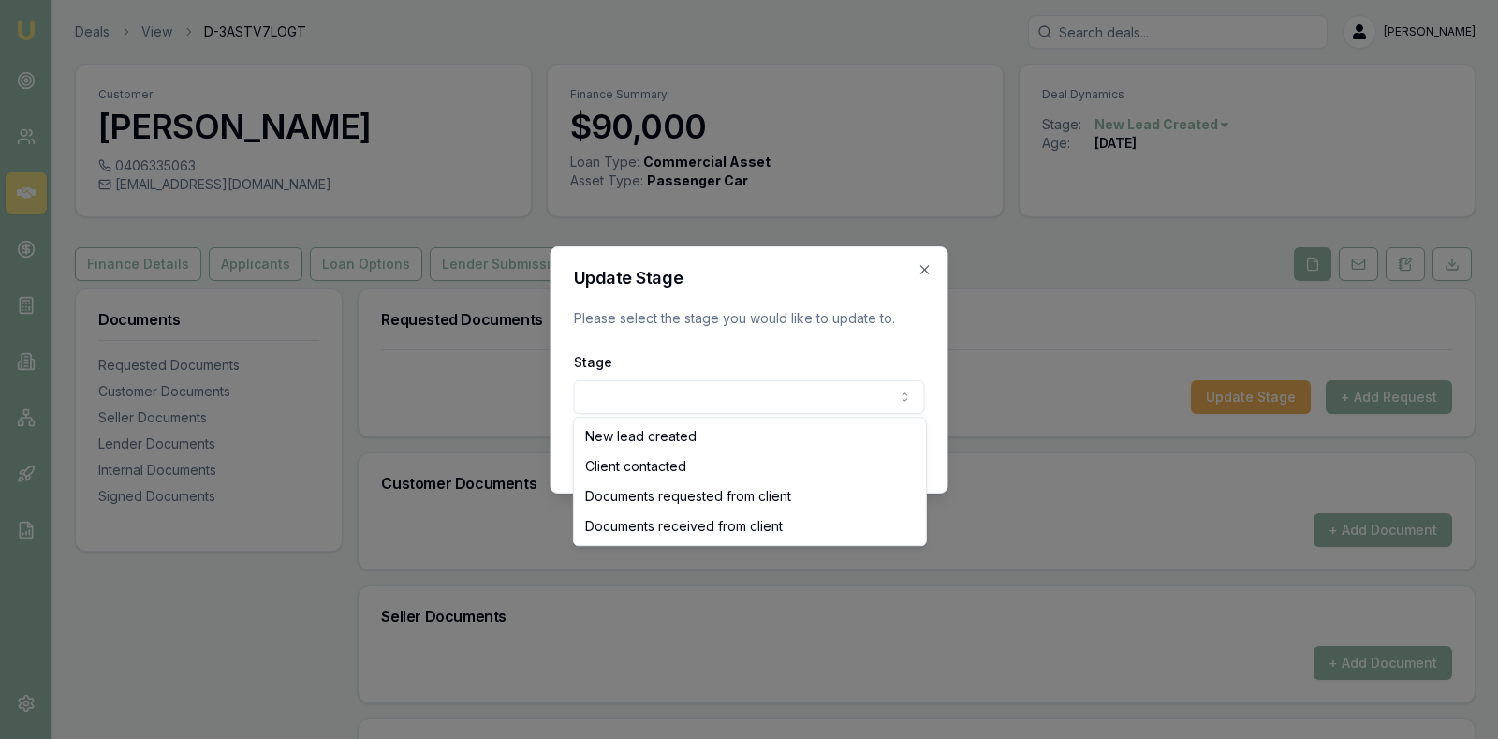
click at [793, 392] on body "Emu Broker Deals View D-3ASTV7LOGT Stevette Gelavis Toggle Menu Customer John G…" at bounding box center [749, 369] width 1498 height 739
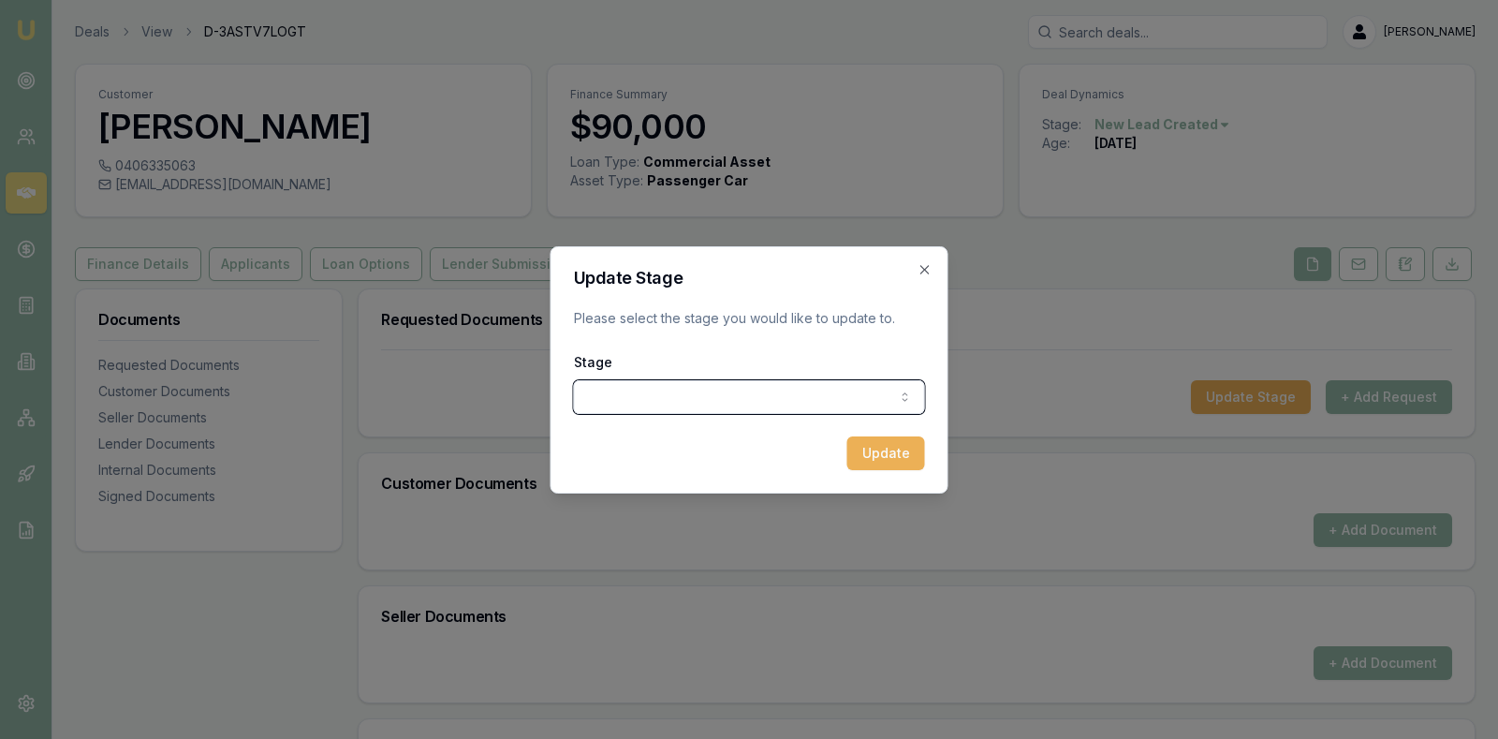
click at [921, 264] on body "Emu Broker Deals View D-3ASTV7LOGT Stevette Gelavis Toggle Menu Customer John G…" at bounding box center [749, 369] width 1498 height 739
click at [921, 264] on icon "button" at bounding box center [925, 269] width 15 height 15
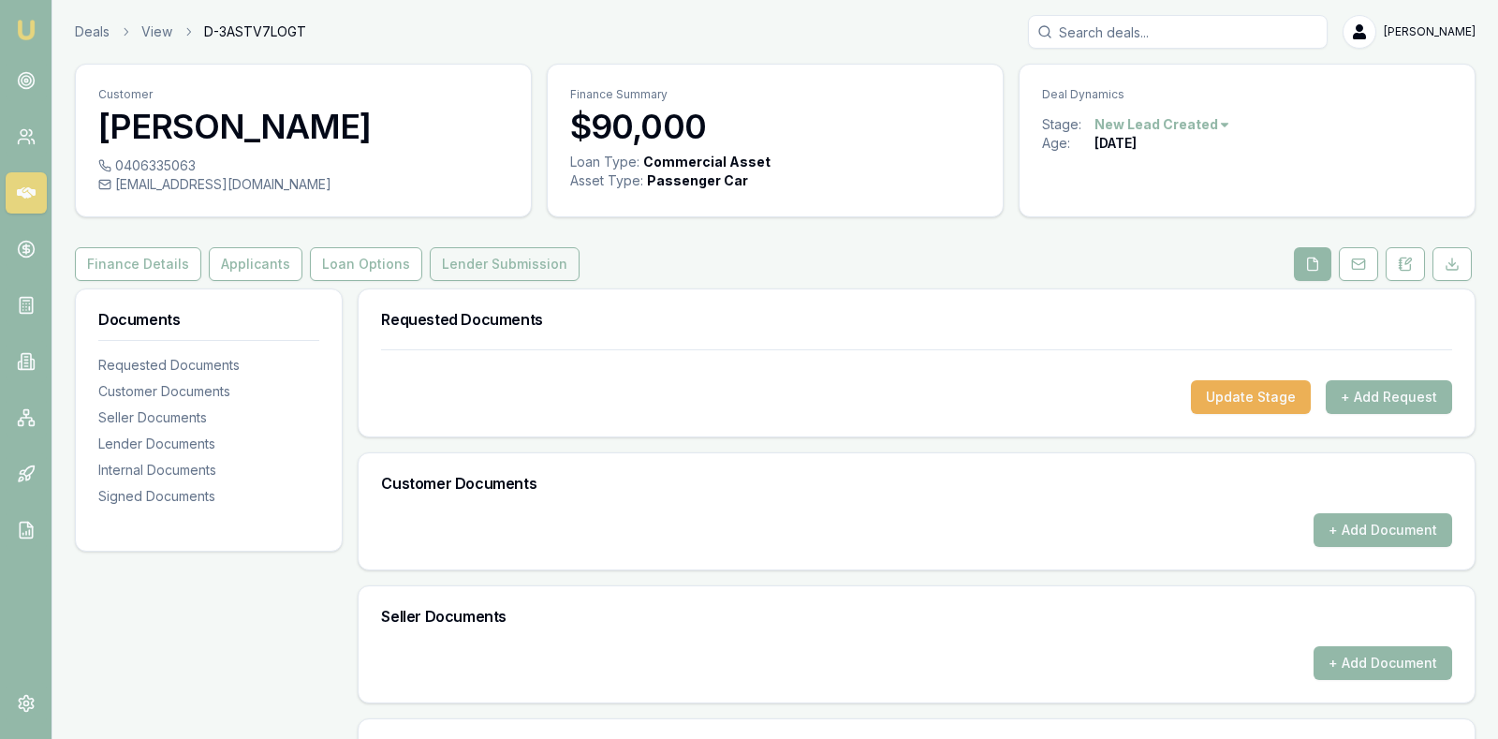
click at [472, 260] on button "Lender Submission" at bounding box center [505, 264] width 150 height 34
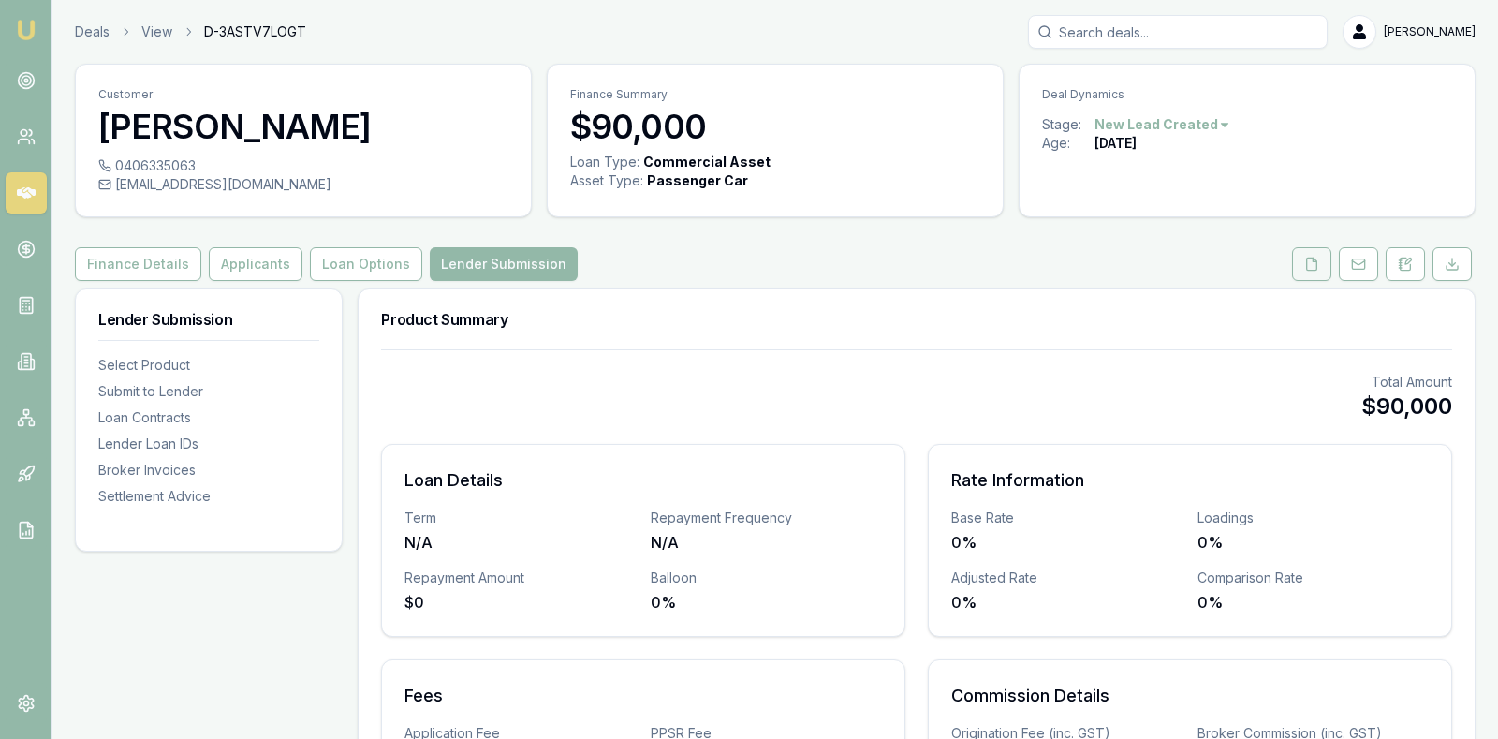
click at [1306, 267] on icon at bounding box center [1311, 264] width 15 height 15
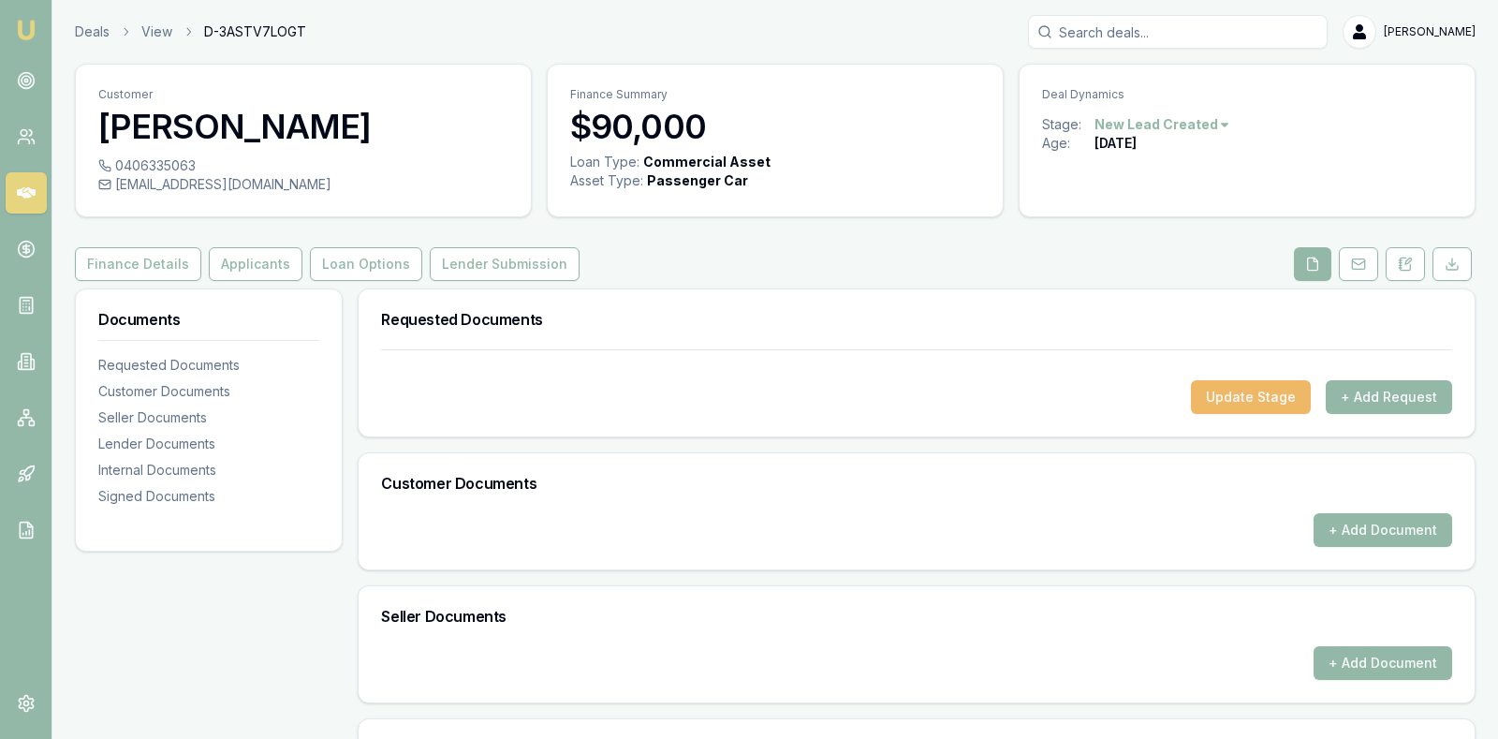
click at [1245, 392] on button "Update Stage" at bounding box center [1251, 397] width 120 height 34
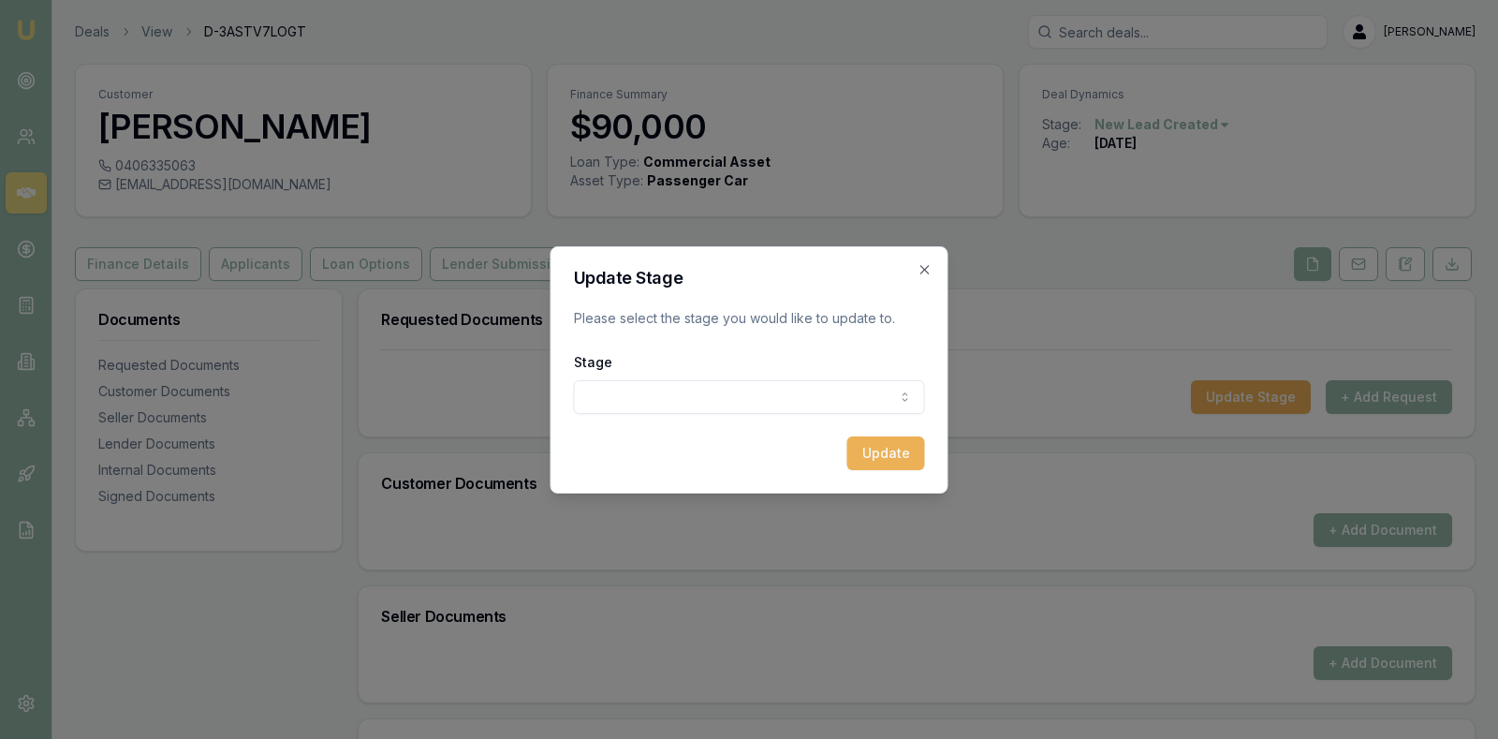
click at [906, 392] on body "Emu Broker Deals View D-3ASTV7LOGT Stevette Gelavis Toggle Menu Customer John G…" at bounding box center [749, 369] width 1498 height 739
click at [924, 262] on body "Emu Broker Deals View D-3ASTV7LOGT Stevette Gelavis Toggle Menu Customer John G…" at bounding box center [749, 369] width 1498 height 739
click at [921, 269] on icon "button" at bounding box center [925, 269] width 15 height 15
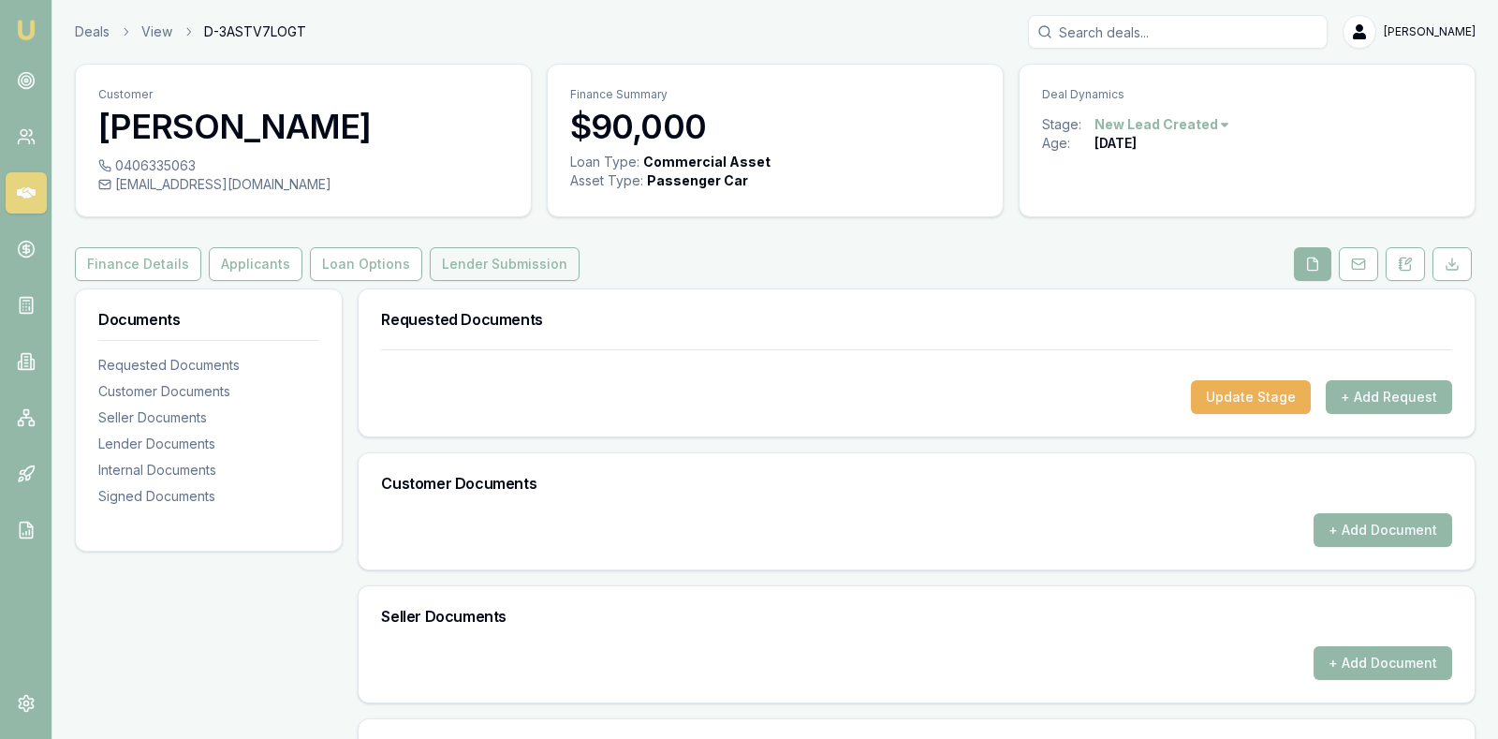
click at [456, 258] on button "Lender Submission" at bounding box center [505, 264] width 150 height 34
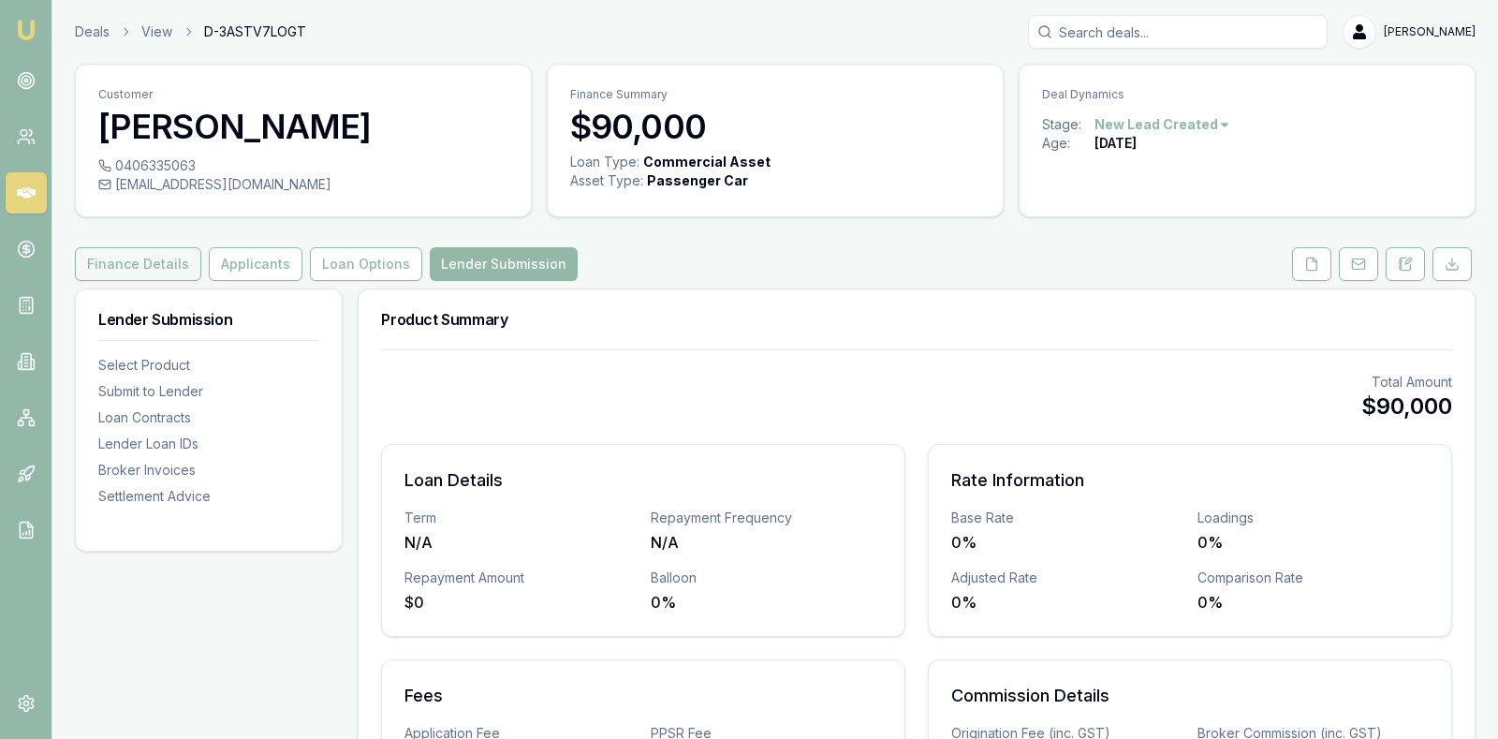
click at [119, 263] on button "Finance Details" at bounding box center [138, 264] width 126 height 34
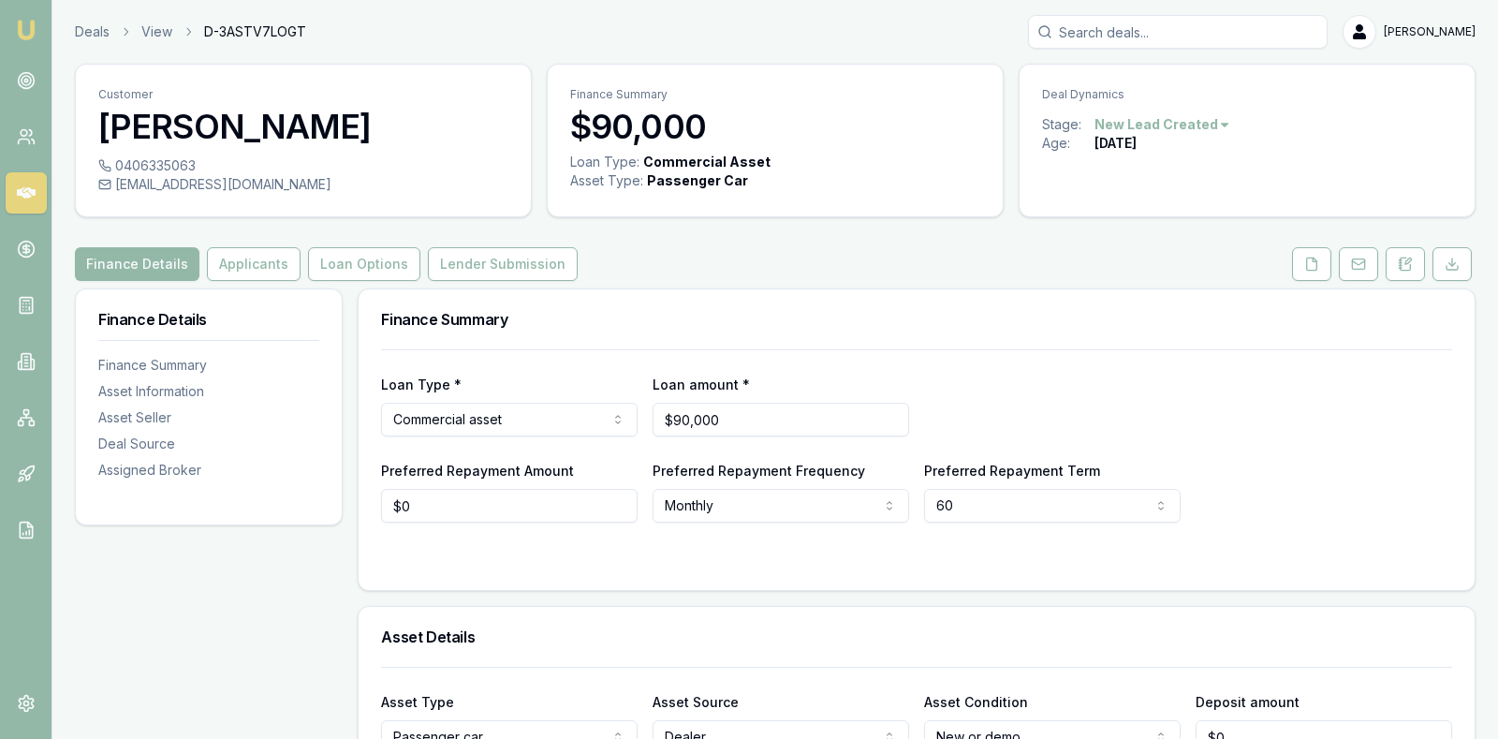
click at [1024, 383] on div "Loan Type * Commercial asset Consumer loan Consumer asset Commercial loan Comme…" at bounding box center [916, 405] width 1071 height 64
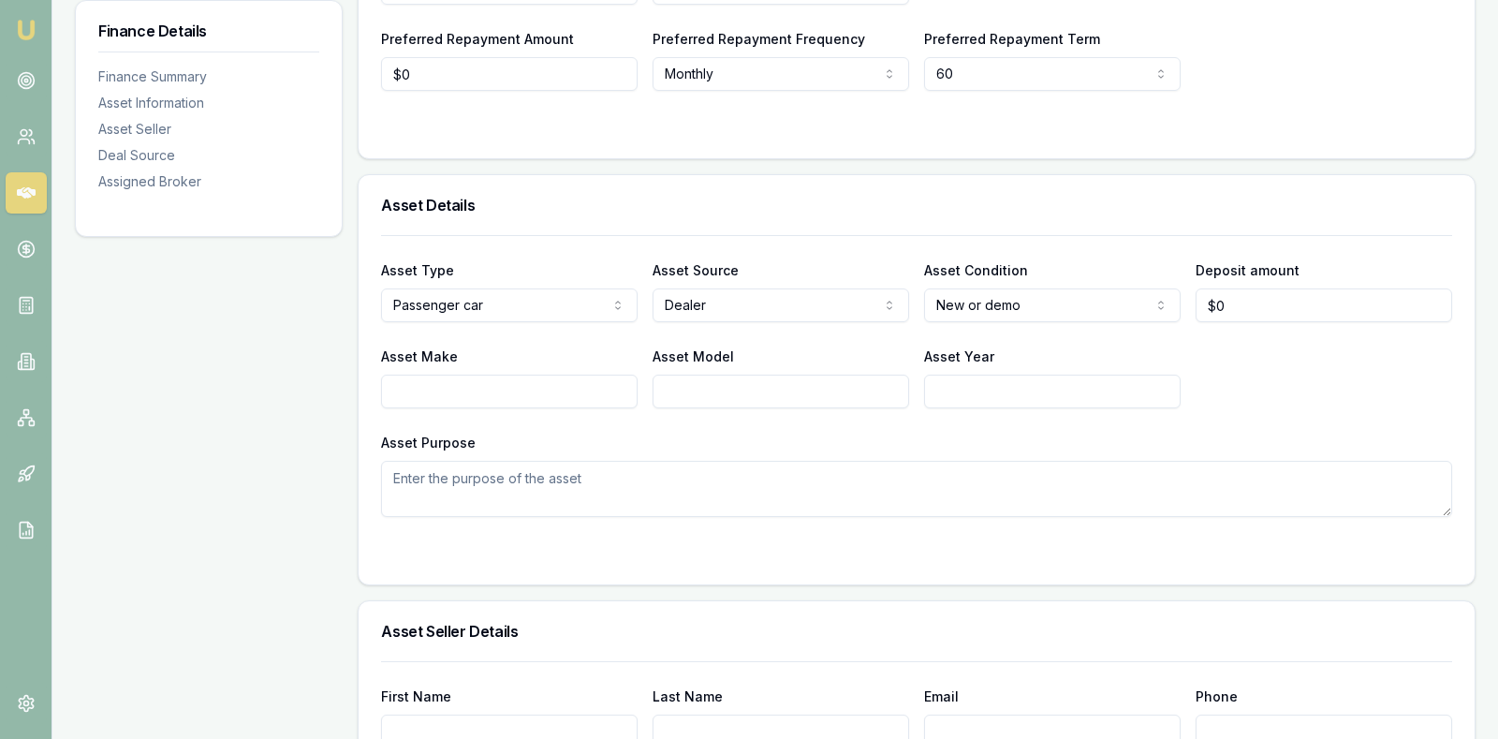
scroll to position [468, 0]
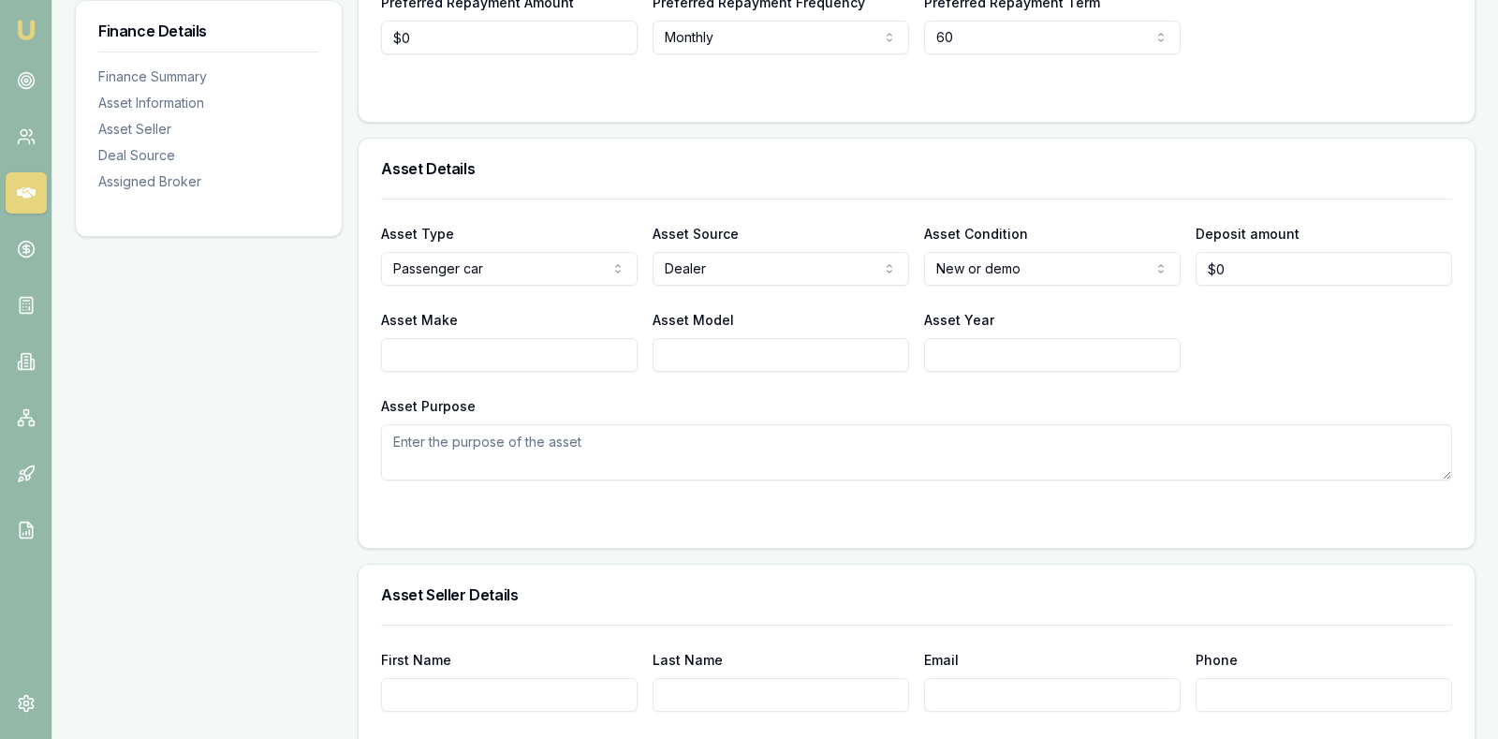
click at [762, 161] on h3 "Asset Details" at bounding box center [916, 168] width 1071 height 15
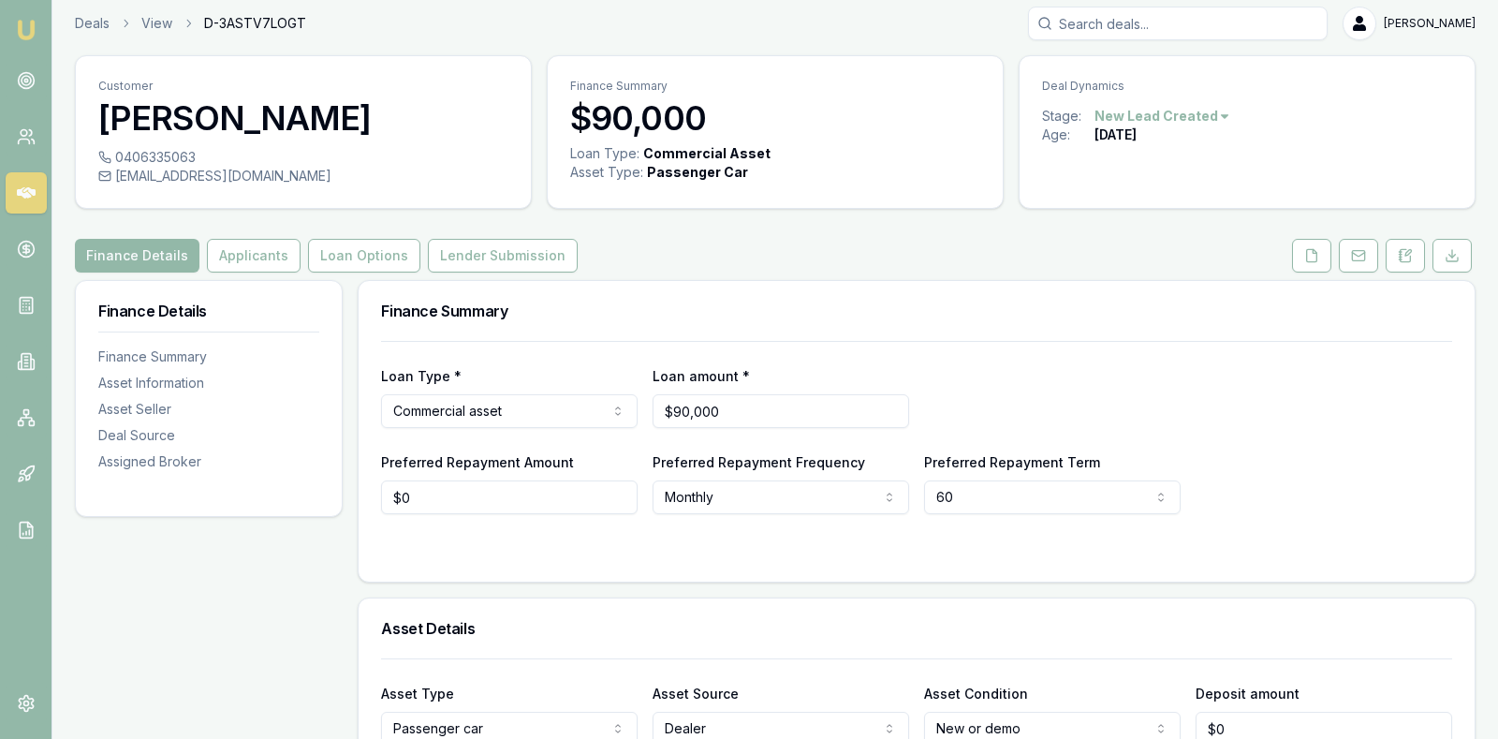
scroll to position [0, 0]
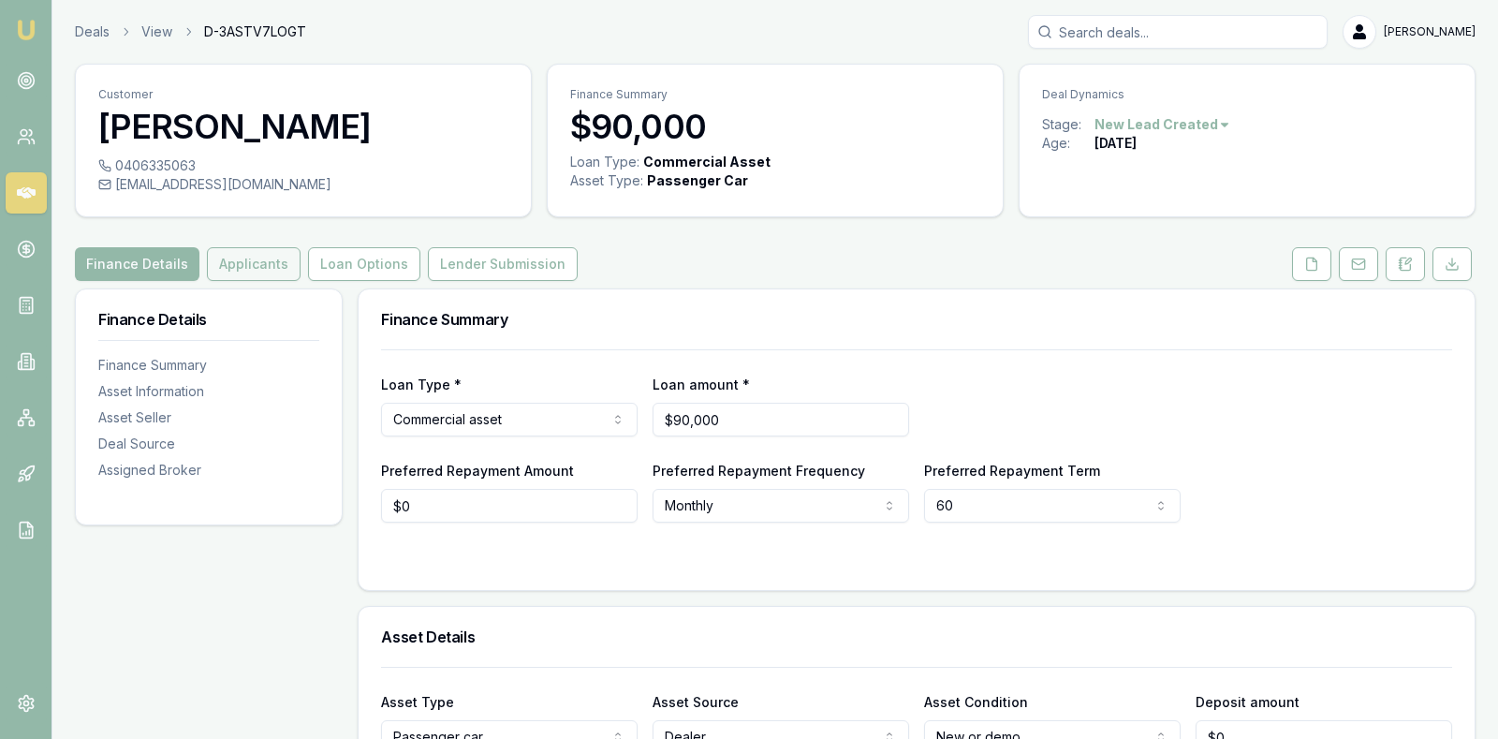
click at [247, 262] on button "Applicants" at bounding box center [254, 264] width 94 height 34
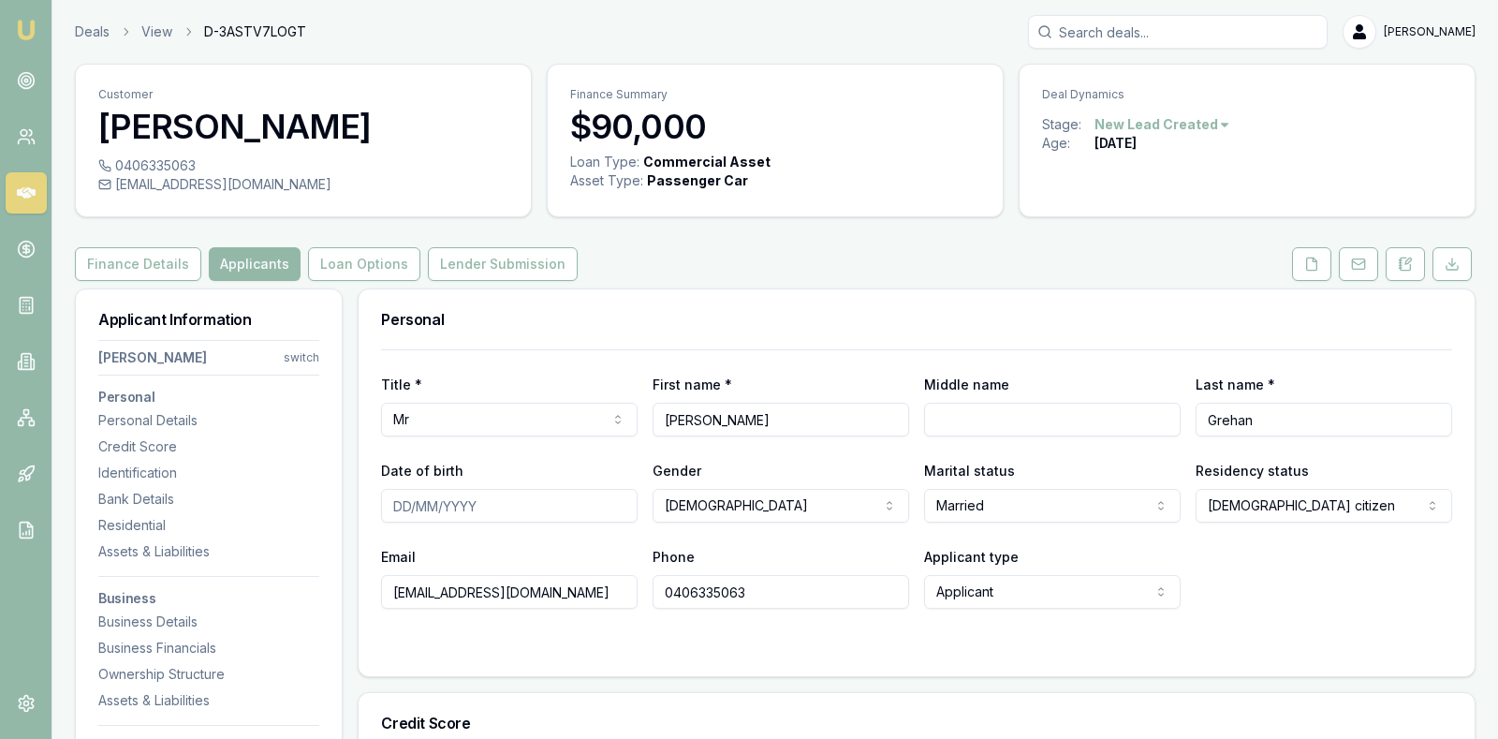
click at [25, 190] on icon at bounding box center [26, 192] width 19 height 11
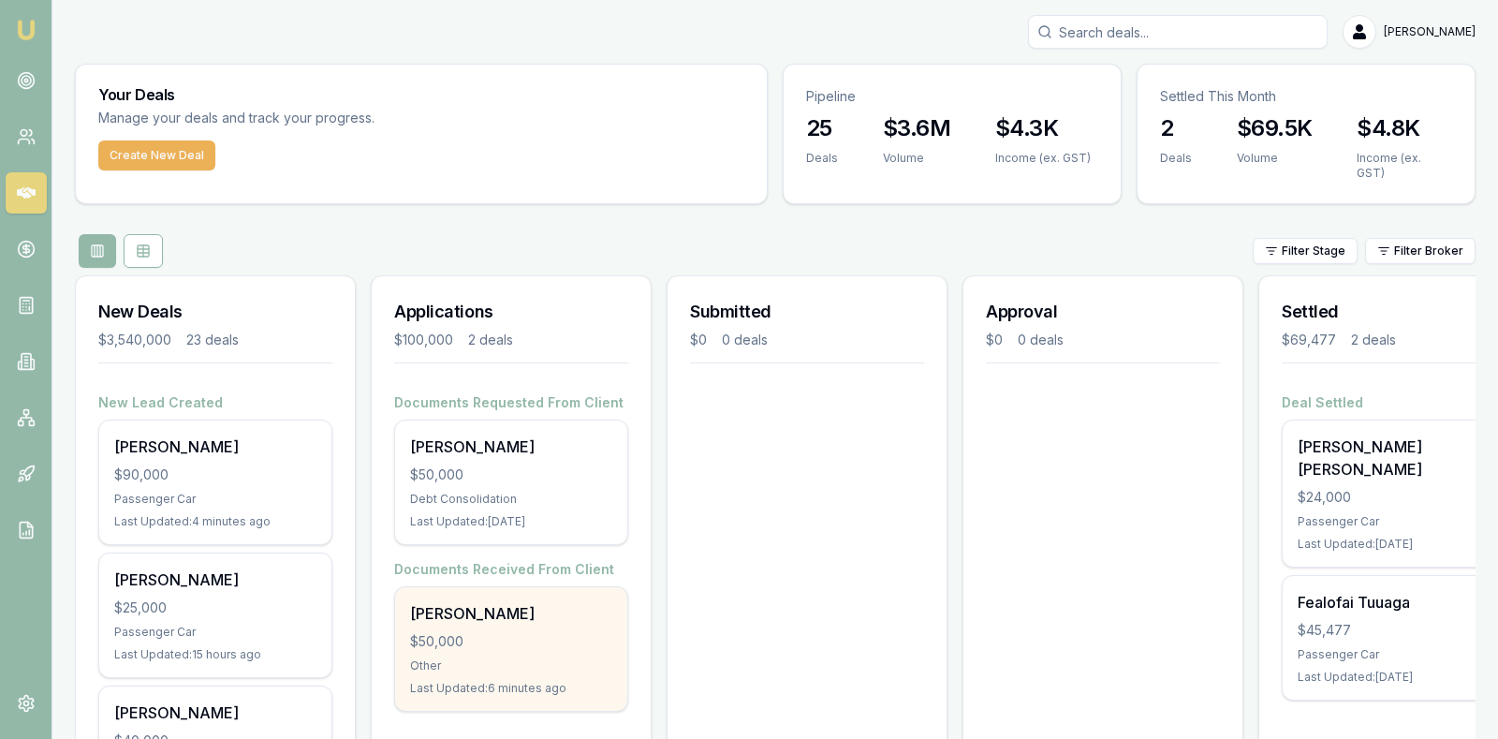
click at [478, 632] on div "$50,000" at bounding box center [511, 641] width 202 height 19
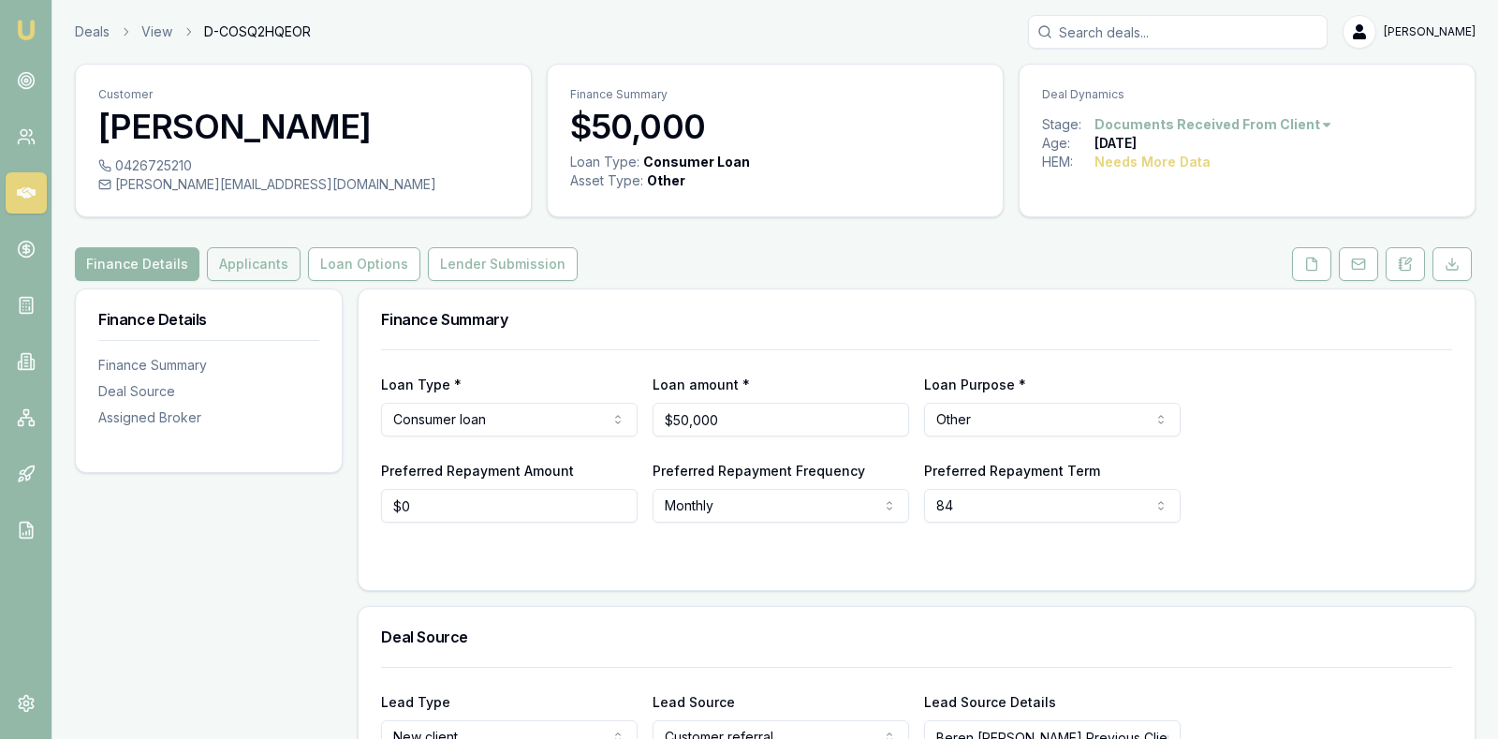
click at [251, 259] on button "Applicants" at bounding box center [254, 264] width 94 height 34
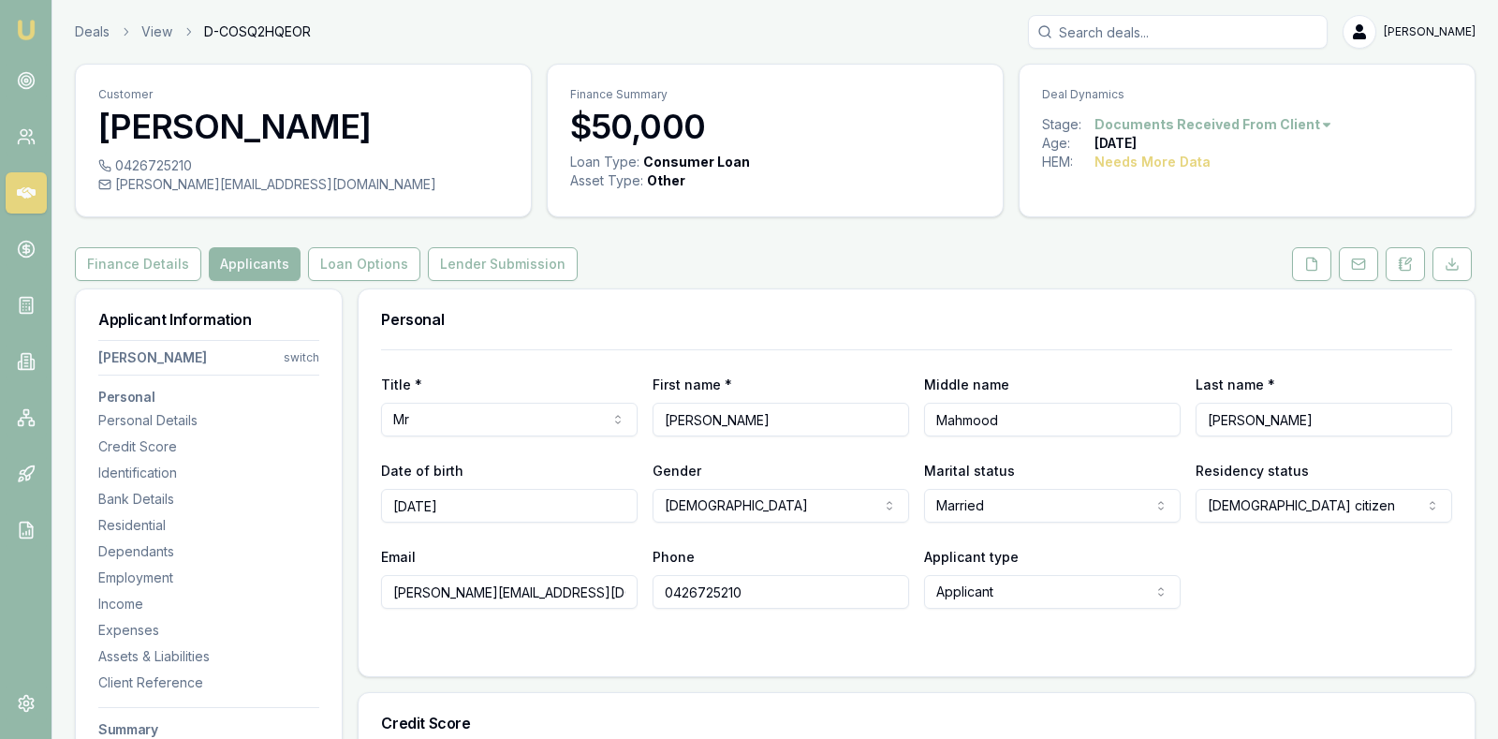
click at [1430, 360] on div "Title * Mr Mr Mrs Miss Ms Dr Prof First name * [PERSON_NAME] Middle name [PERSO…" at bounding box center [916, 478] width 1071 height 259
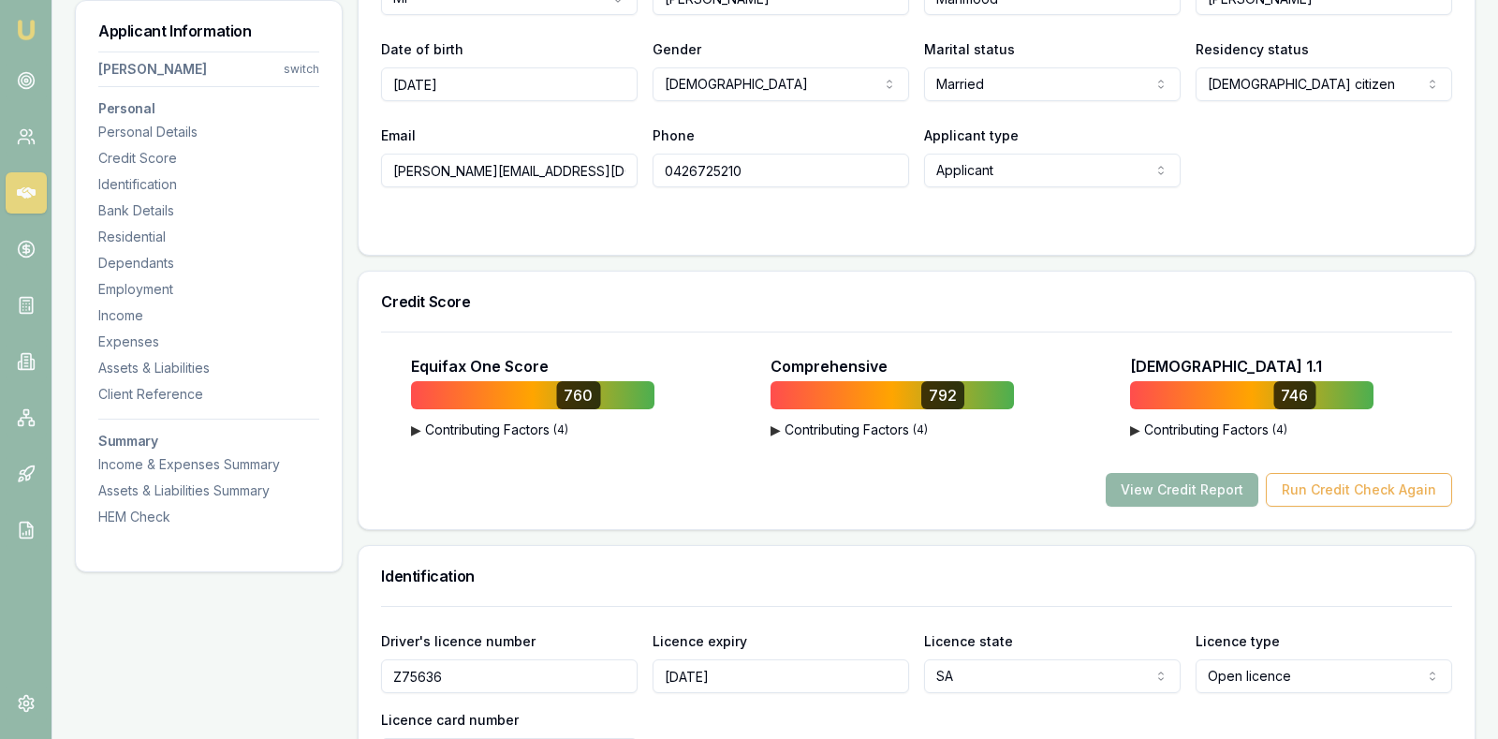
scroll to position [468, 0]
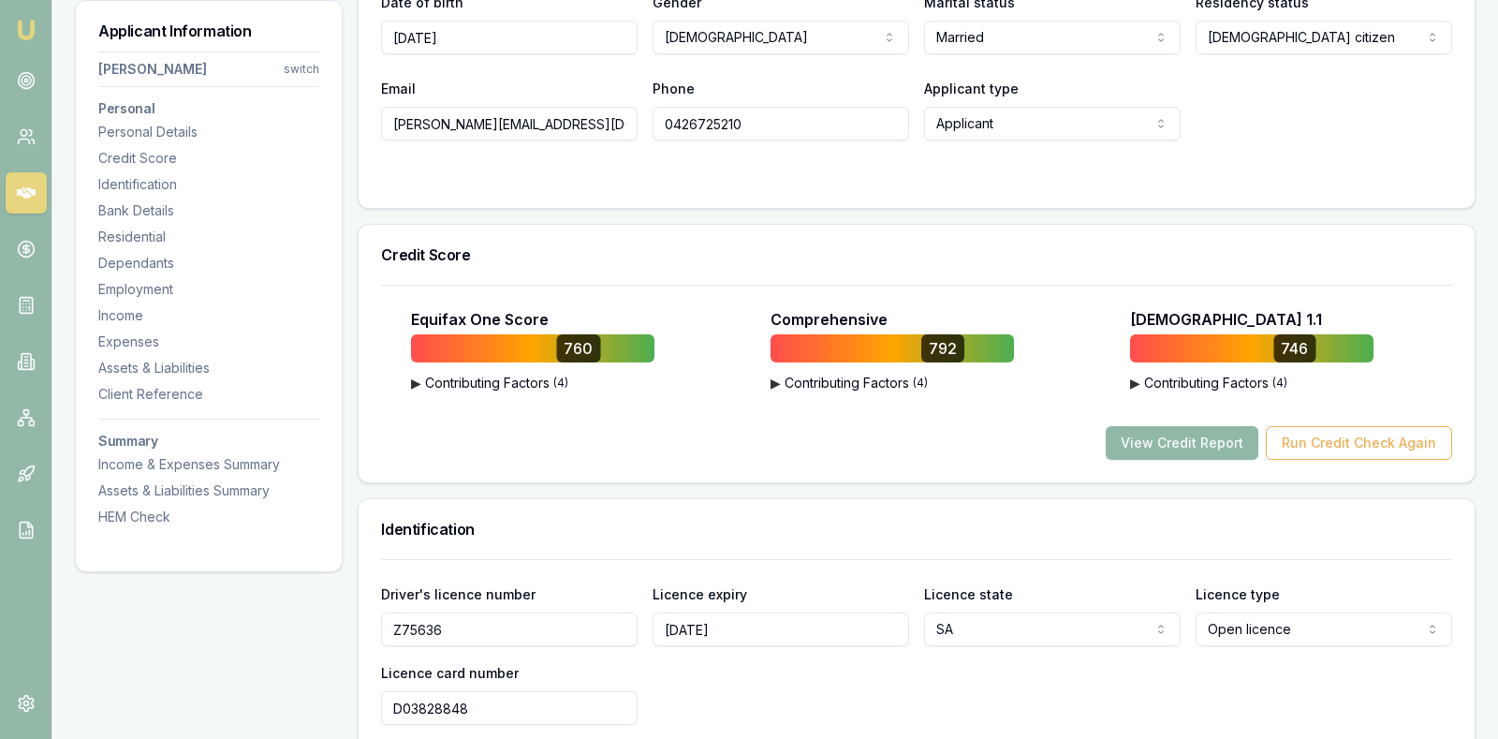
click at [1205, 441] on button "View Credit Report" at bounding box center [1182, 443] width 153 height 34
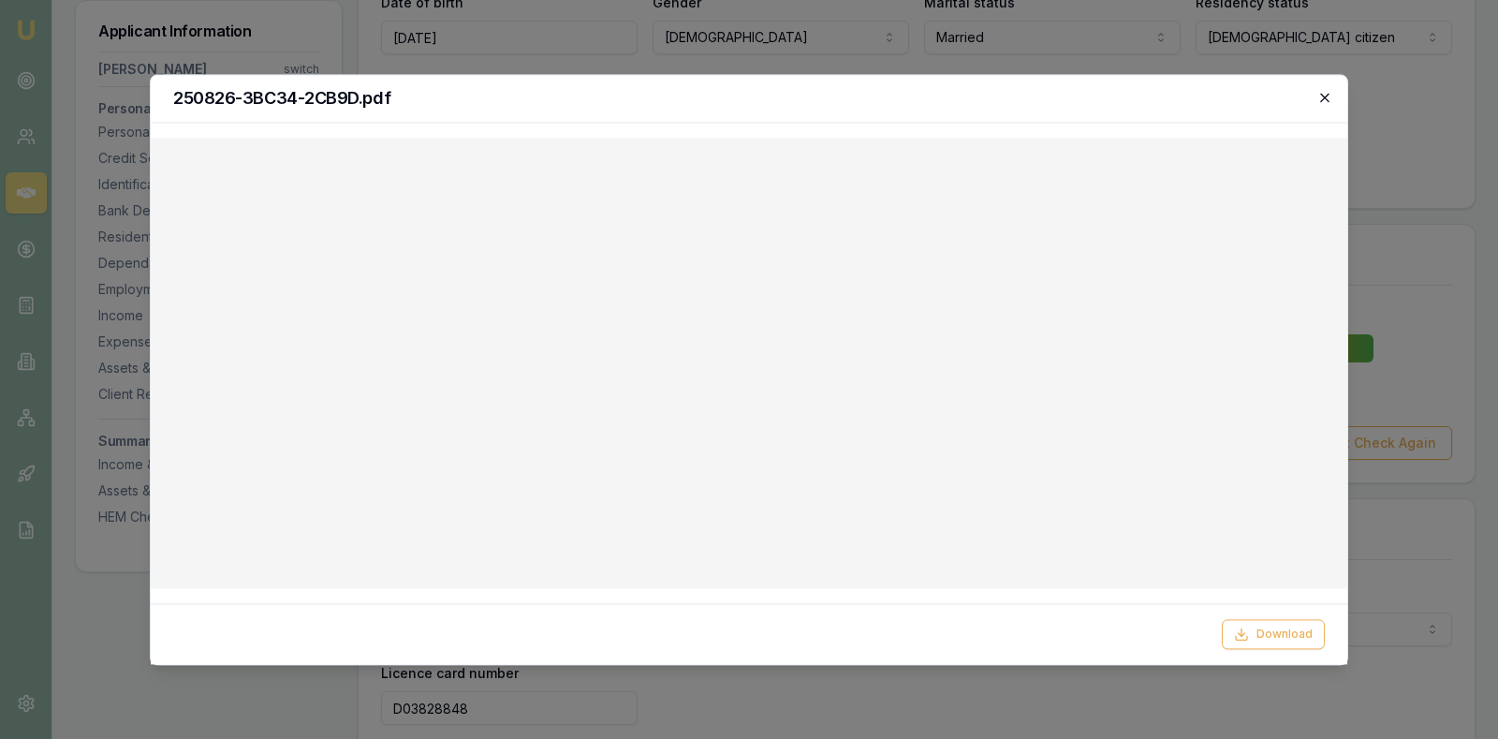
click at [1323, 95] on icon "button" at bounding box center [1324, 97] width 8 height 8
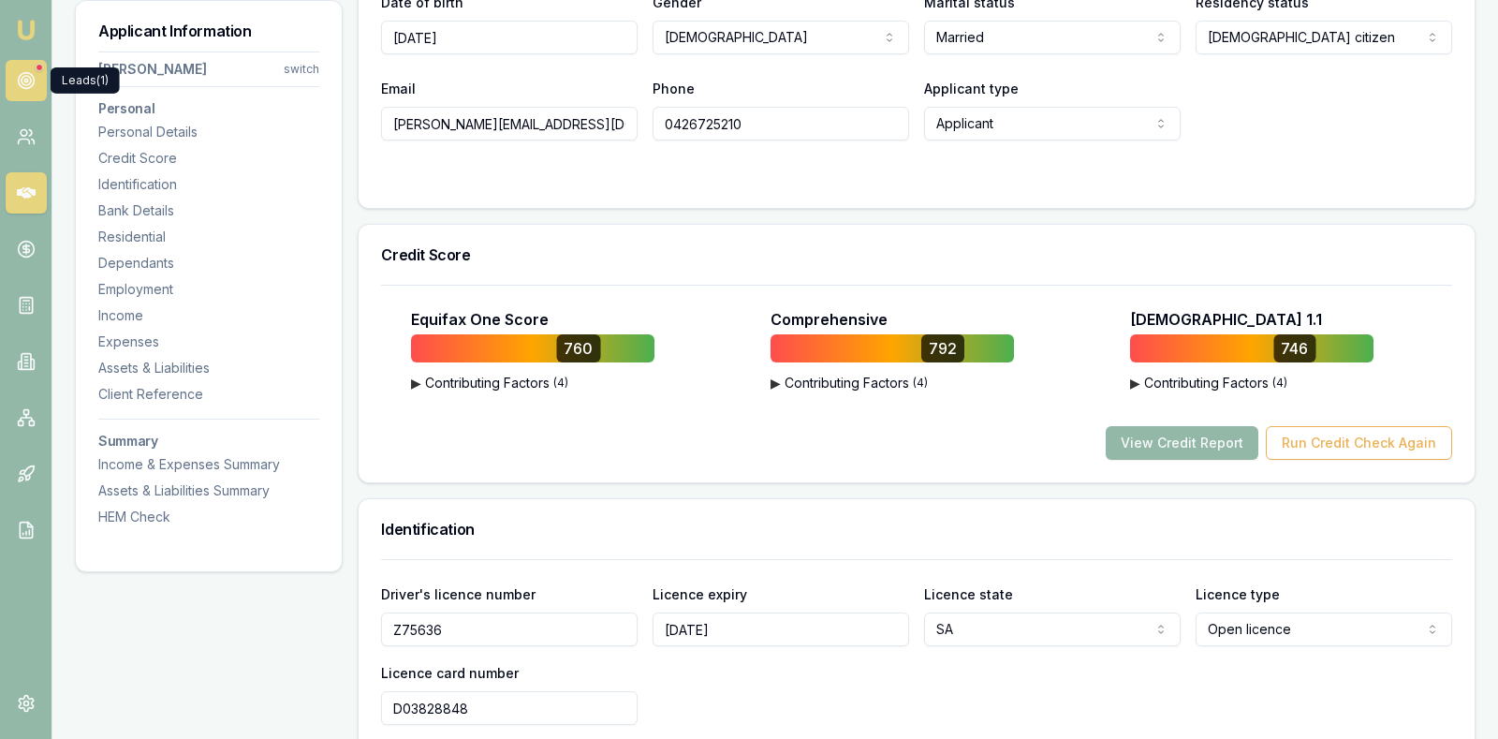
click at [18, 81] on circle at bounding box center [26, 81] width 16 height 16
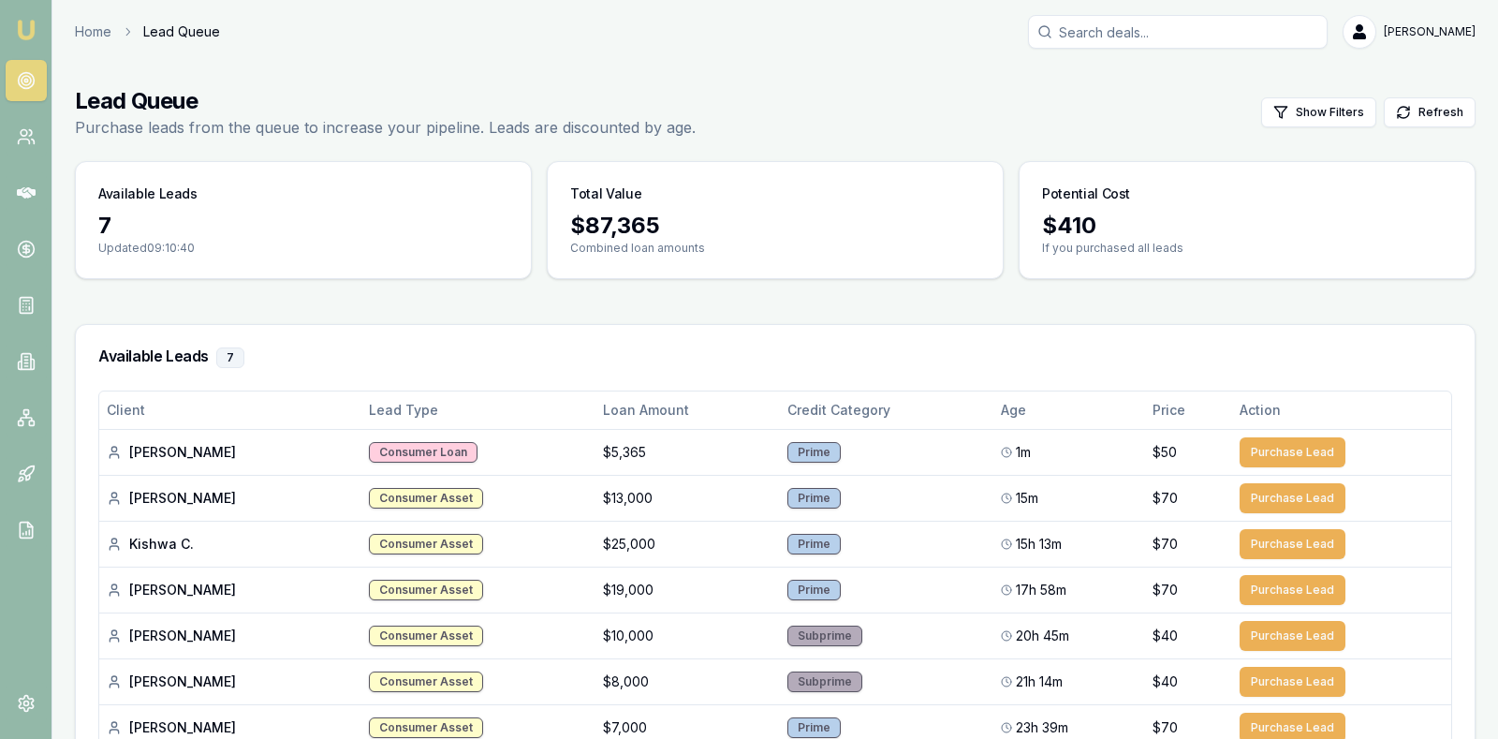
scroll to position [47, 0]
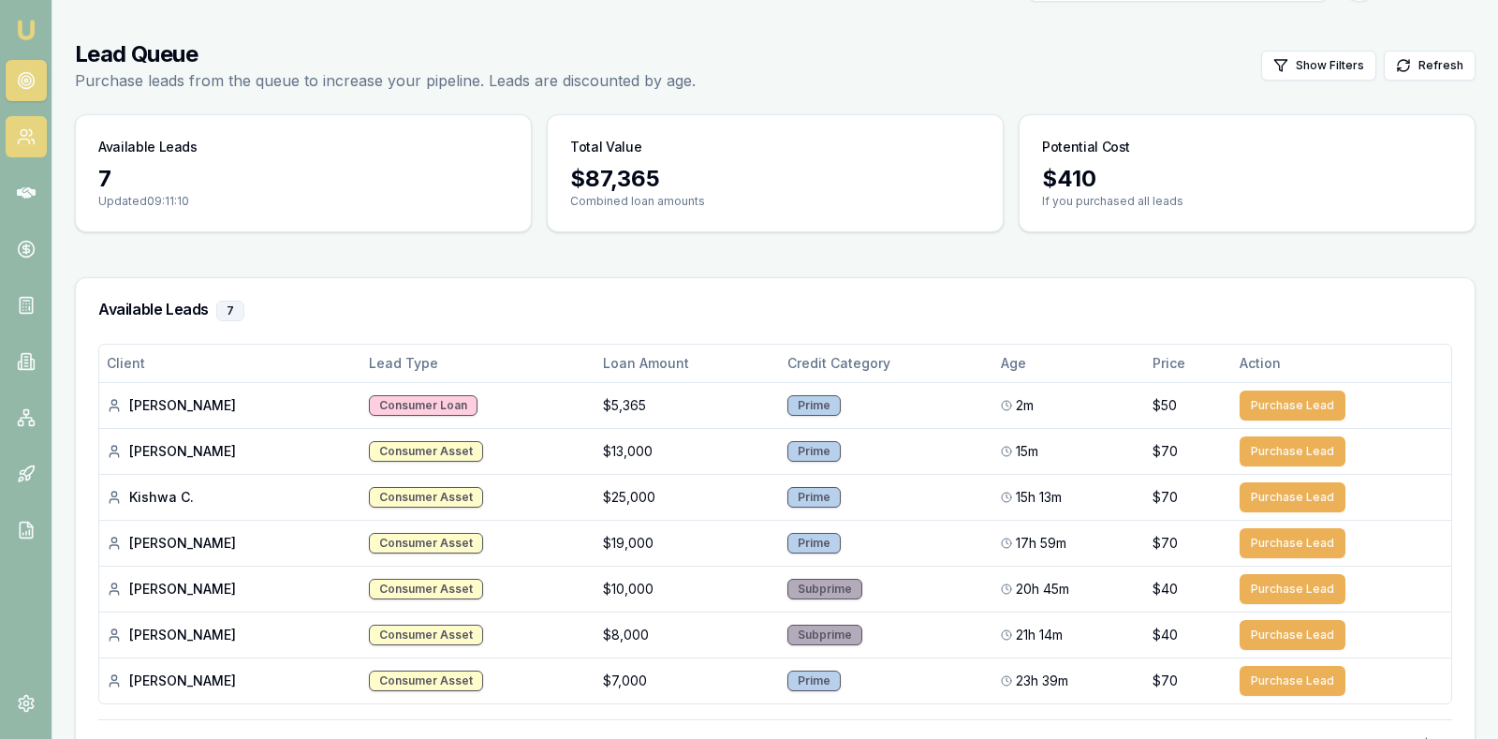
click at [22, 128] on icon at bounding box center [26, 136] width 19 height 19
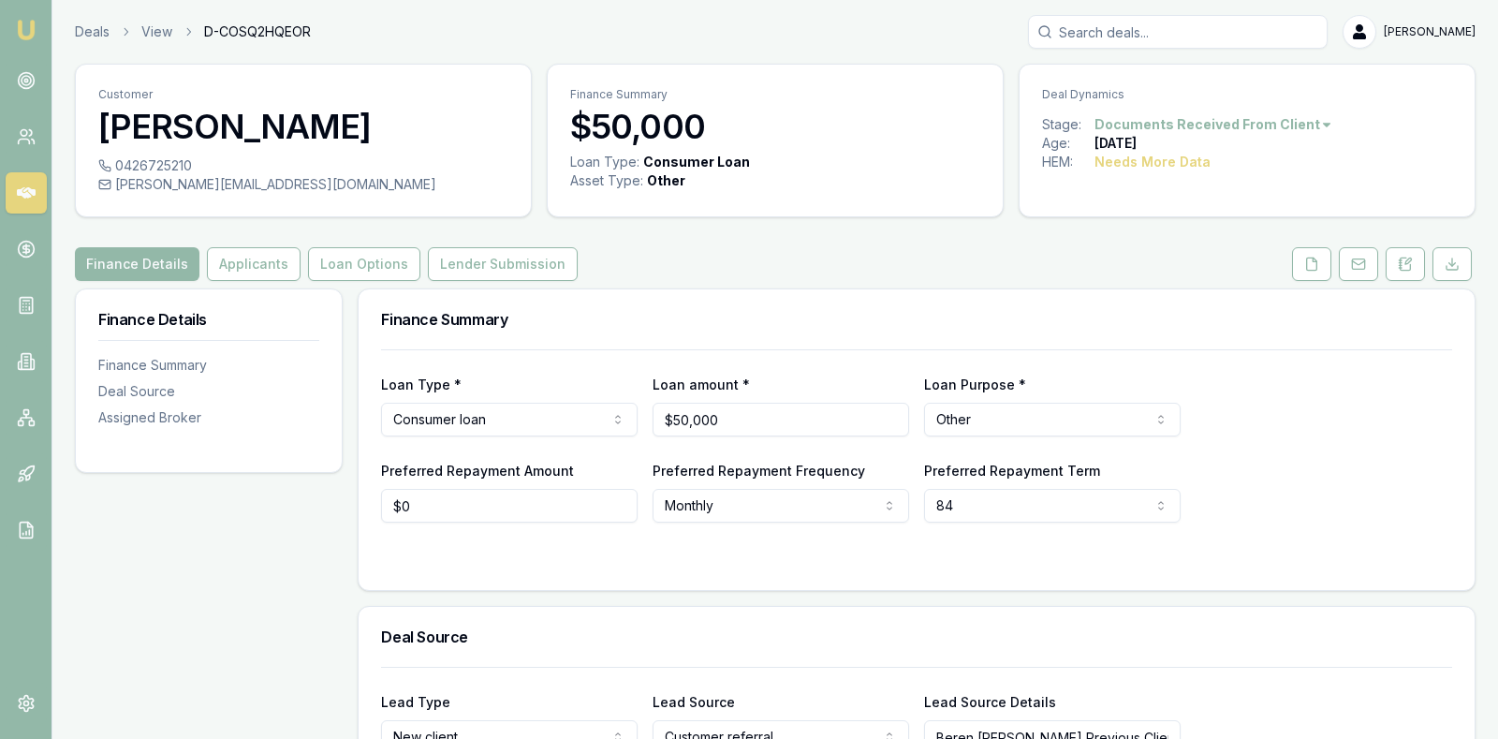
click at [1353, 409] on div "Loan Type * Consumer loan Consumer loan Consumer asset Commercial loan Commerci…" at bounding box center [916, 405] width 1071 height 64
click at [238, 262] on button "Applicants" at bounding box center [254, 264] width 94 height 34
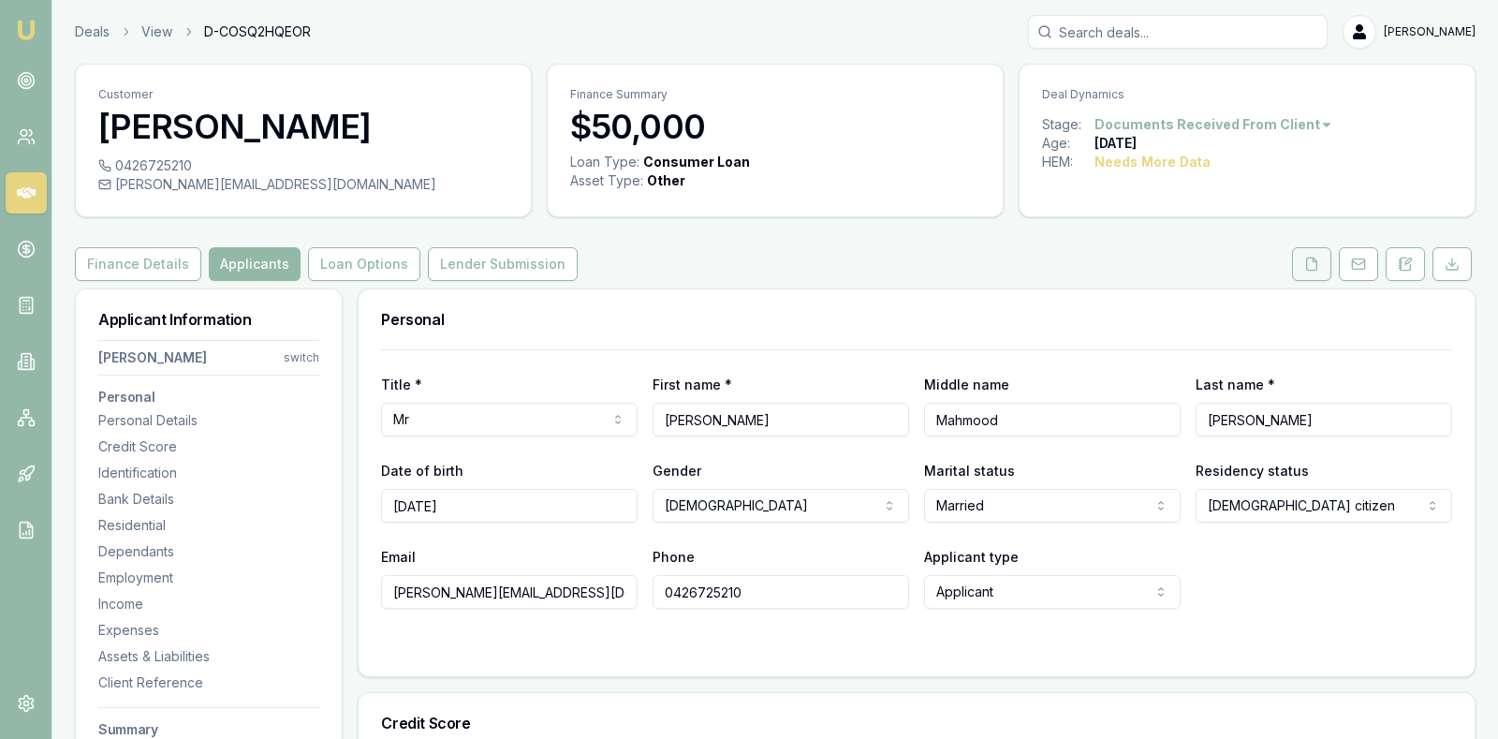
click at [1318, 261] on icon at bounding box center [1311, 264] width 15 height 15
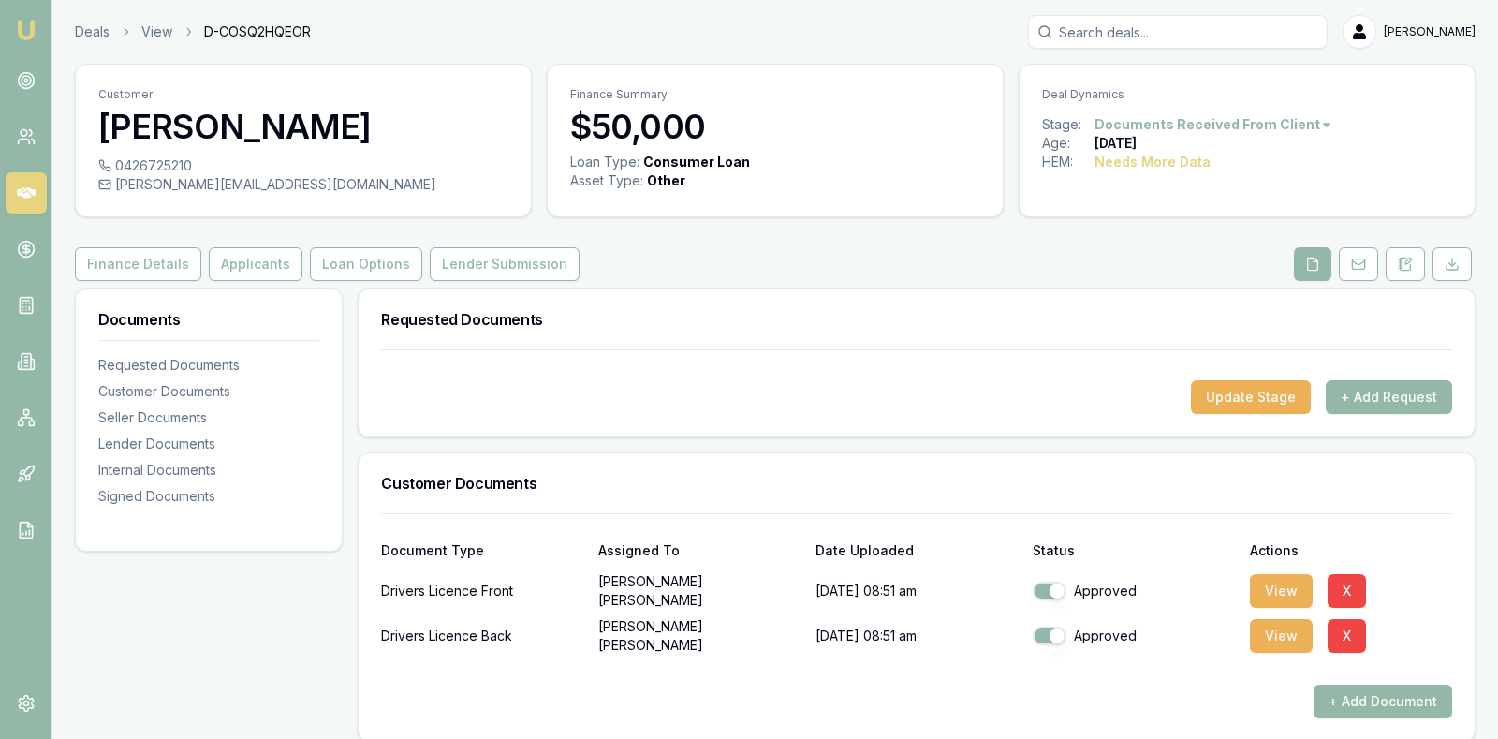
click at [1393, 490] on div "Customer Documents" at bounding box center [917, 483] width 1116 height 60
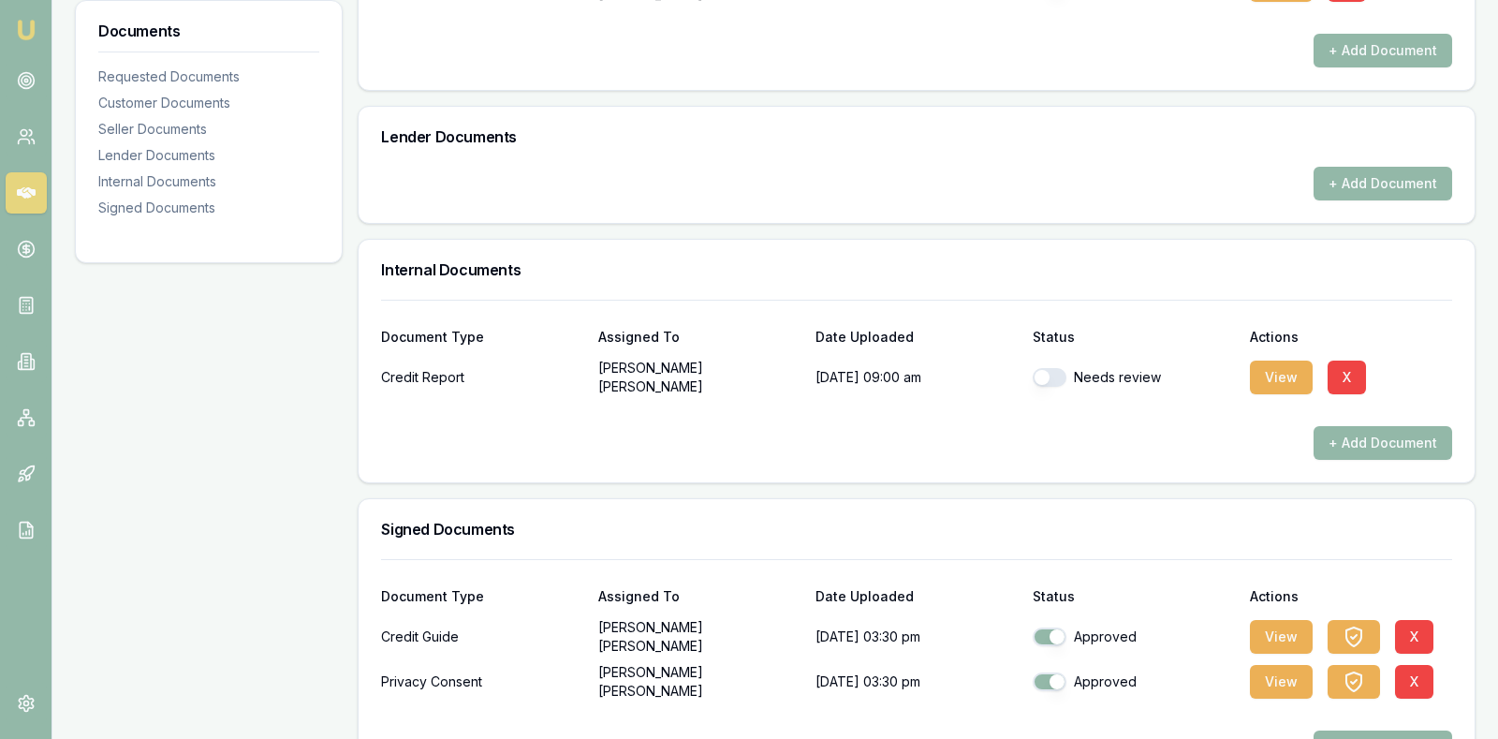
scroll to position [656, 0]
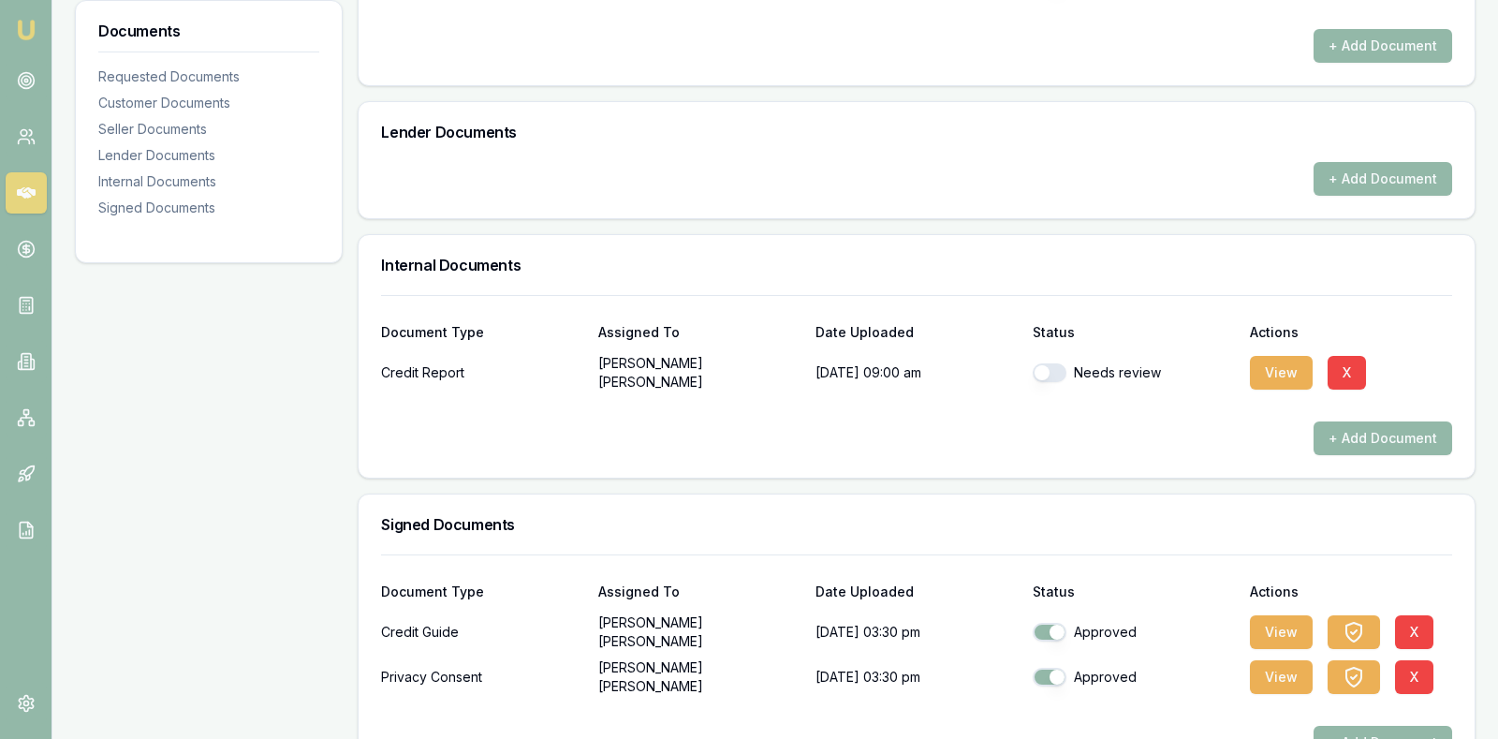
click at [1043, 371] on button "button" at bounding box center [1050, 372] width 34 height 19
checkbox input "true"
click at [1264, 360] on button "View" at bounding box center [1281, 373] width 63 height 34
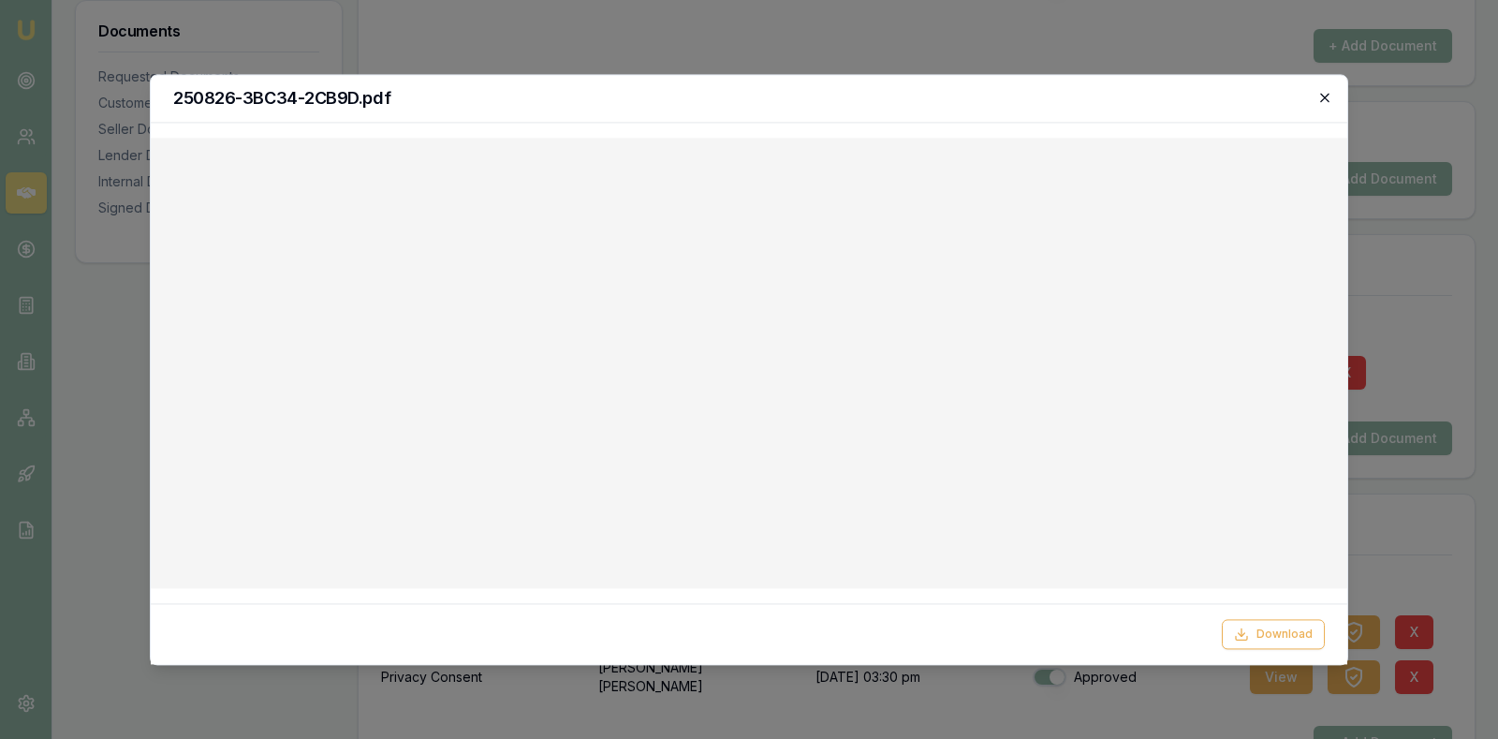
click at [1326, 97] on icon "button" at bounding box center [1324, 97] width 8 height 8
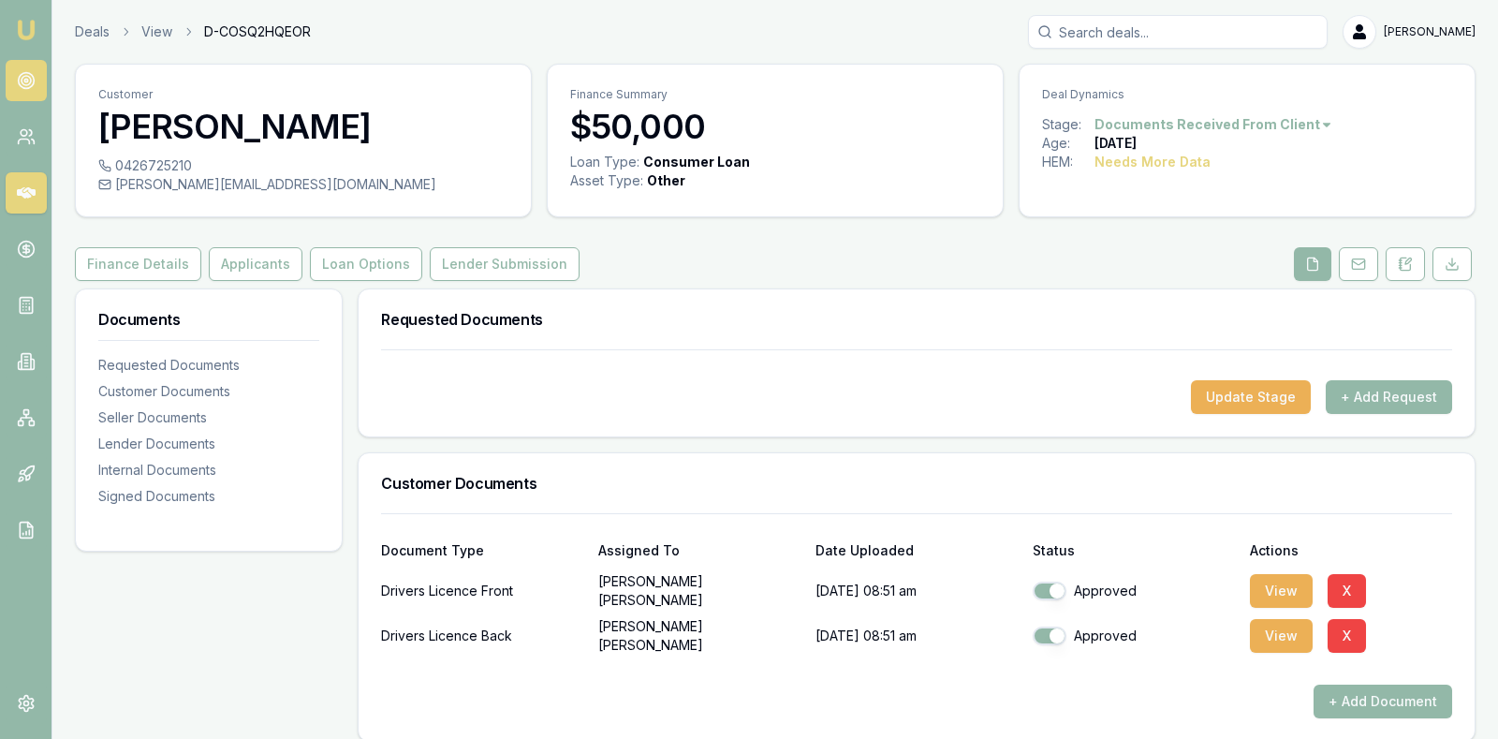
click at [29, 76] on icon at bounding box center [26, 80] width 19 height 19
